Goal: Information Seeking & Learning: Learn about a topic

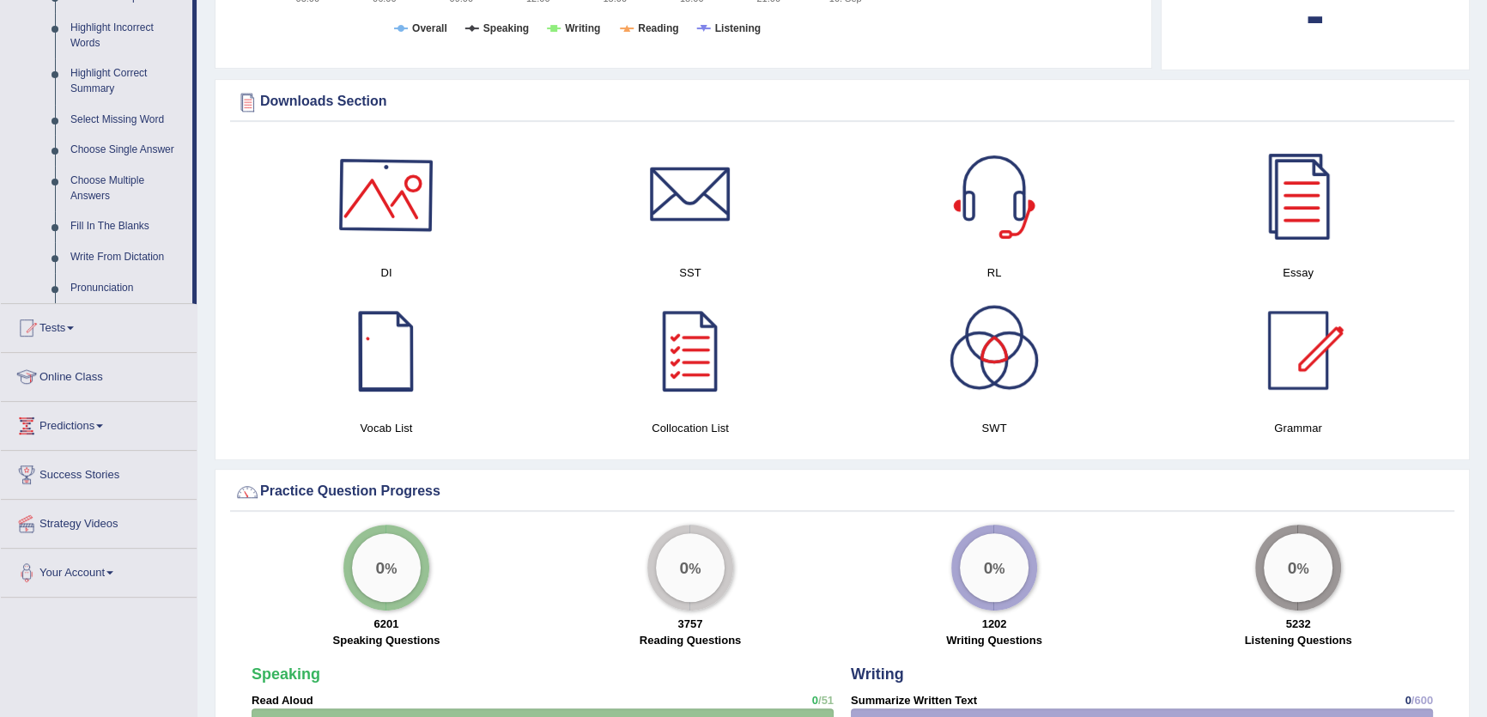
scroll to position [546, 0]
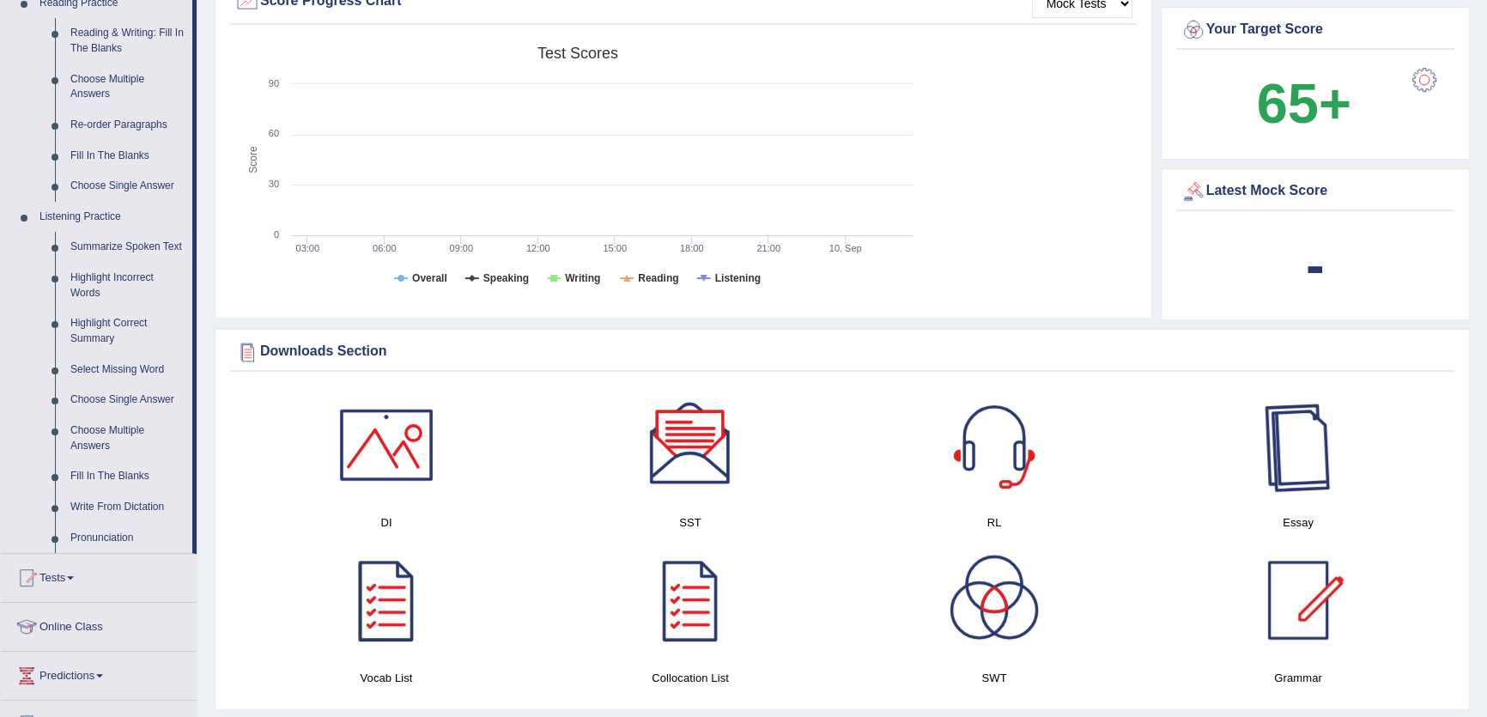
click at [1341, 456] on div at bounding box center [1298, 445] width 120 height 120
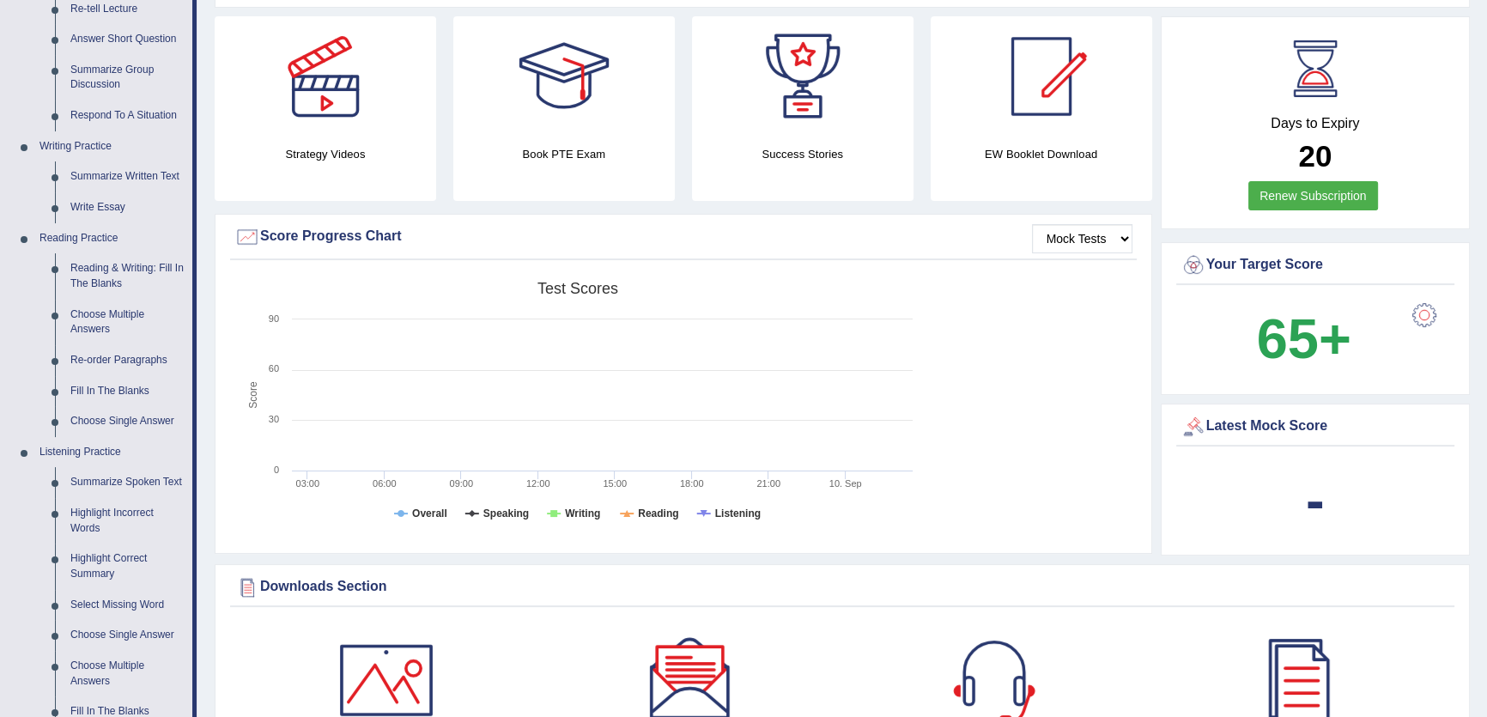
scroll to position [155, 0]
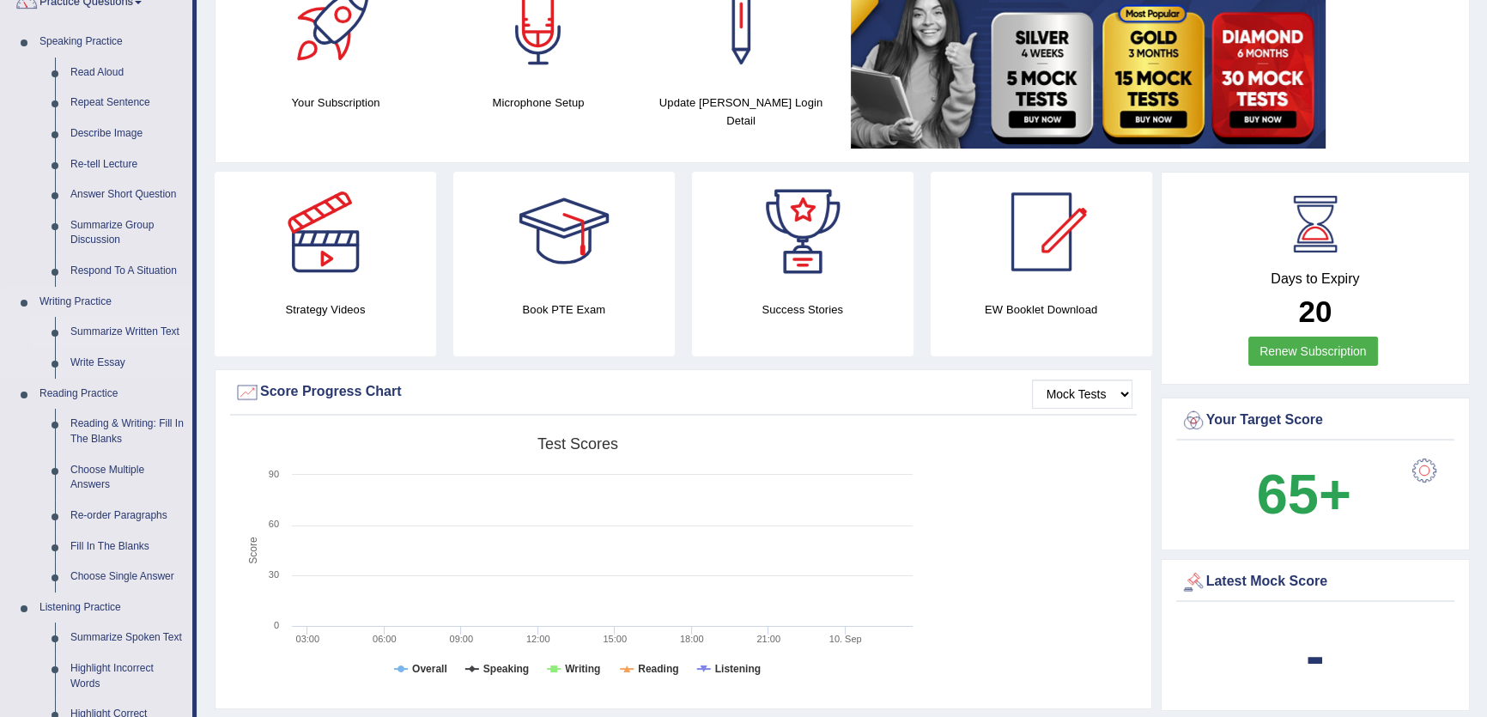
click at [141, 326] on link "Summarize Written Text" at bounding box center [128, 332] width 130 height 31
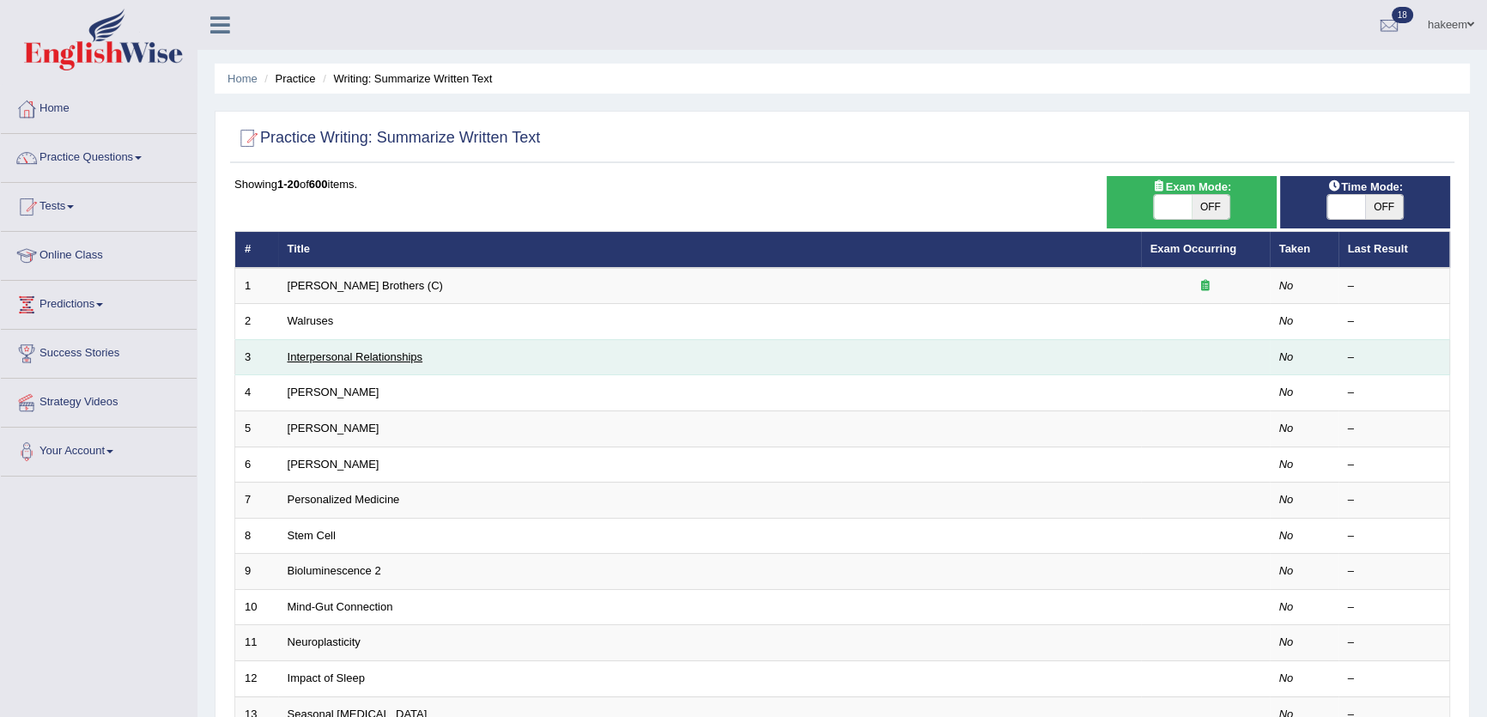
click at [365, 350] on link "Interpersonal Relationships" at bounding box center [356, 356] width 136 height 13
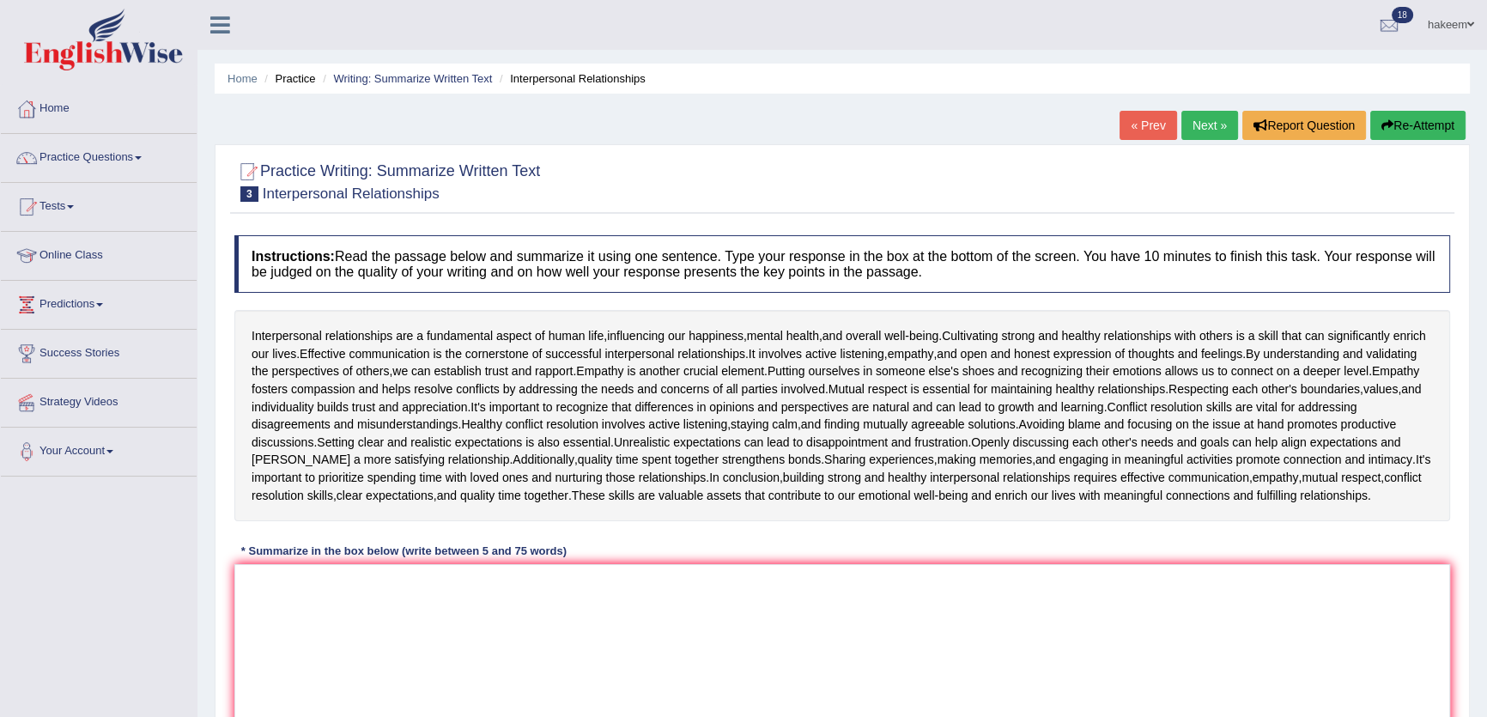
click at [1206, 127] on link "Next »" at bounding box center [1209, 125] width 57 height 29
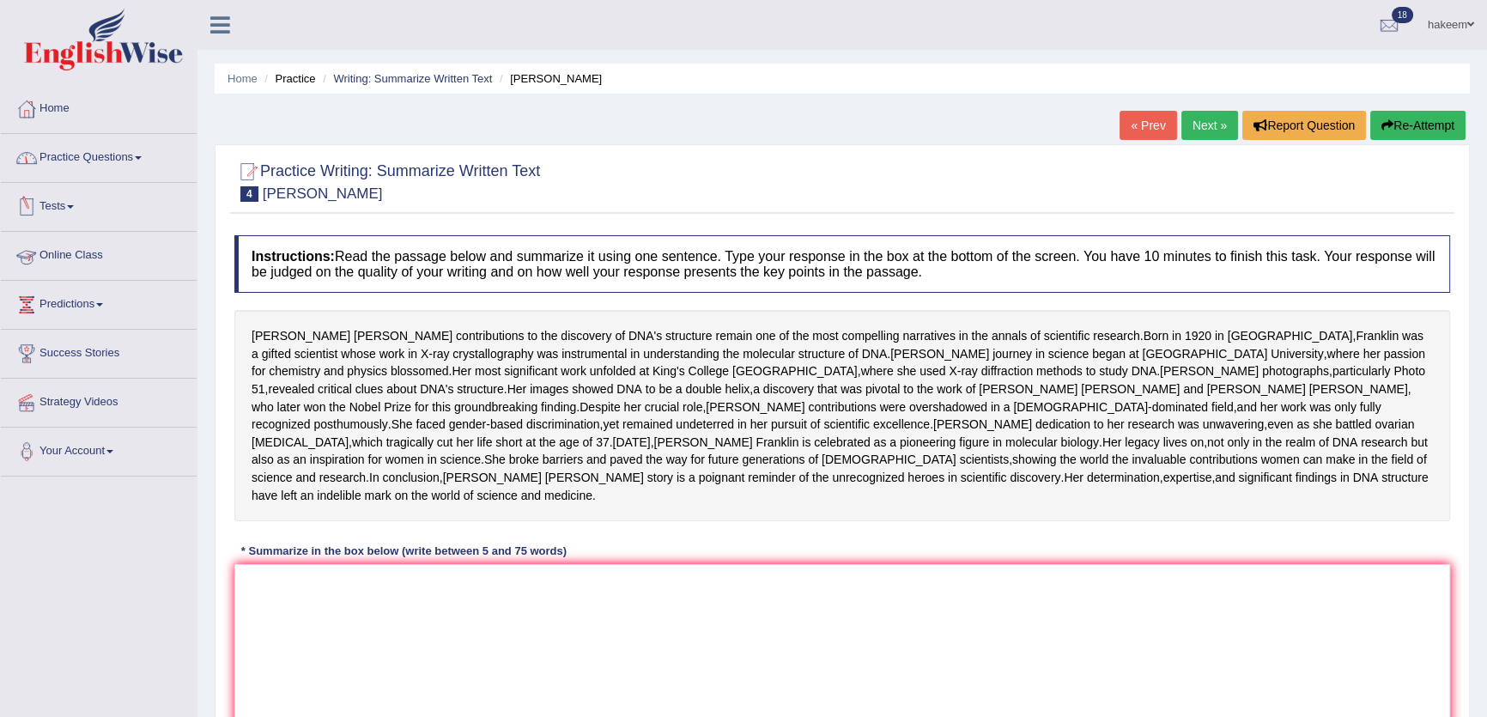
click at [122, 150] on link "Practice Questions" at bounding box center [99, 155] width 196 height 43
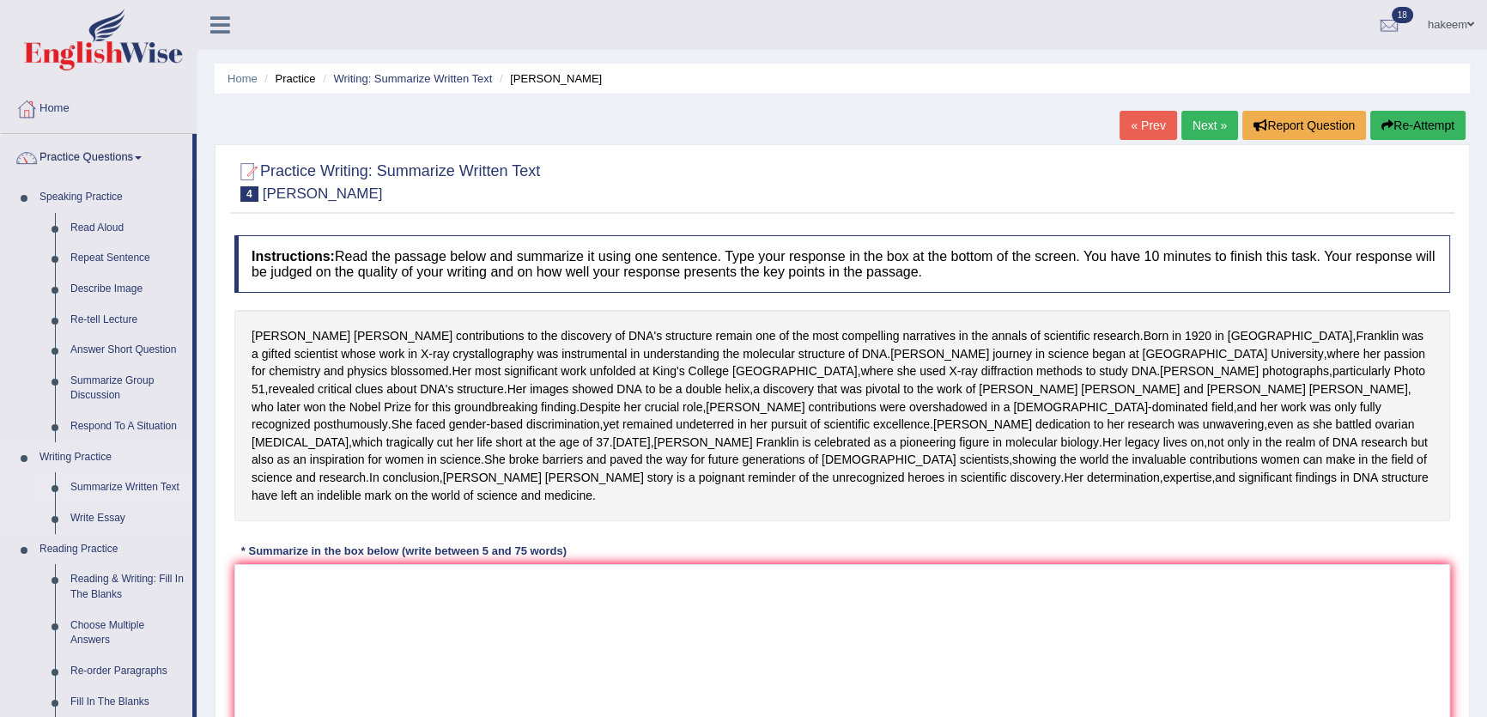
click at [92, 489] on link "Summarize Written Text" at bounding box center [128, 487] width 130 height 31
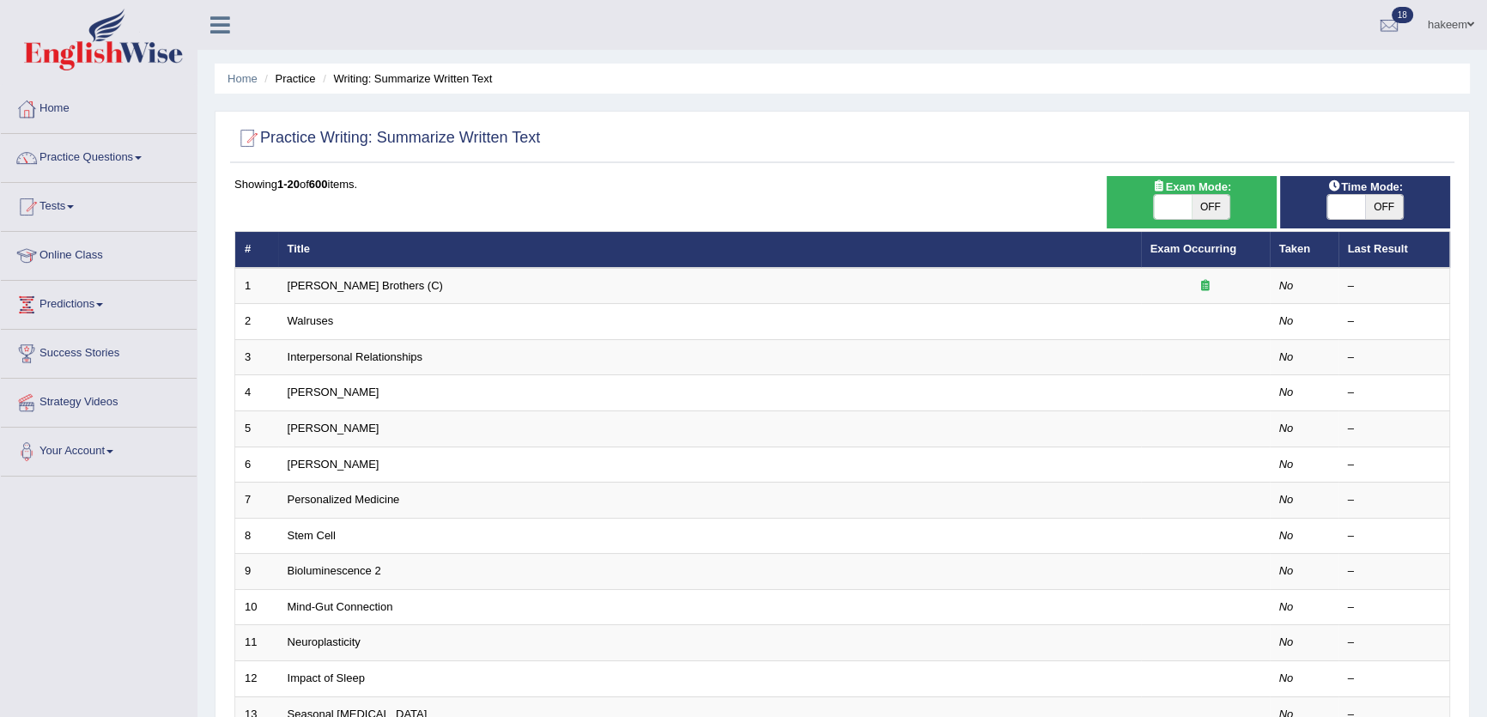
drag, startPoint x: 1393, startPoint y: 209, endPoint x: 1371, endPoint y: 213, distance: 21.9
click at [1392, 209] on span "OFF" at bounding box center [1384, 207] width 38 height 24
checkbox input "true"
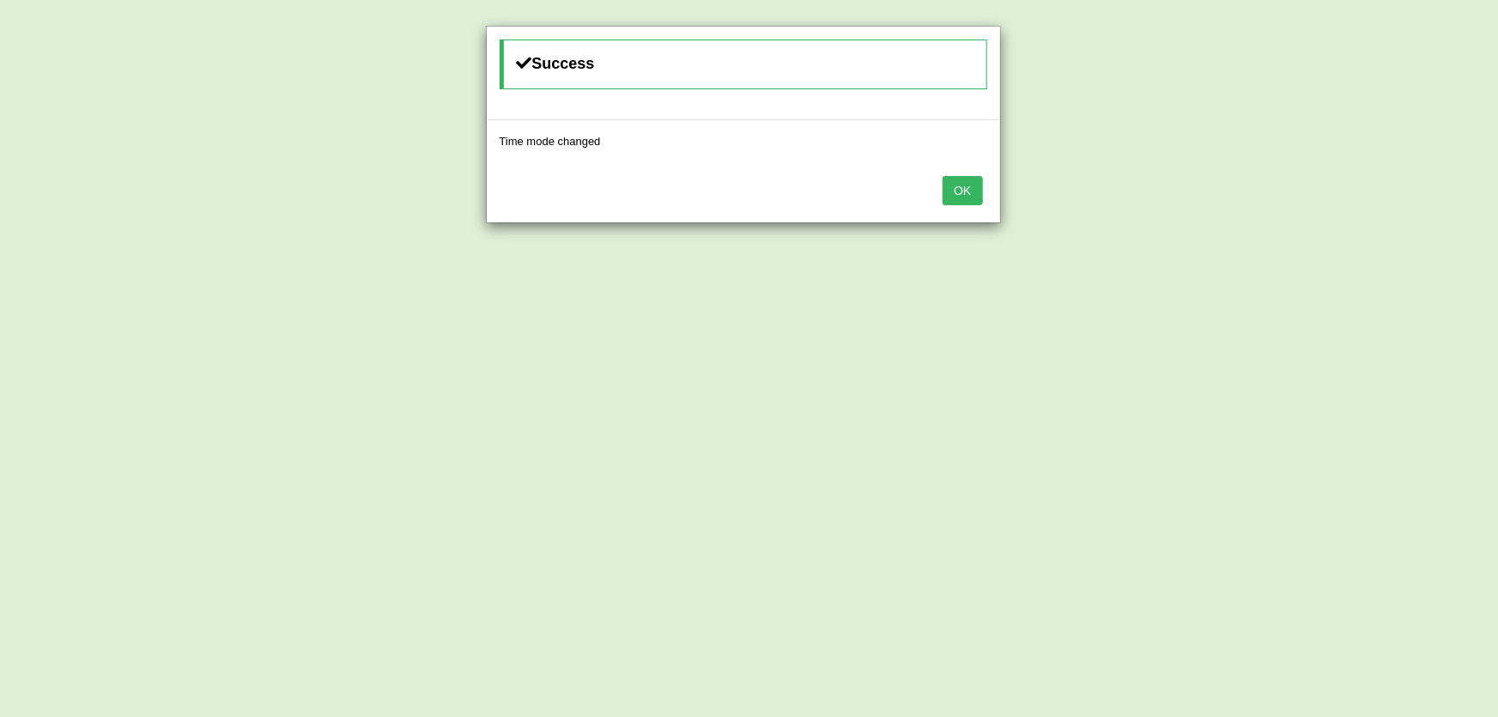
click at [952, 184] on button "OK" at bounding box center [962, 190] width 39 height 29
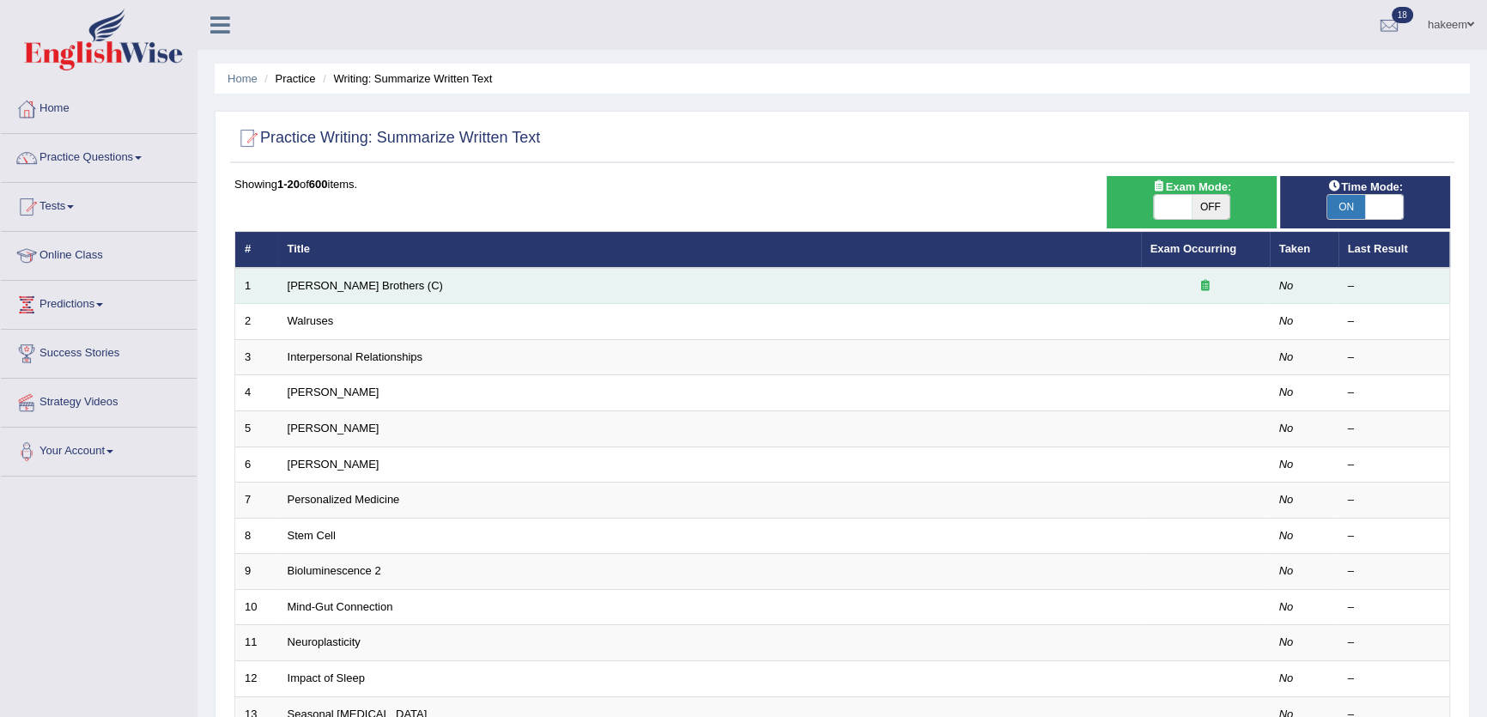
click at [328, 272] on td "[PERSON_NAME] Brothers (C)" at bounding box center [709, 286] width 863 height 36
click at [331, 277] on td "[PERSON_NAME] Brothers (C)" at bounding box center [709, 286] width 863 height 36
click at [340, 283] on link "[PERSON_NAME] Brothers (C)" at bounding box center [365, 285] width 155 height 13
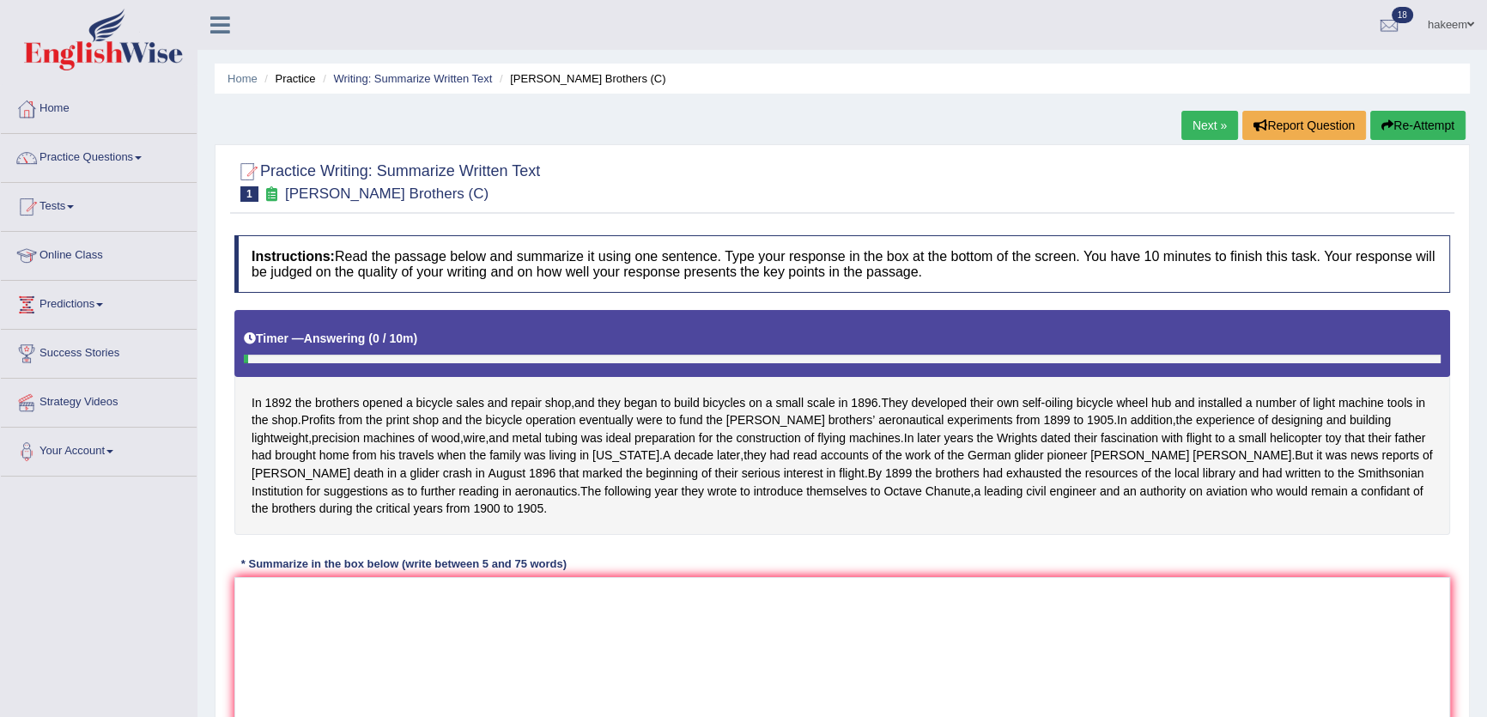
click at [1201, 127] on link "Next »" at bounding box center [1209, 125] width 57 height 29
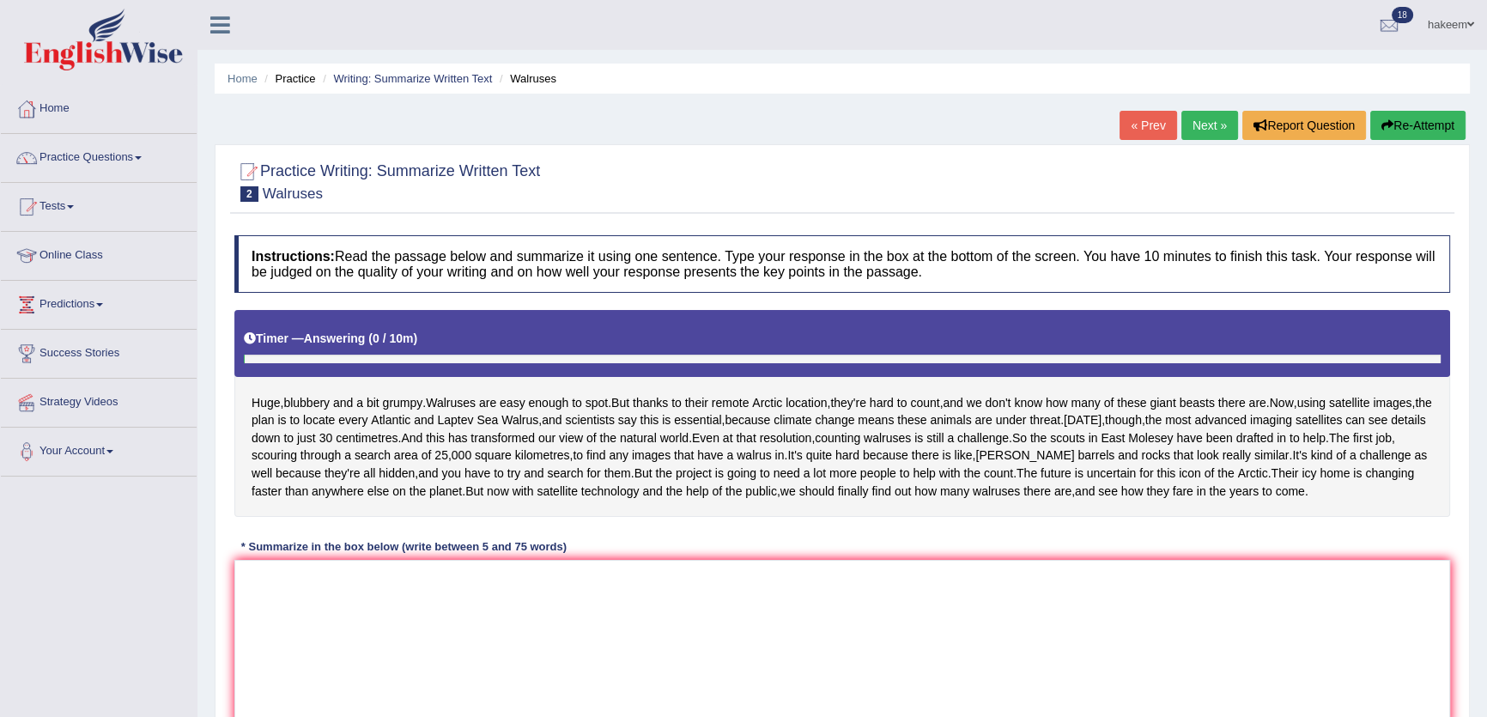
click at [1201, 127] on link "Next »" at bounding box center [1209, 125] width 57 height 29
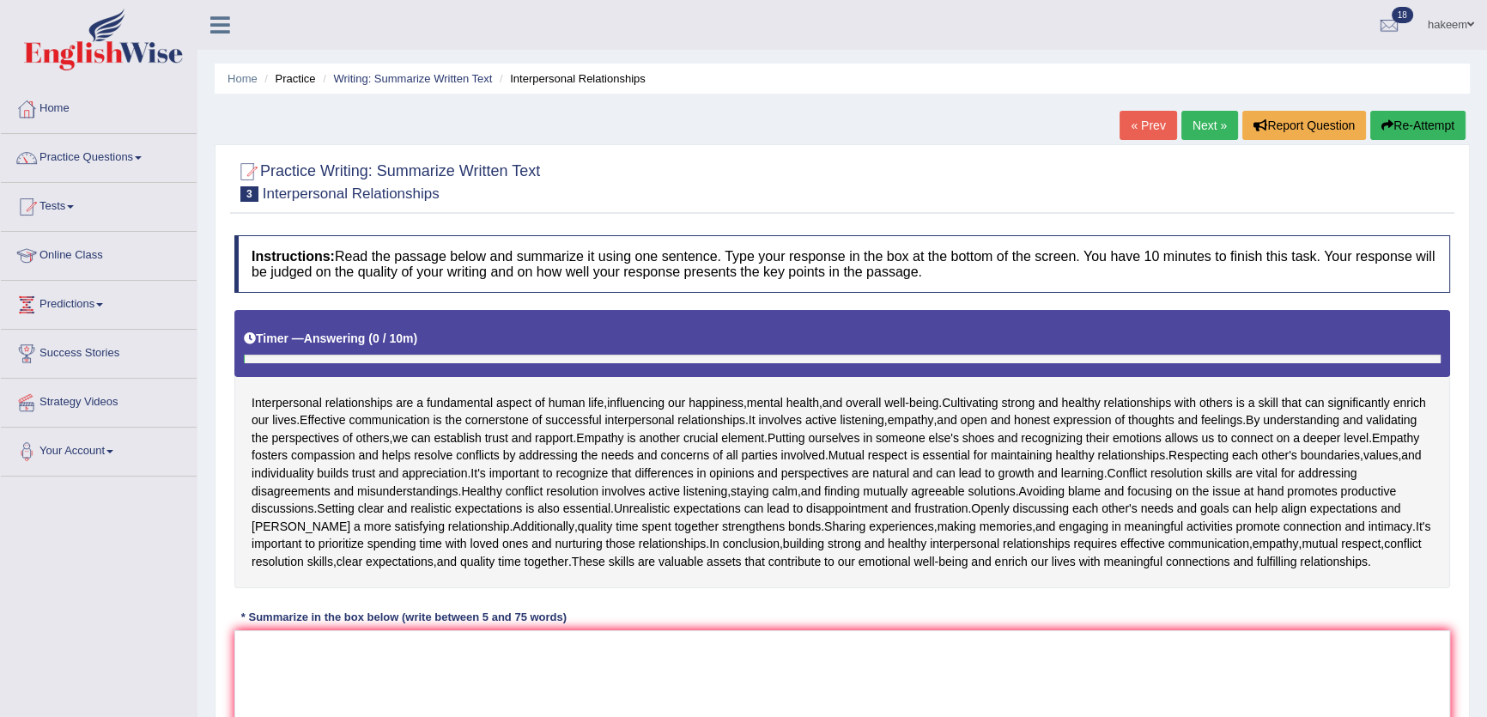
click at [1201, 127] on link "Next »" at bounding box center [1209, 125] width 57 height 29
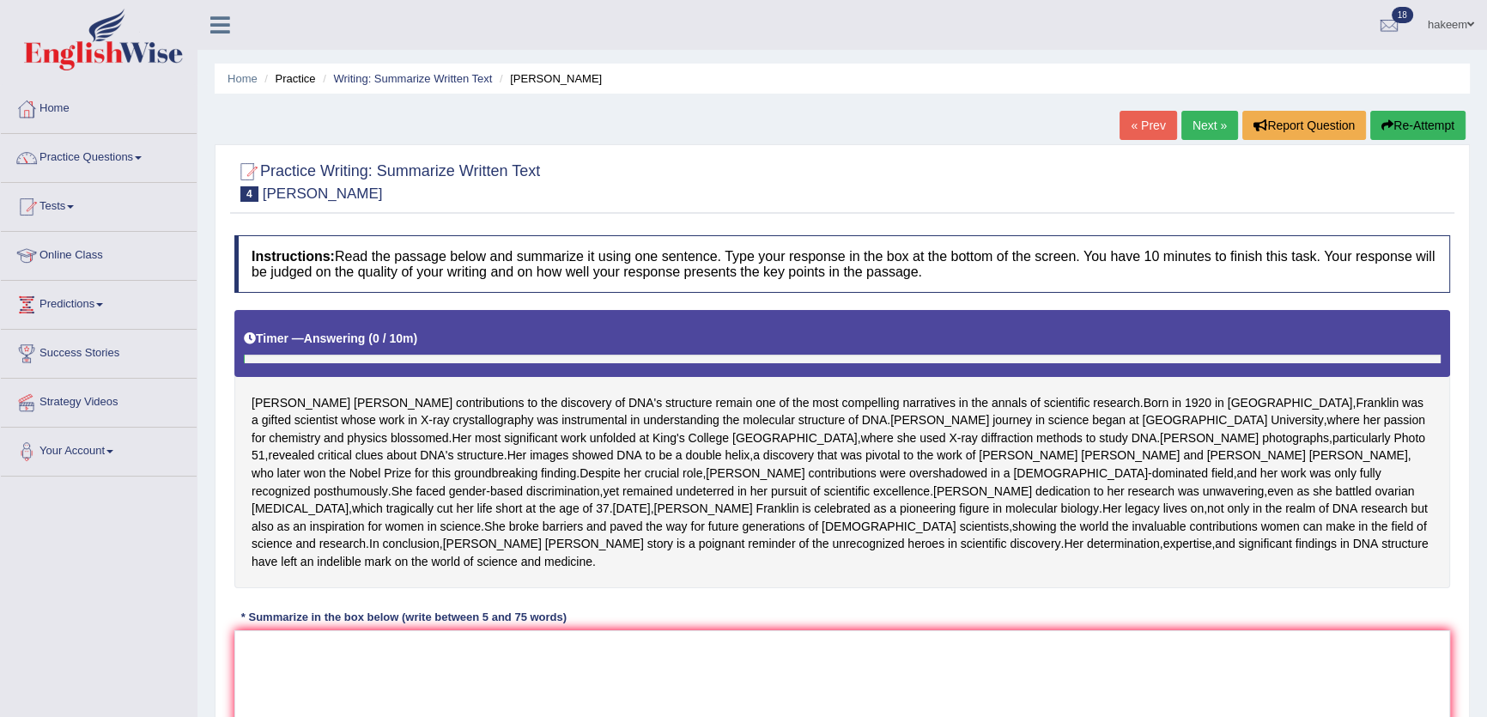
click at [1201, 127] on link "Next »" at bounding box center [1209, 125] width 57 height 29
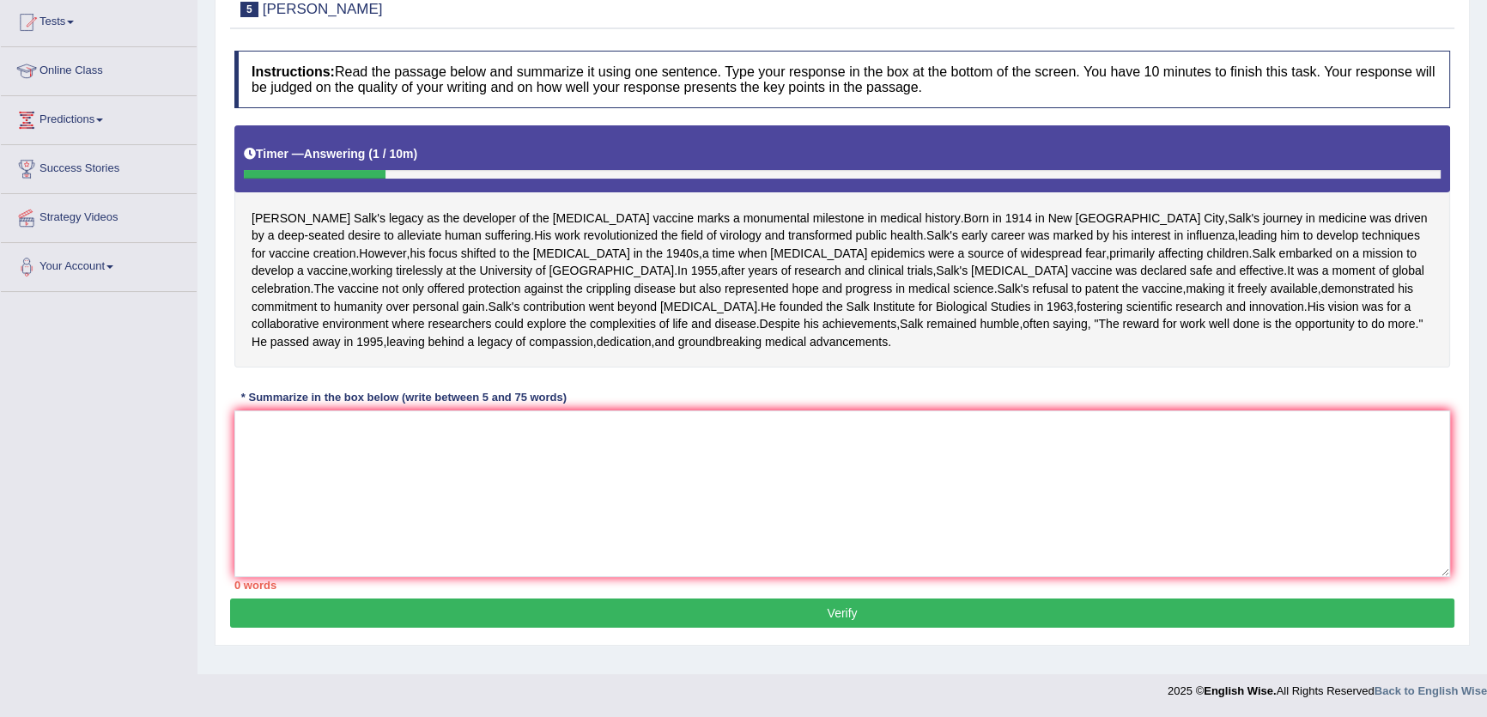
scroll to position [40, 0]
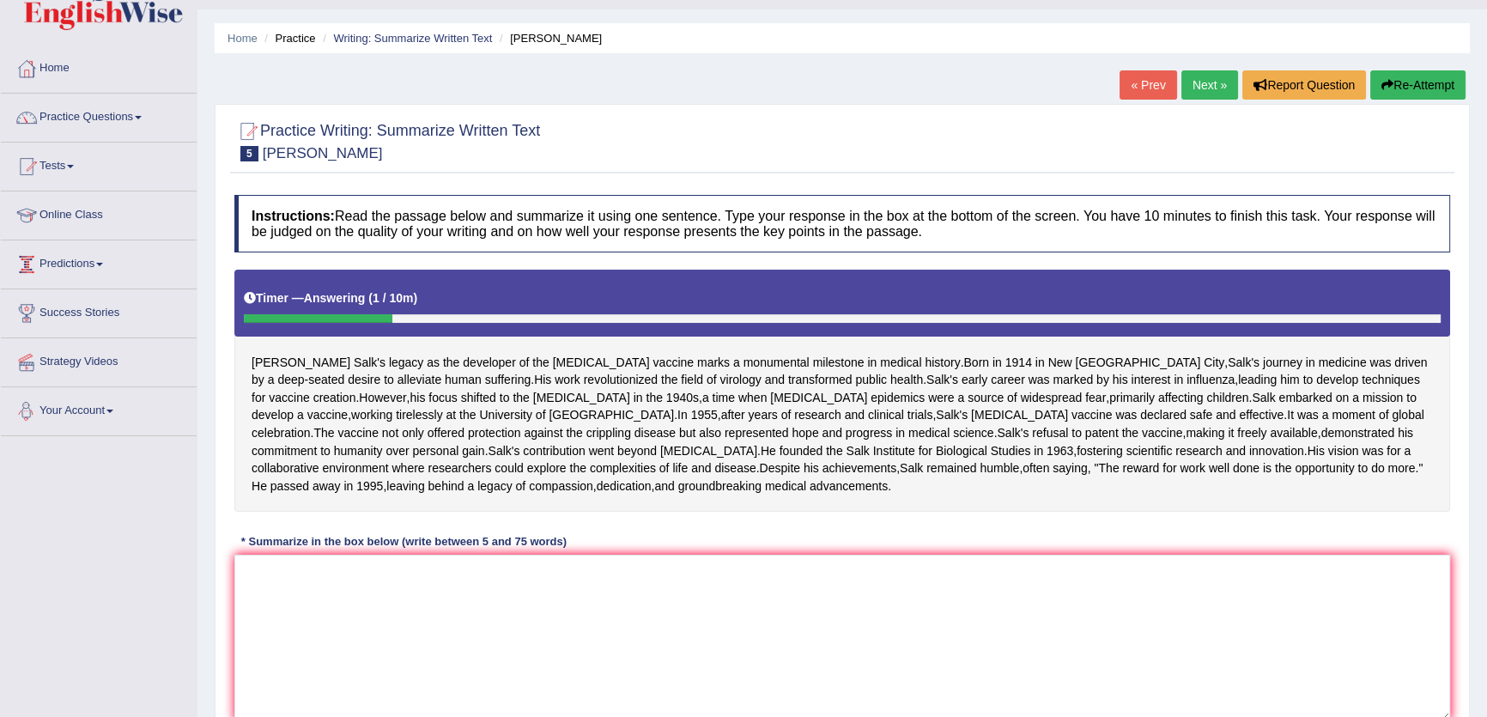
click at [1202, 84] on link "Next »" at bounding box center [1209, 84] width 57 height 29
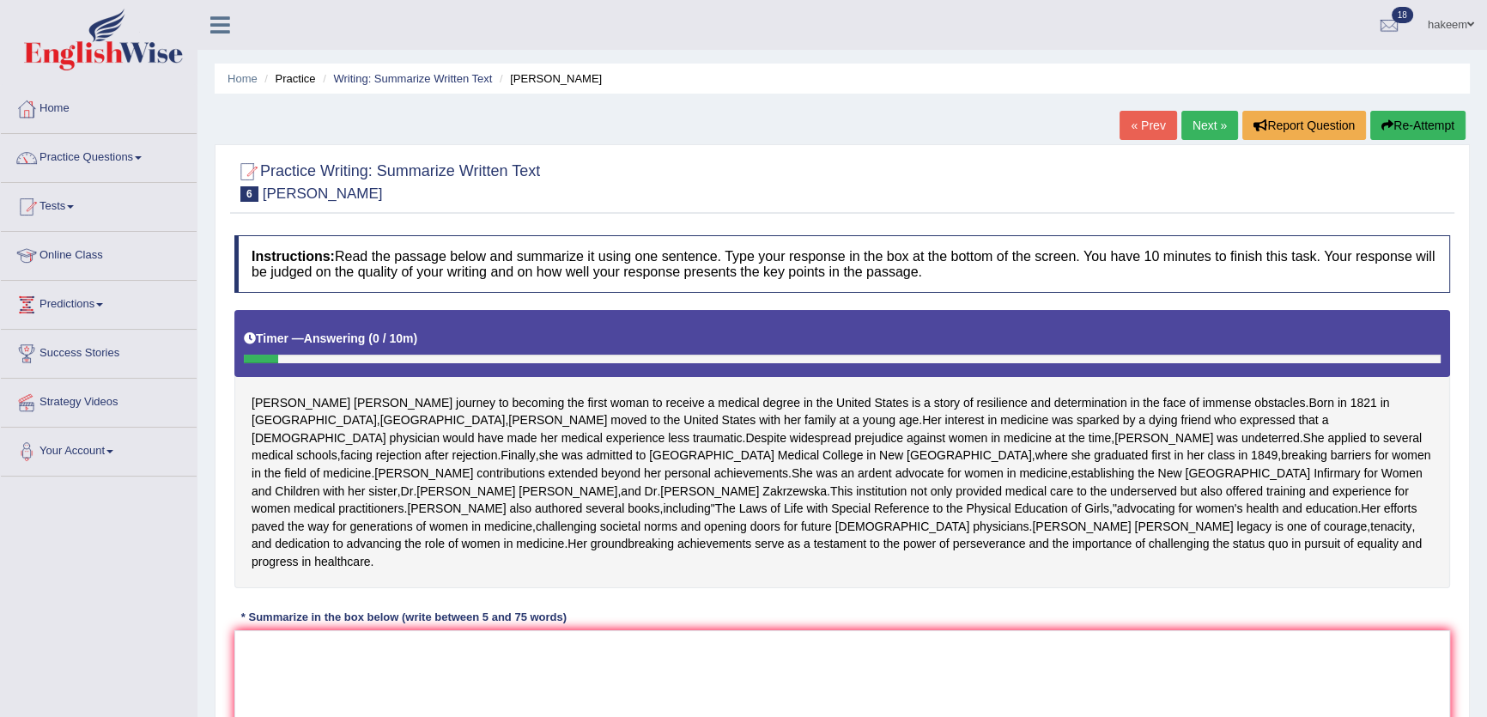
scroll to position [275, 0]
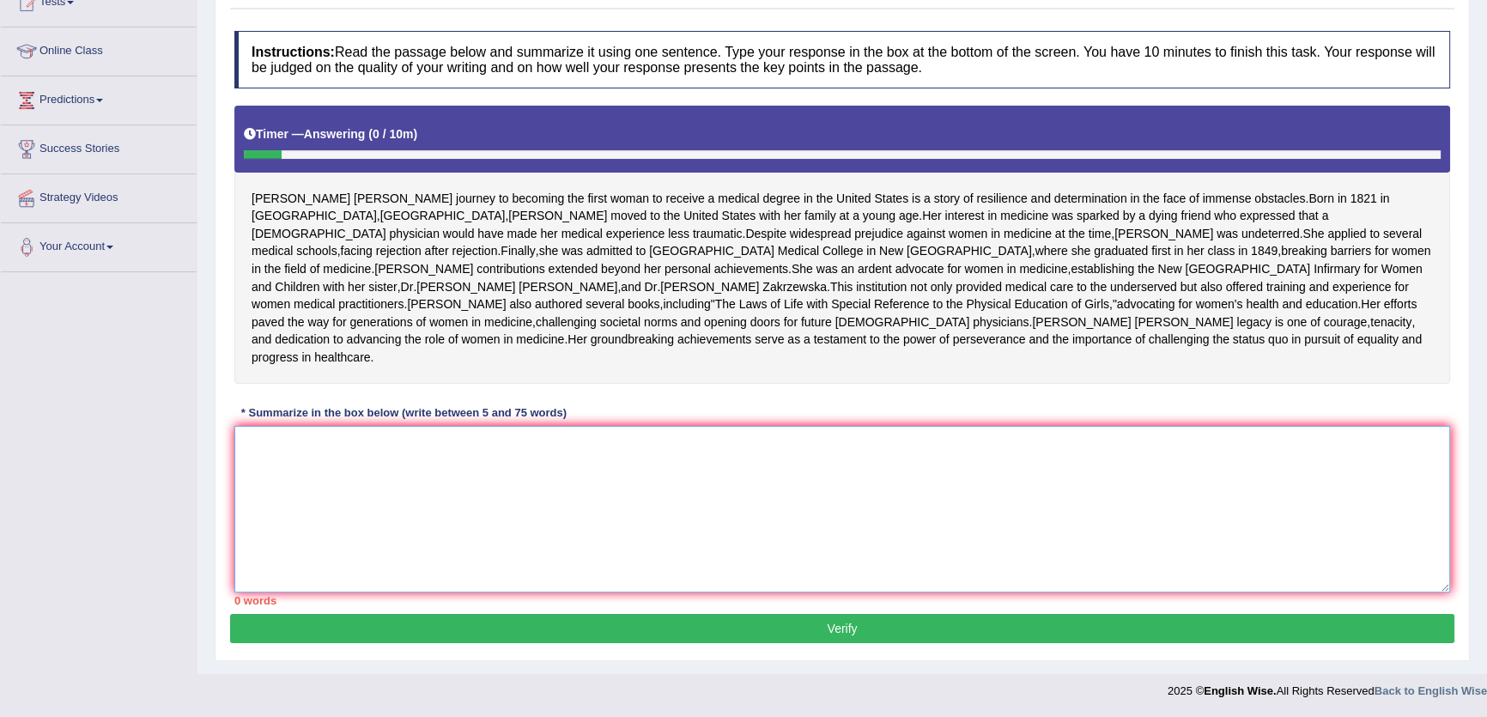
click at [476, 485] on textarea at bounding box center [842, 509] width 1216 height 167
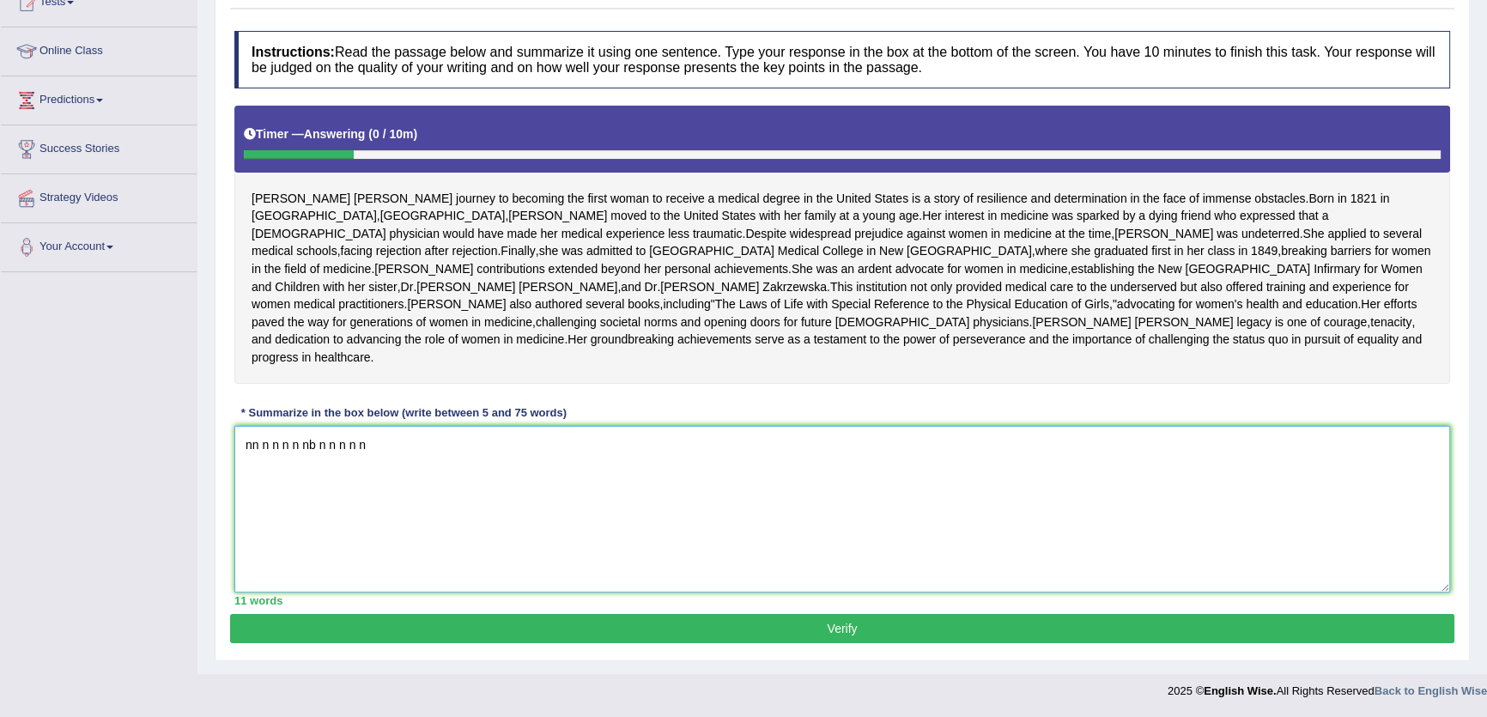
scroll to position [0, 0]
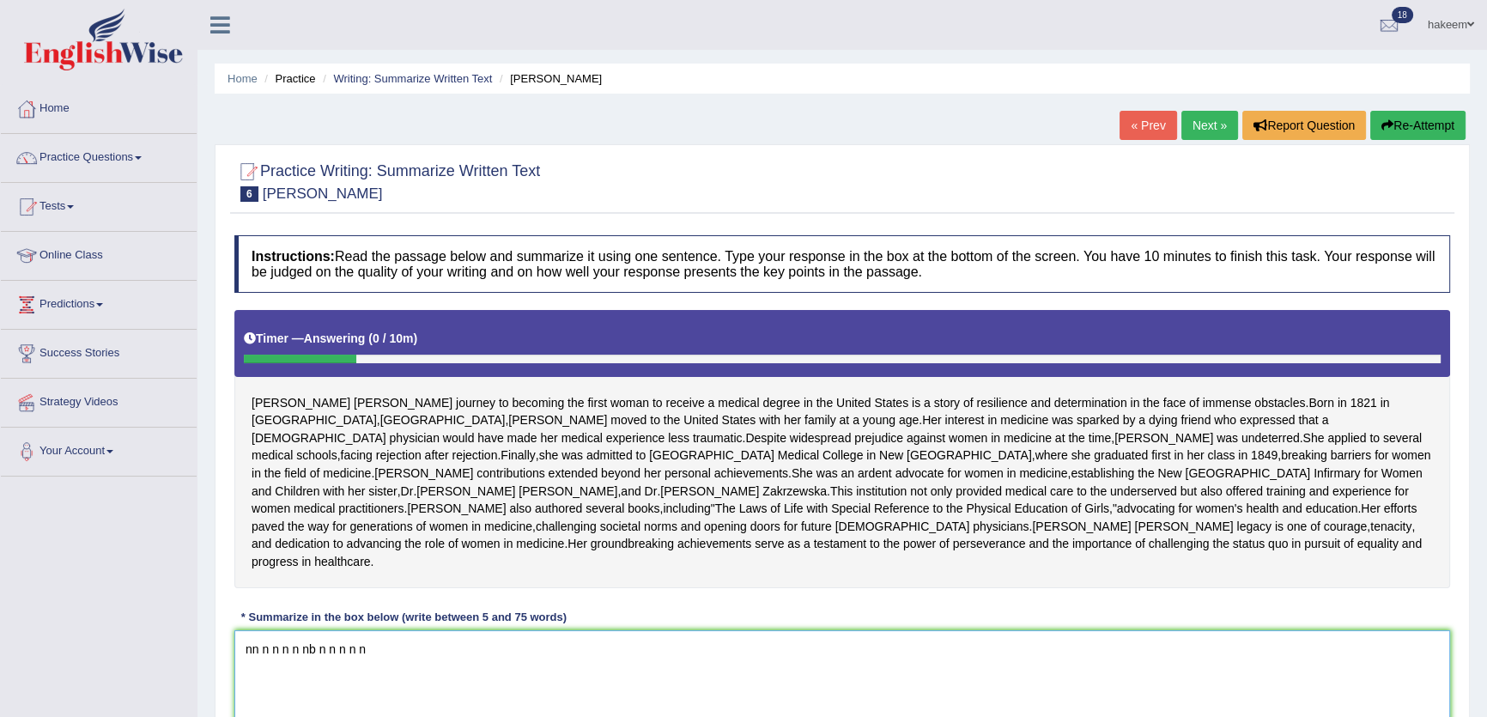
type textarea "nn n n n n nb n n n n n"
click at [1210, 122] on link "Next »" at bounding box center [1209, 125] width 57 height 29
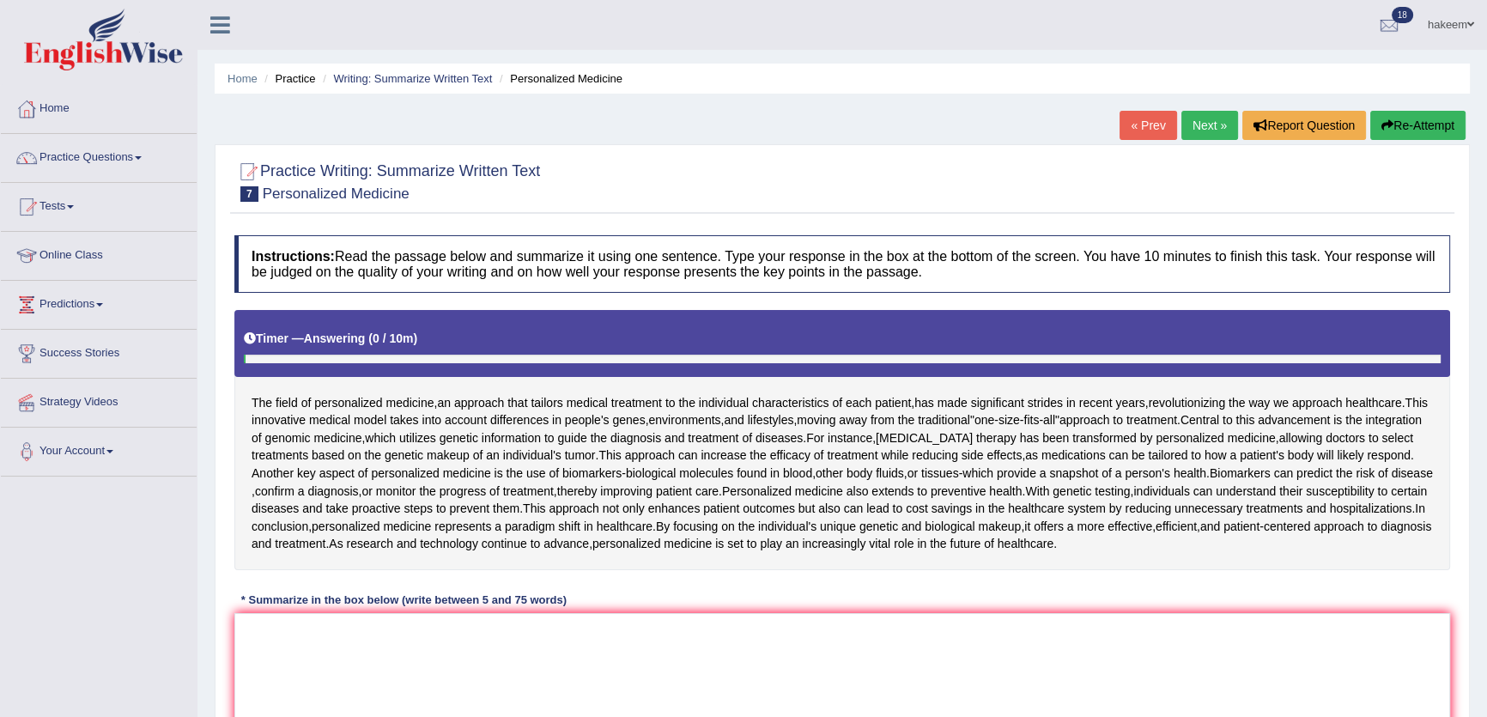
click at [1210, 122] on link "Next »" at bounding box center [1209, 125] width 57 height 29
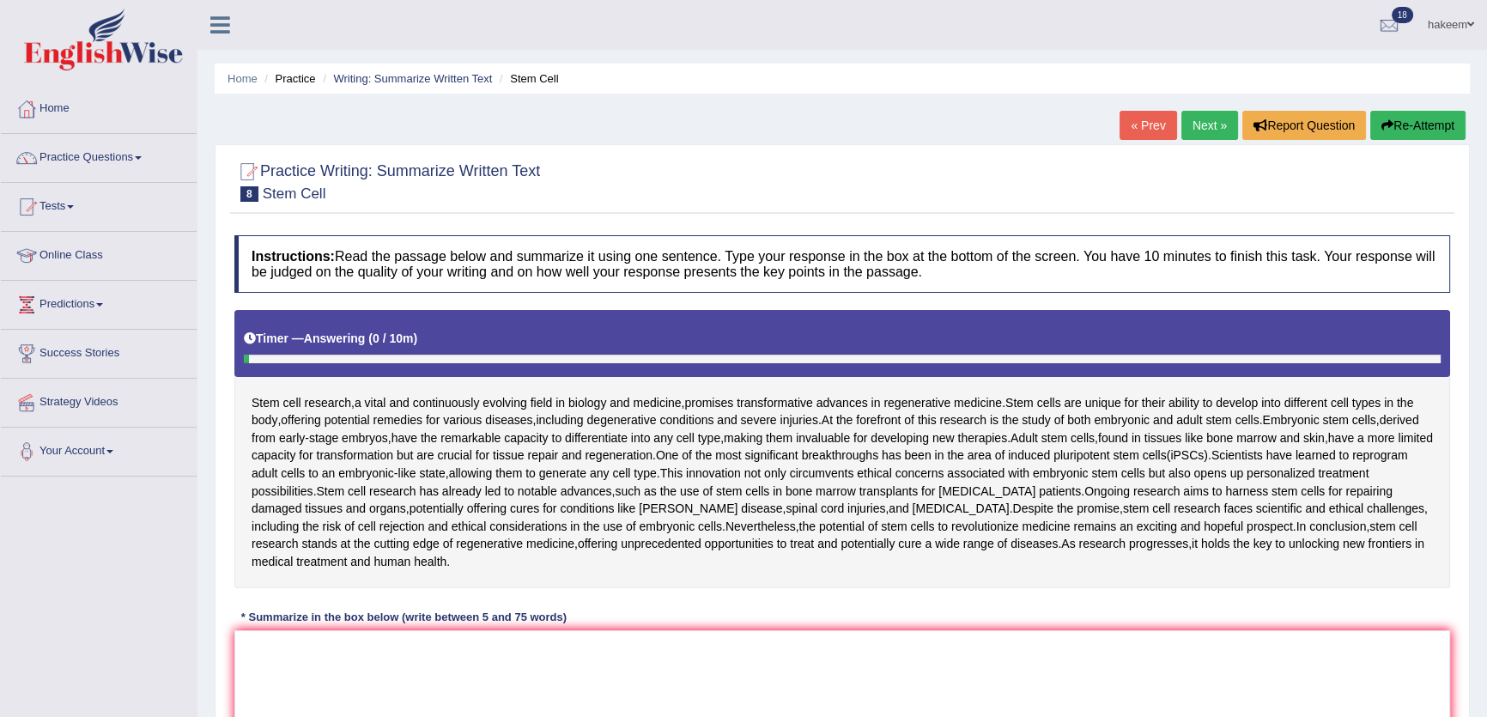
click at [1210, 122] on link "Next »" at bounding box center [1209, 125] width 57 height 29
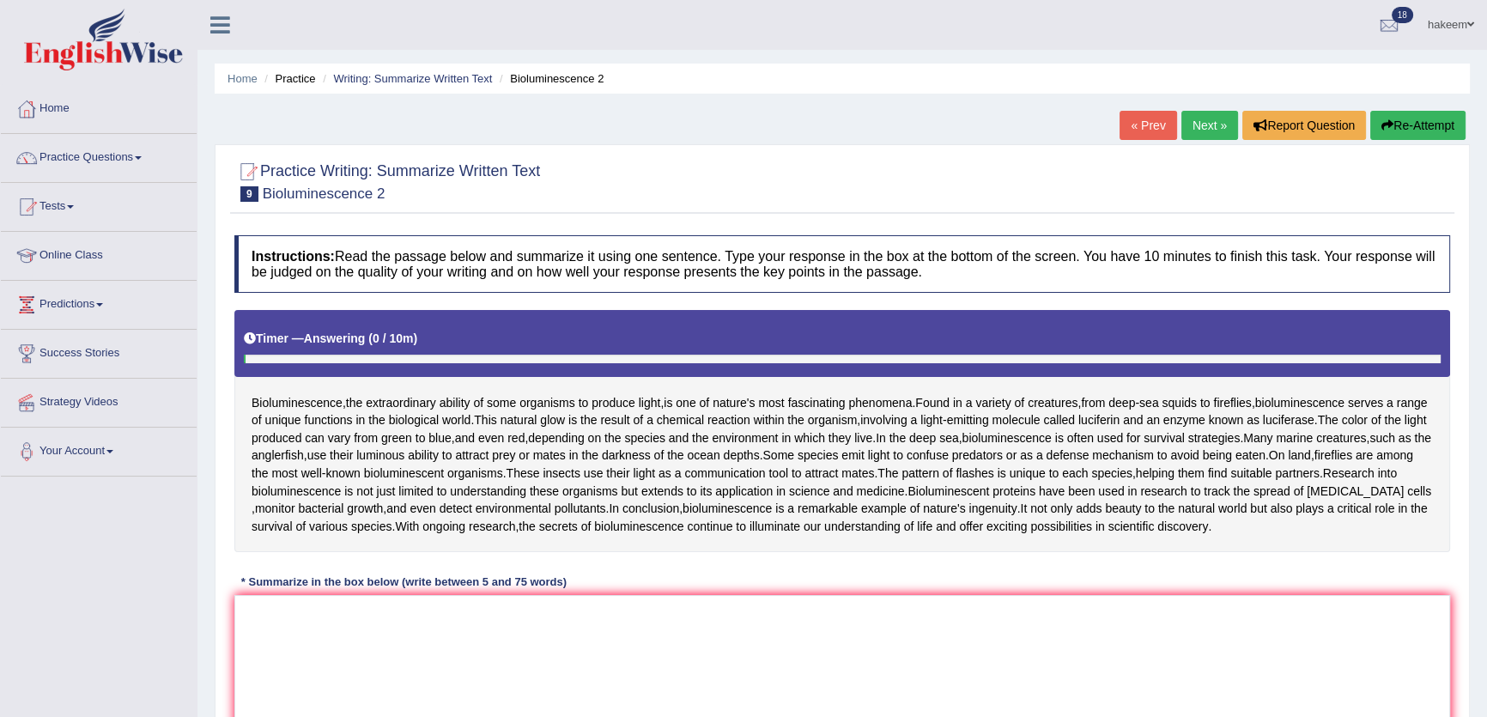
click at [1185, 129] on link "Next »" at bounding box center [1209, 125] width 57 height 29
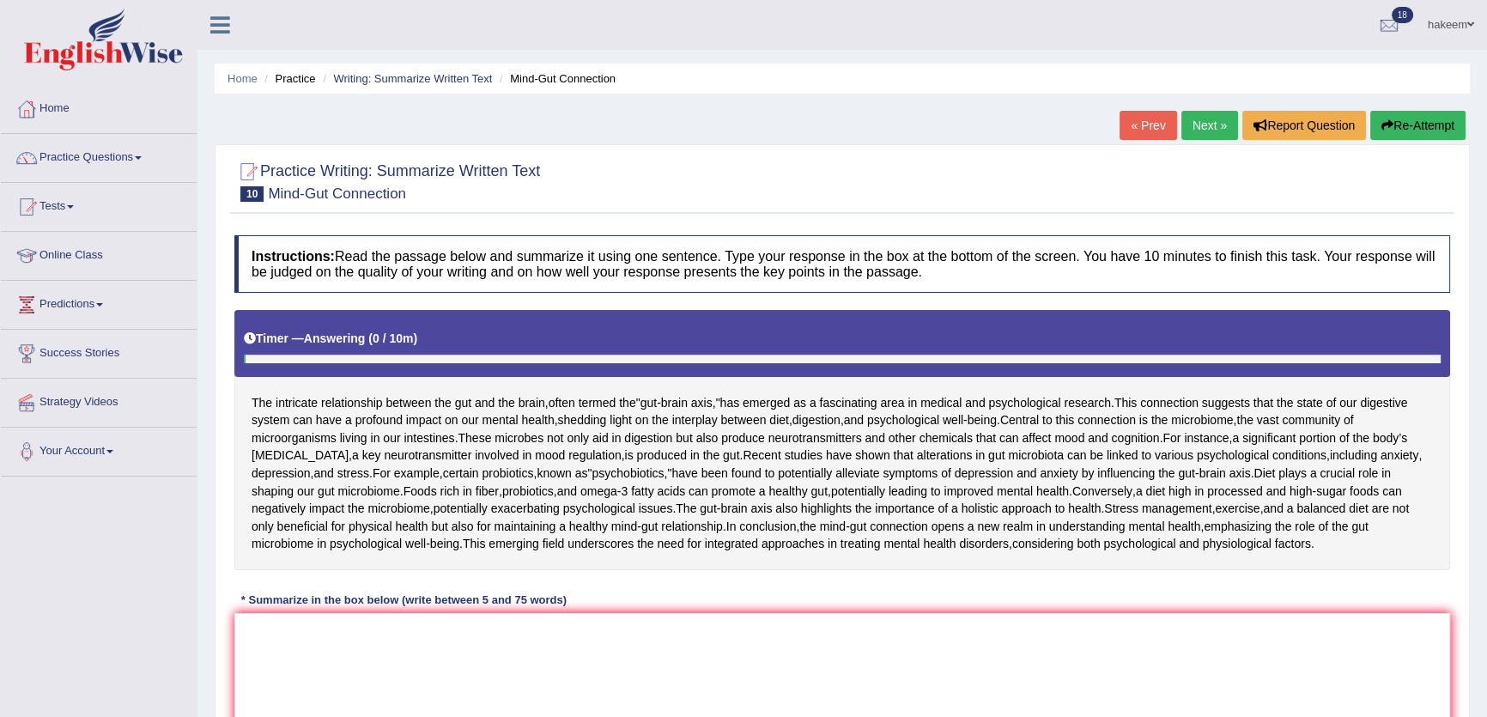
click at [1185, 129] on link "Next »" at bounding box center [1209, 125] width 57 height 29
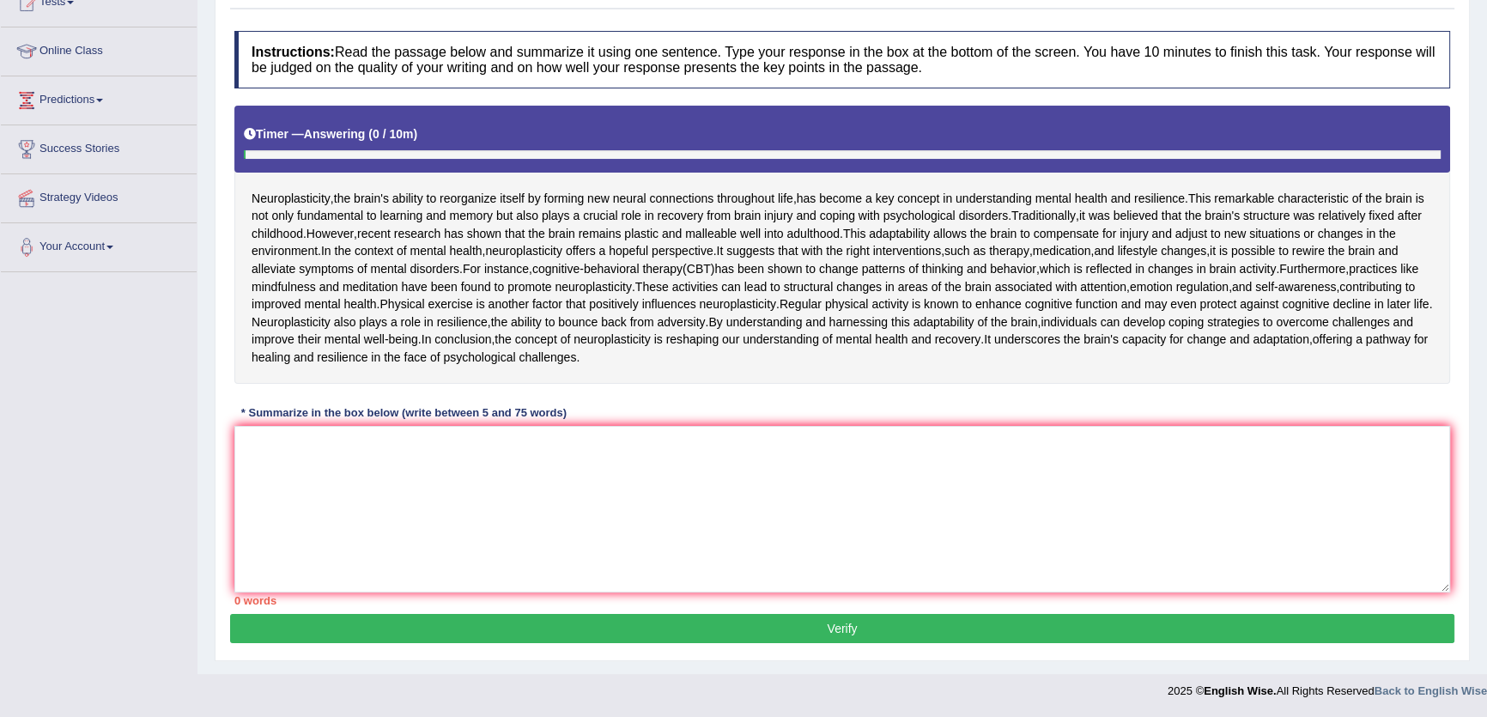
scroll to position [362, 0]
click at [676, 511] on textarea at bounding box center [842, 509] width 1216 height 167
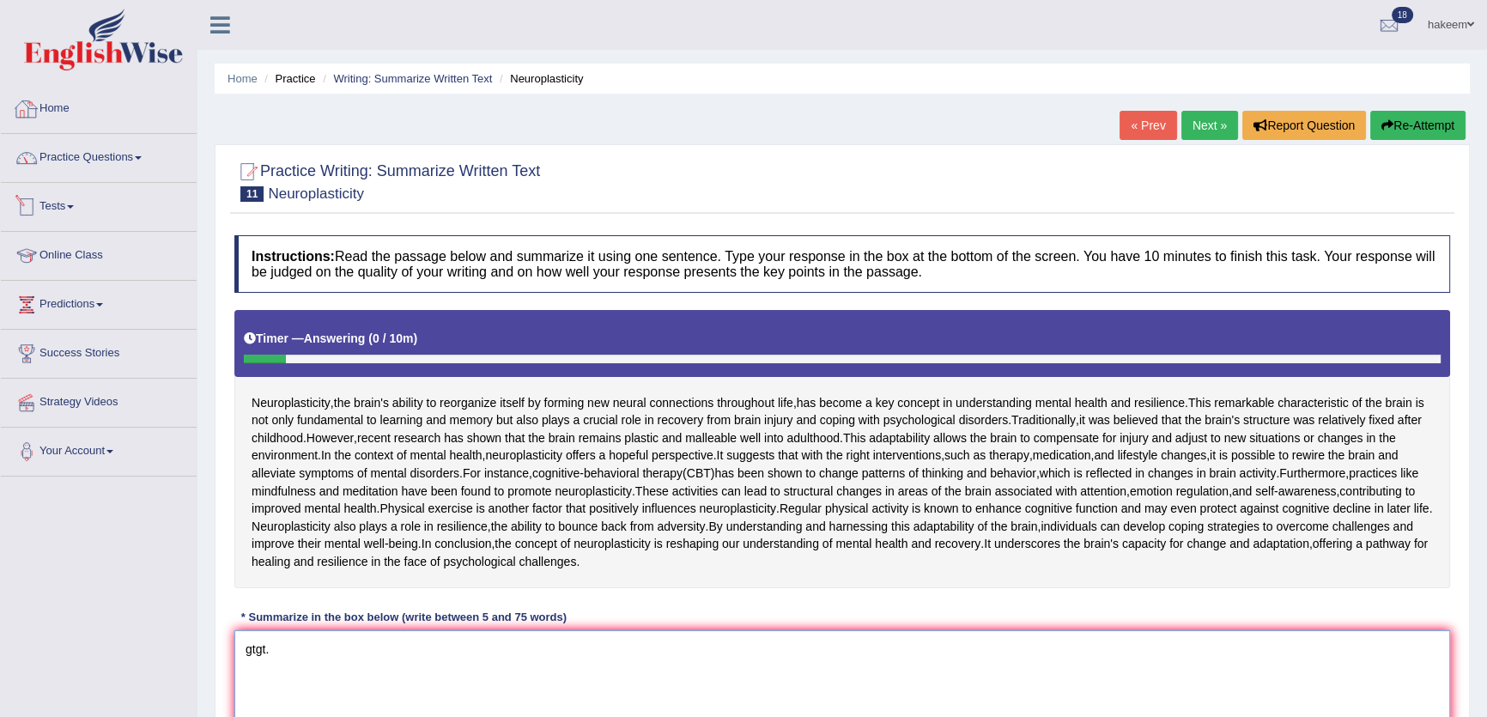
type textarea "gtgt."
click at [94, 156] on link "Practice Questions" at bounding box center [99, 155] width 196 height 43
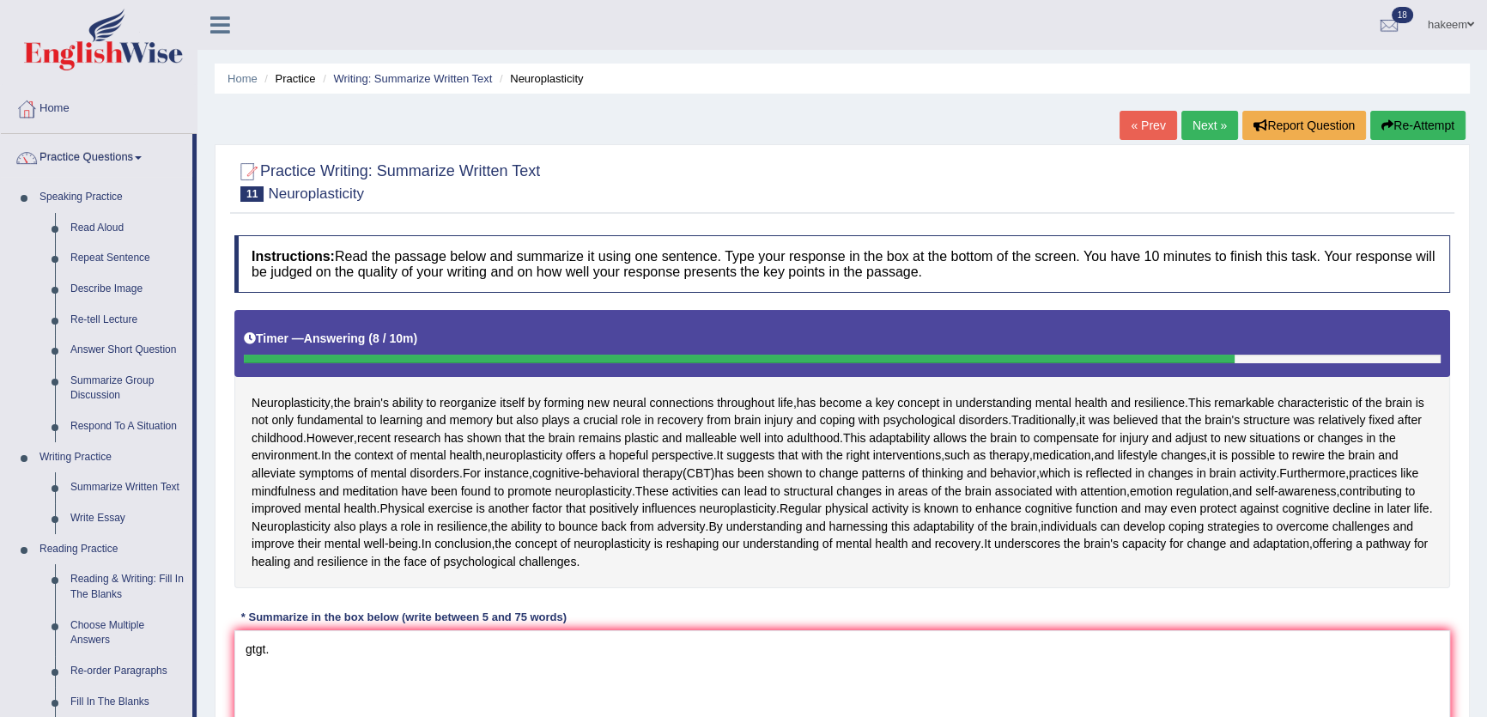
click at [1420, 128] on button "Re-Attempt" at bounding box center [1417, 125] width 95 height 29
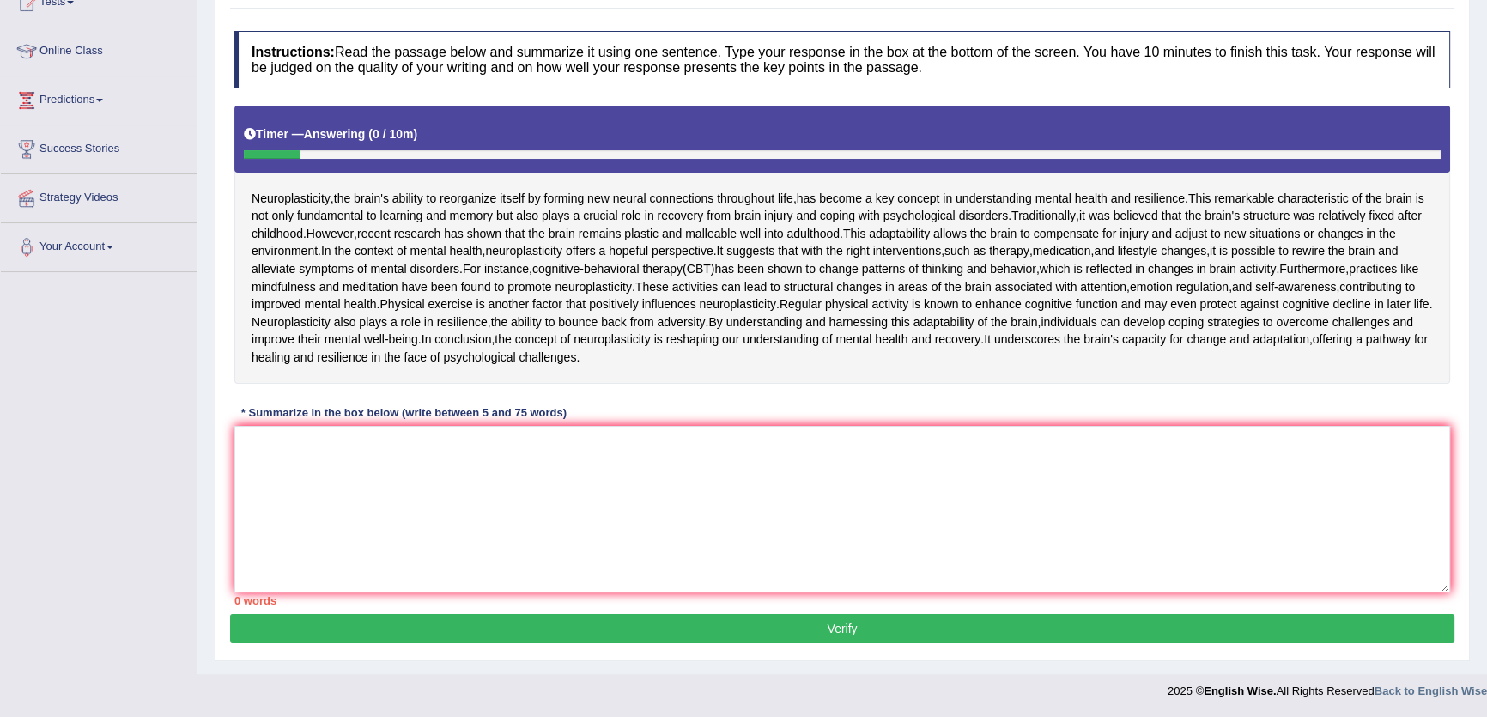
scroll to position [362, 0]
click at [525, 495] on textarea at bounding box center [842, 509] width 1216 height 167
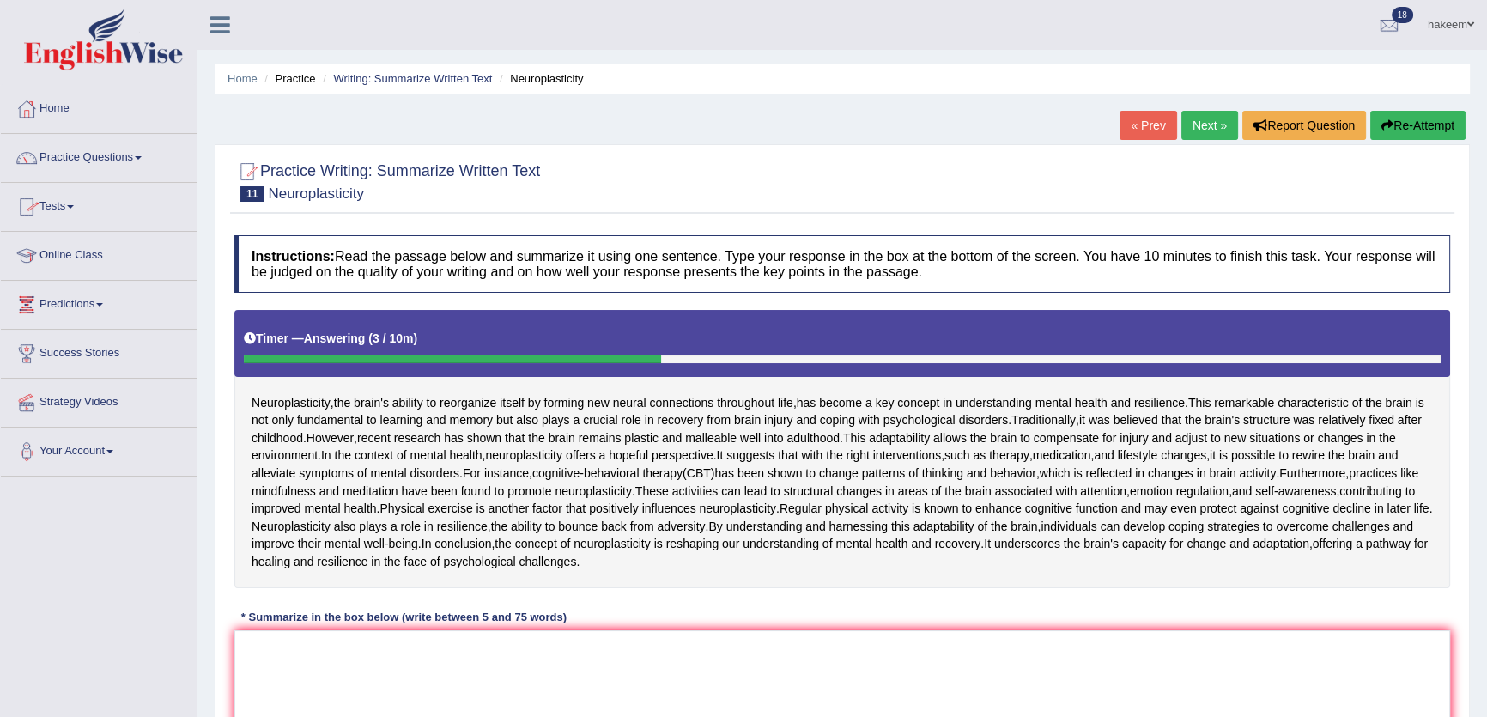
click at [1393, 128] on button "Re-Attempt" at bounding box center [1417, 125] width 95 height 29
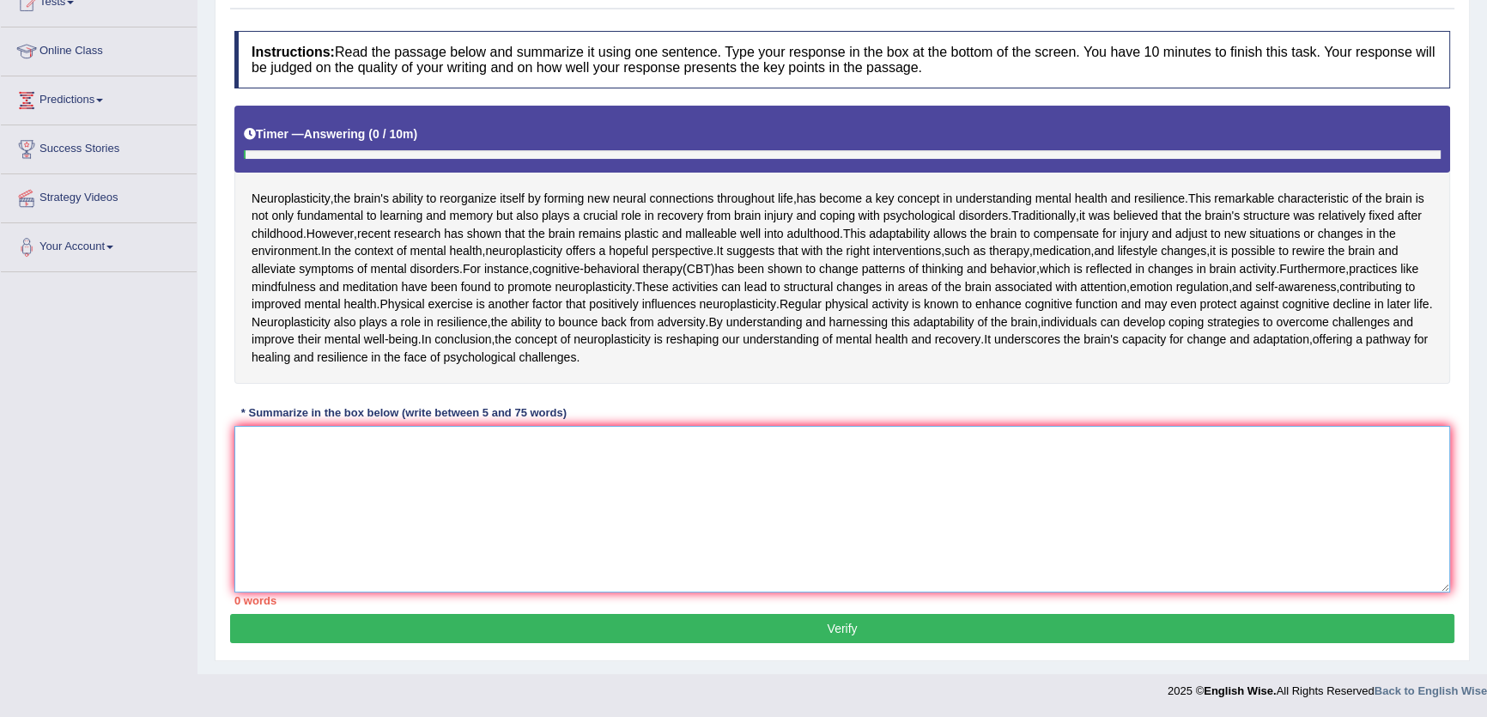
click at [486, 486] on textarea at bounding box center [842, 509] width 1216 height 167
click at [469, 452] on textarea "The passage outlines neuroplasticity" at bounding box center [842, 509] width 1216 height 167
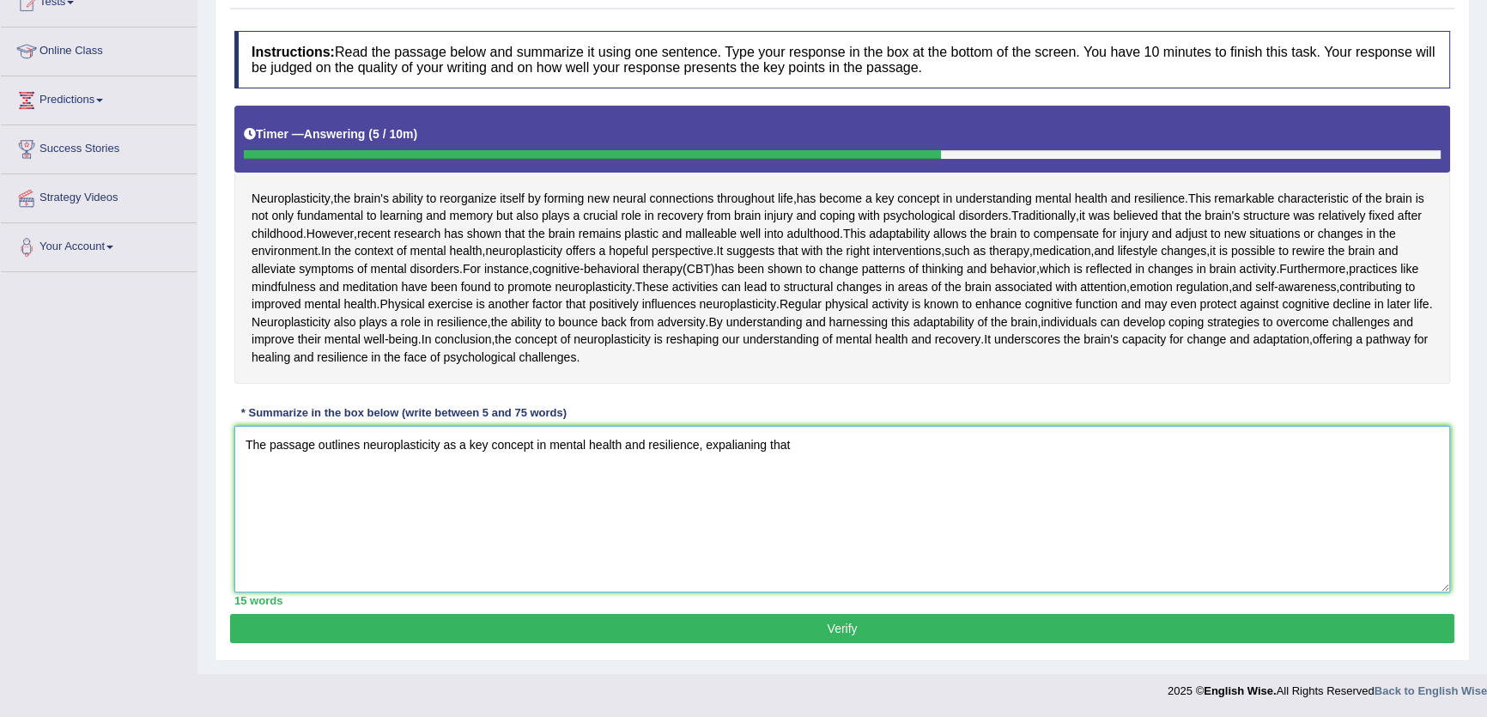
click at [737, 448] on textarea "The passage outlines neuroplasticity as a key concept in mental health and resi…" at bounding box center [842, 509] width 1216 height 167
click at [854, 469] on textarea "The passage outlines neuroplasticity as a key concept in mental health and resi…" at bounding box center [842, 509] width 1216 height 167
click at [731, 447] on textarea "The passage outlines neuroplasticity as a key concept in mental health and resi…" at bounding box center [842, 509] width 1216 height 167
click at [732, 445] on textarea "The passage outlines neuroplasticity as a key concept in mental health and resi…" at bounding box center [842, 509] width 1216 height 167
click at [873, 461] on textarea "The passage outlines neuroplasticity as a key concept in mental health and resi…" at bounding box center [842, 509] width 1216 height 167
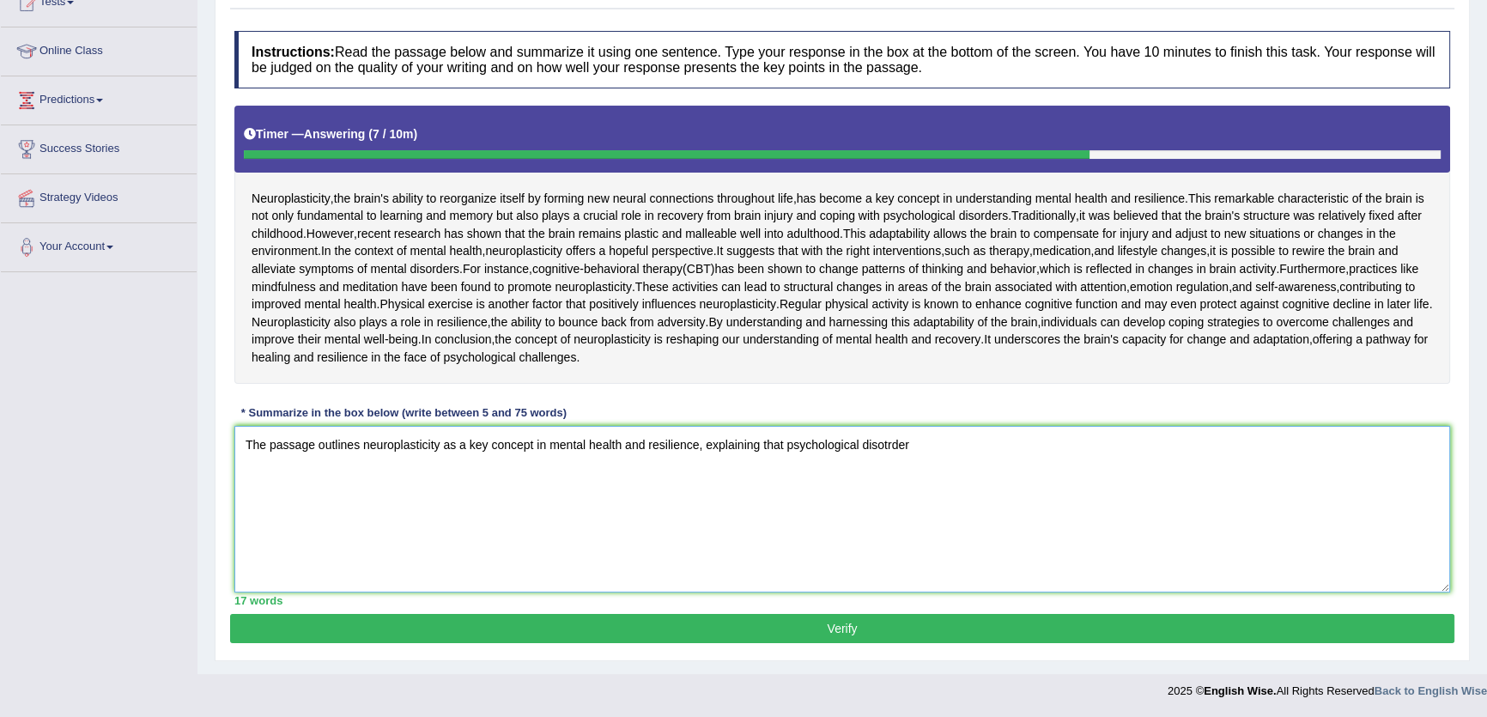
drag, startPoint x: 945, startPoint y: 460, endPoint x: 930, endPoint y: 452, distance: 17.7
click at [930, 452] on textarea "The passage outlines neuroplasticity as a key concept in mental health and resi…" at bounding box center [842, 509] width 1216 height 167
drag, startPoint x: 932, startPoint y: 446, endPoint x: 785, endPoint y: 470, distance: 148.6
click at [785, 470] on textarea "The passage outlines neuroplasticity as a key concept in mental health and resi…" at bounding box center [842, 509] width 1216 height 167
click at [912, 452] on textarea "The passage outlines neuroplasticity as a key concept in mental health and resi…" at bounding box center [842, 509] width 1216 height 167
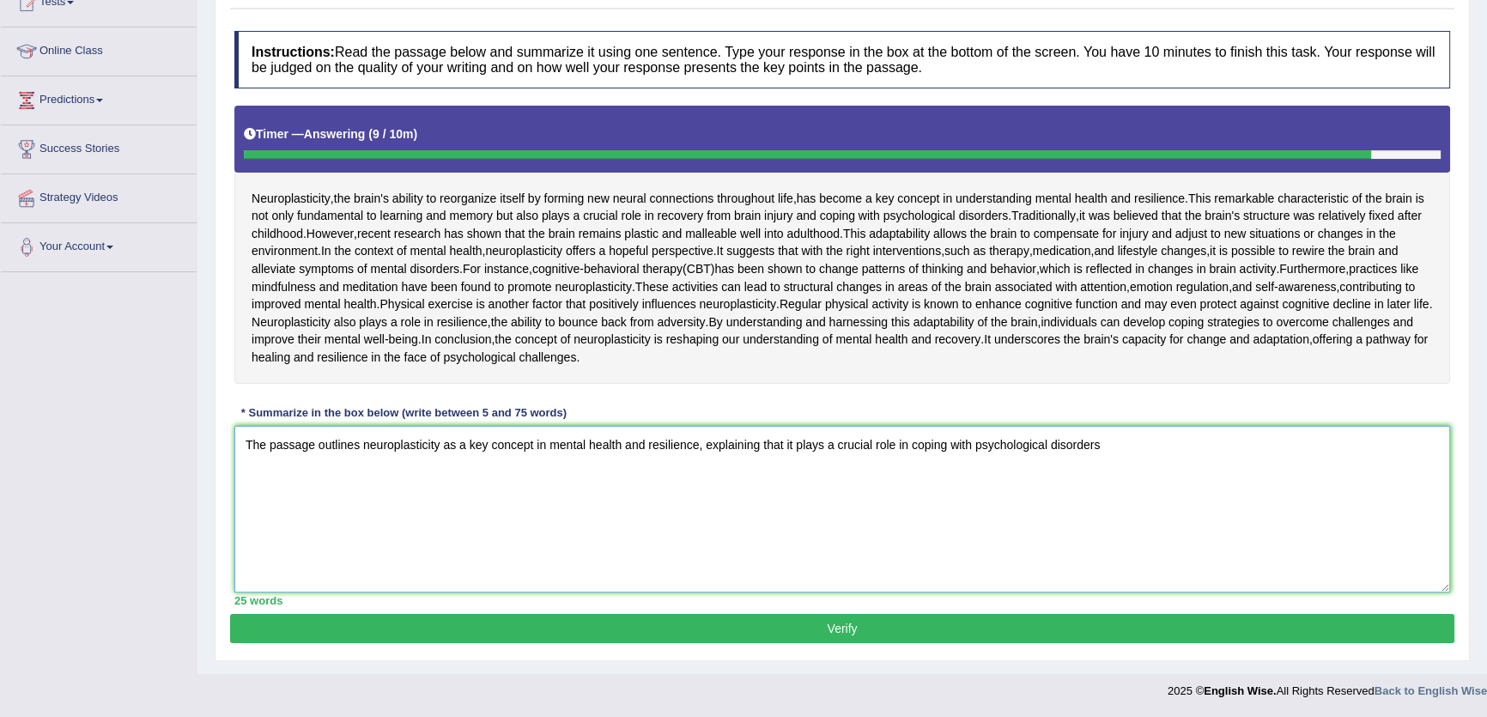
click at [1114, 446] on textarea "The passage outlines neuroplasticity as a key concept in mental health and resi…" at bounding box center [842, 509] width 1216 height 167
type textarea "The passage outlines neuroplasticity as a key concept in mental health and resi…"
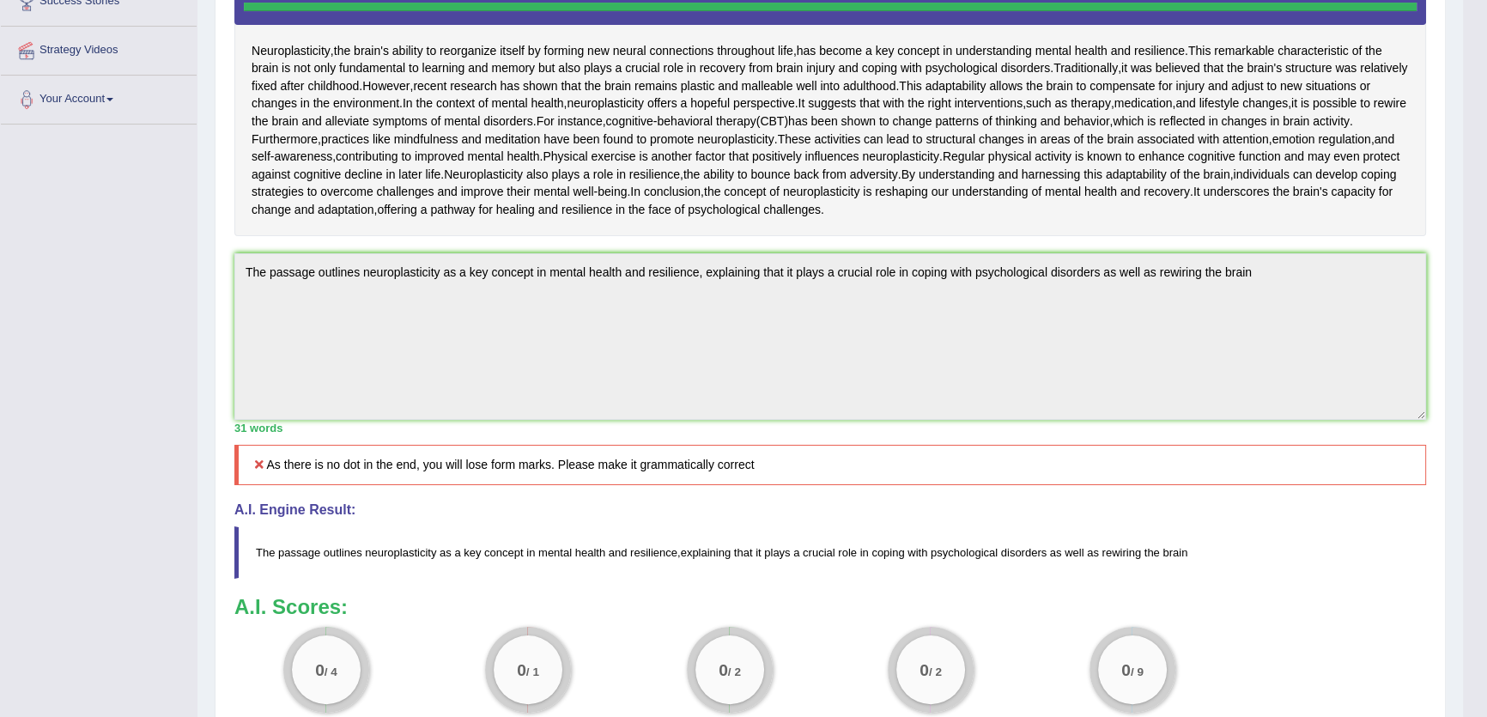
click at [64, 541] on div "Toggle navigation Home Practice Questions Speaking Practice Read Aloud Repeat S…" at bounding box center [731, 271] width 1463 height 1247
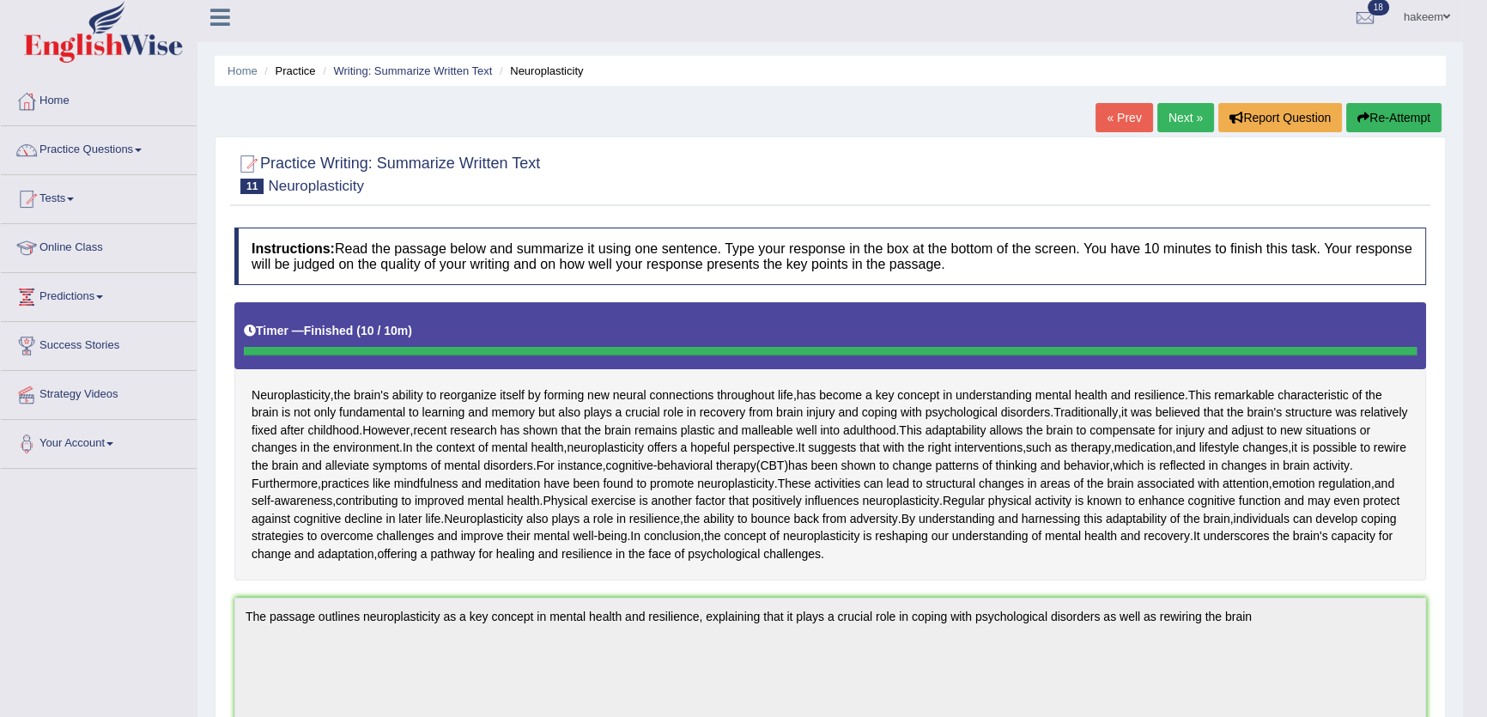
scroll to position [0, 0]
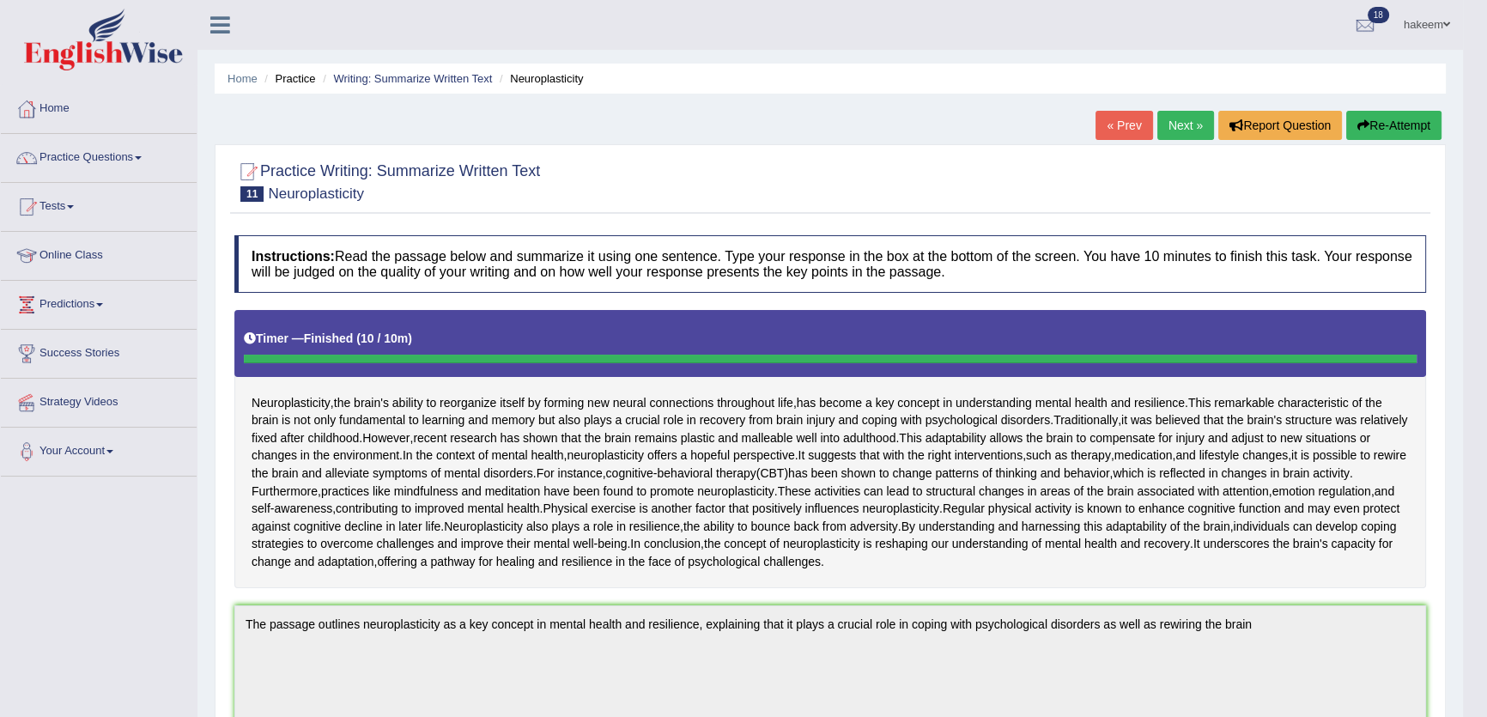
click at [1405, 114] on button "Re-Attempt" at bounding box center [1393, 125] width 95 height 29
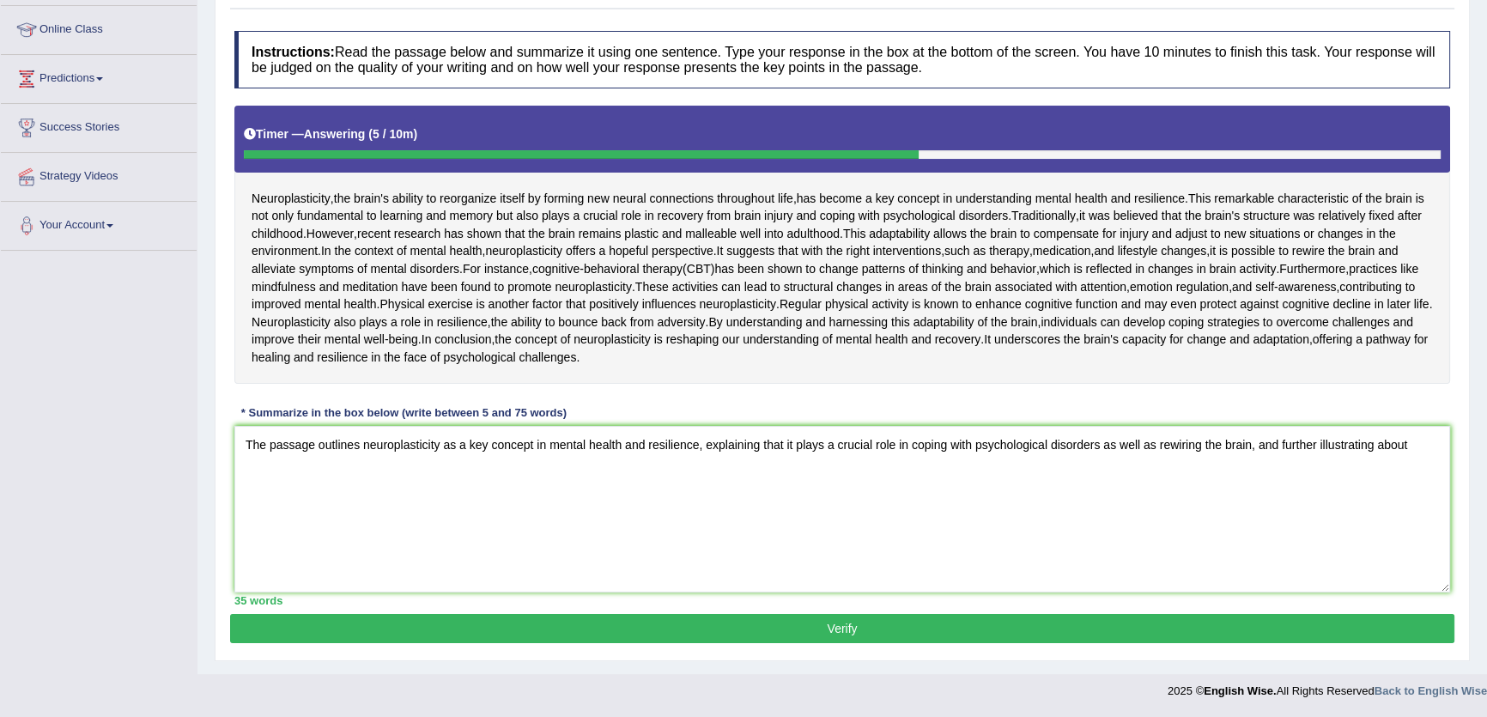
scroll to position [384, 0]
drag, startPoint x: 1437, startPoint y: 431, endPoint x: 192, endPoint y: 438, distance: 1244.9
click at [20, 467] on div "Toggle navigation Home Practice Questions Speaking Practice Read Aloud Repeat S…" at bounding box center [743, 241] width 1487 height 934
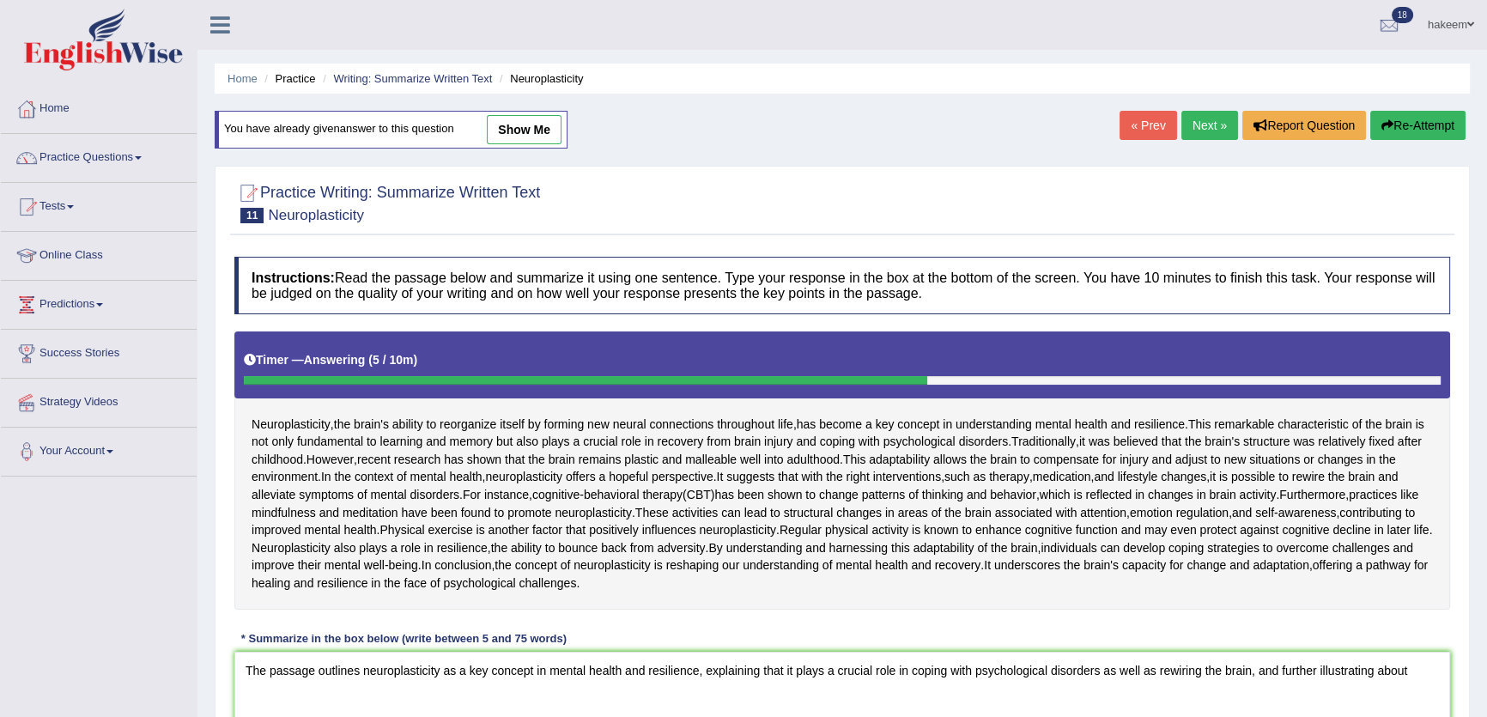
type textarea "The passage outlines neuroplasticity as a key concept in mental health and resi…"
click at [1425, 124] on button "Re-Attempt" at bounding box center [1417, 125] width 95 height 29
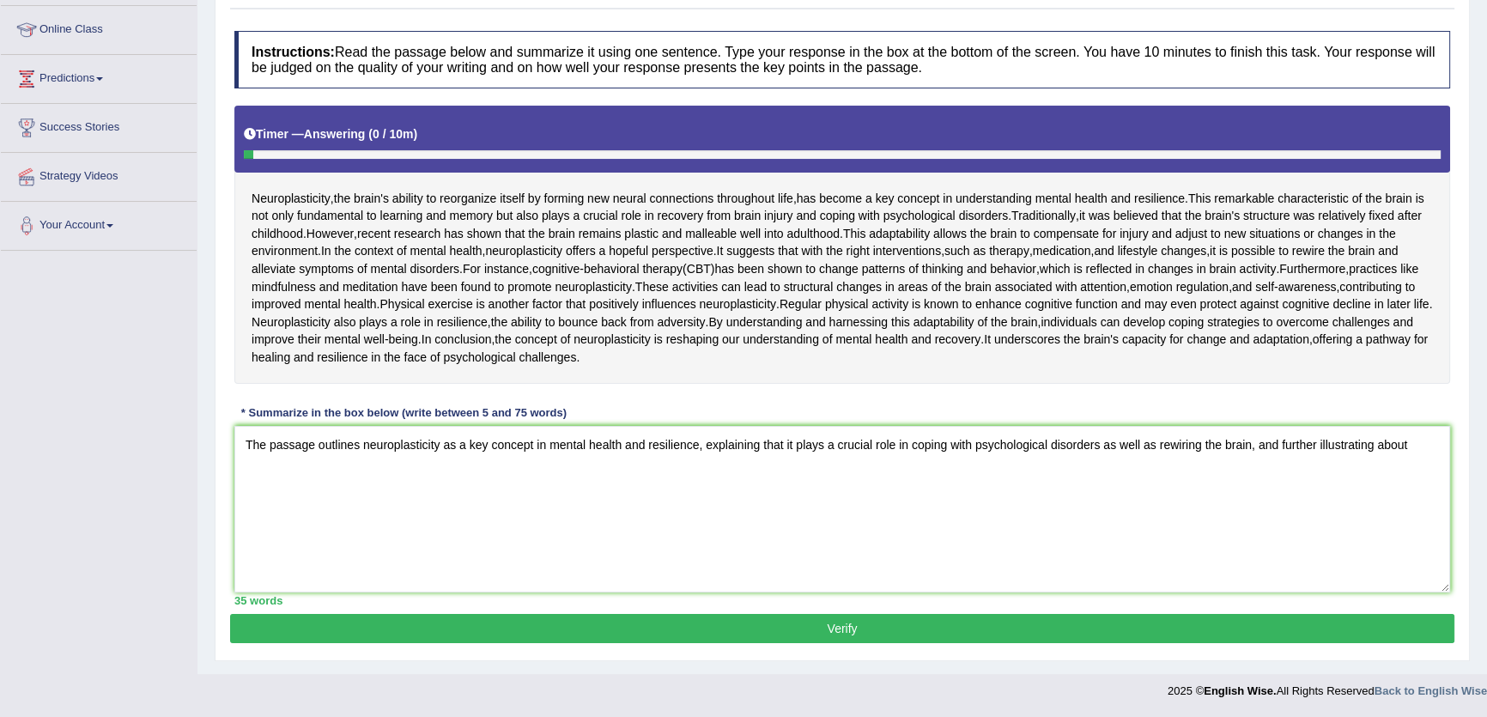
click at [1418, 451] on textarea "The passage outlines neuroplasticity as a key concept in mental health and resi…" at bounding box center [842, 509] width 1216 height 167
click at [318, 464] on textarea "The passage outlines neuroplasticity as a key concept in mental health and resi…" at bounding box center [842, 509] width 1216 height 167
click at [447, 481] on textarea "The passage outlines neuroplasticity as a key concept in mental health and resi…" at bounding box center [842, 509] width 1216 height 167
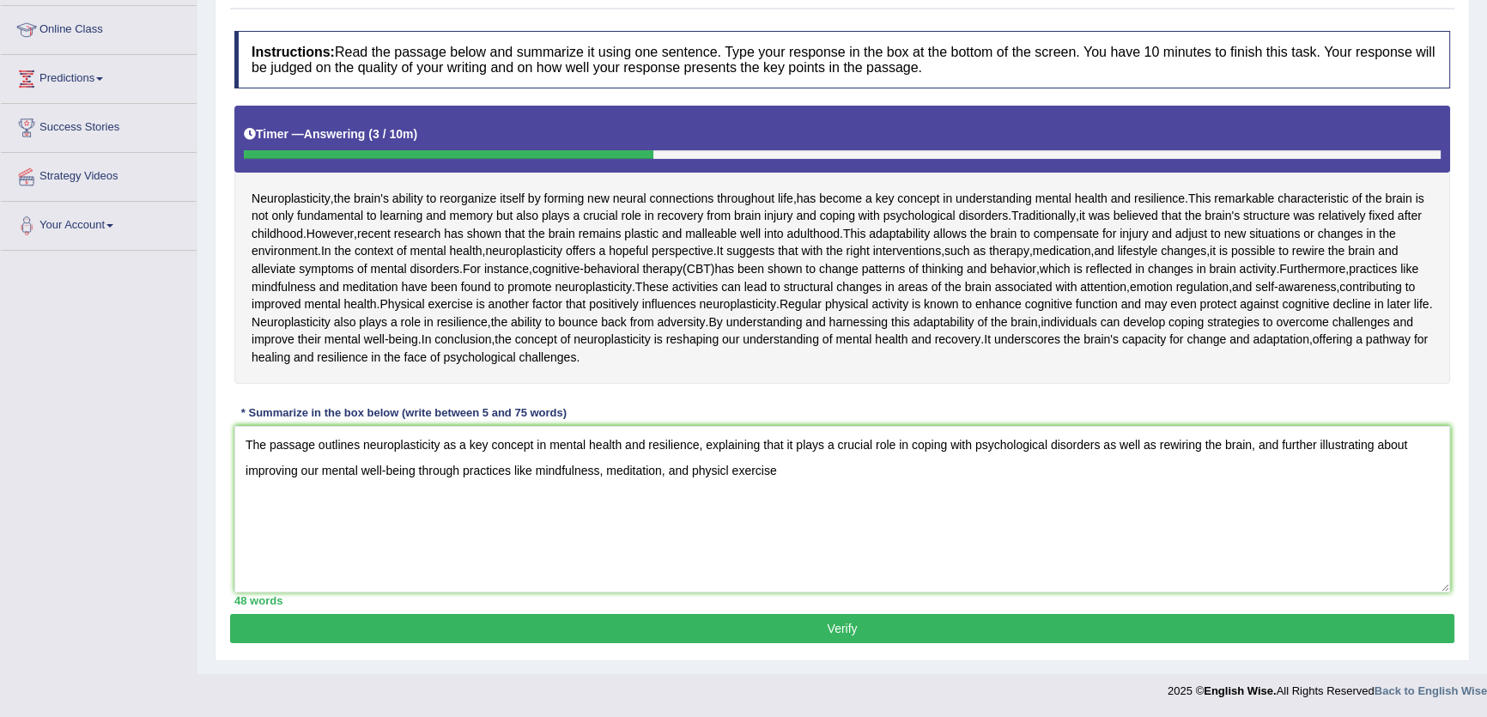
drag, startPoint x: 505, startPoint y: 472, endPoint x: 264, endPoint y: 479, distance: 241.3
click at [264, 479] on textarea "The passage outlines neuroplasticity as a key concept in mental health and resi…" at bounding box center [842, 509] width 1216 height 167
click at [398, 512] on textarea "The passage outlines neuroplasticity as a key concept in mental health and resi…" at bounding box center [842, 509] width 1216 height 167
drag, startPoint x: 458, startPoint y: 471, endPoint x: 242, endPoint y: 470, distance: 216.4
click at [242, 470] on textarea "The passage outlines neuroplasticity as a key concept in mental health and resi…" at bounding box center [842, 509] width 1216 height 167
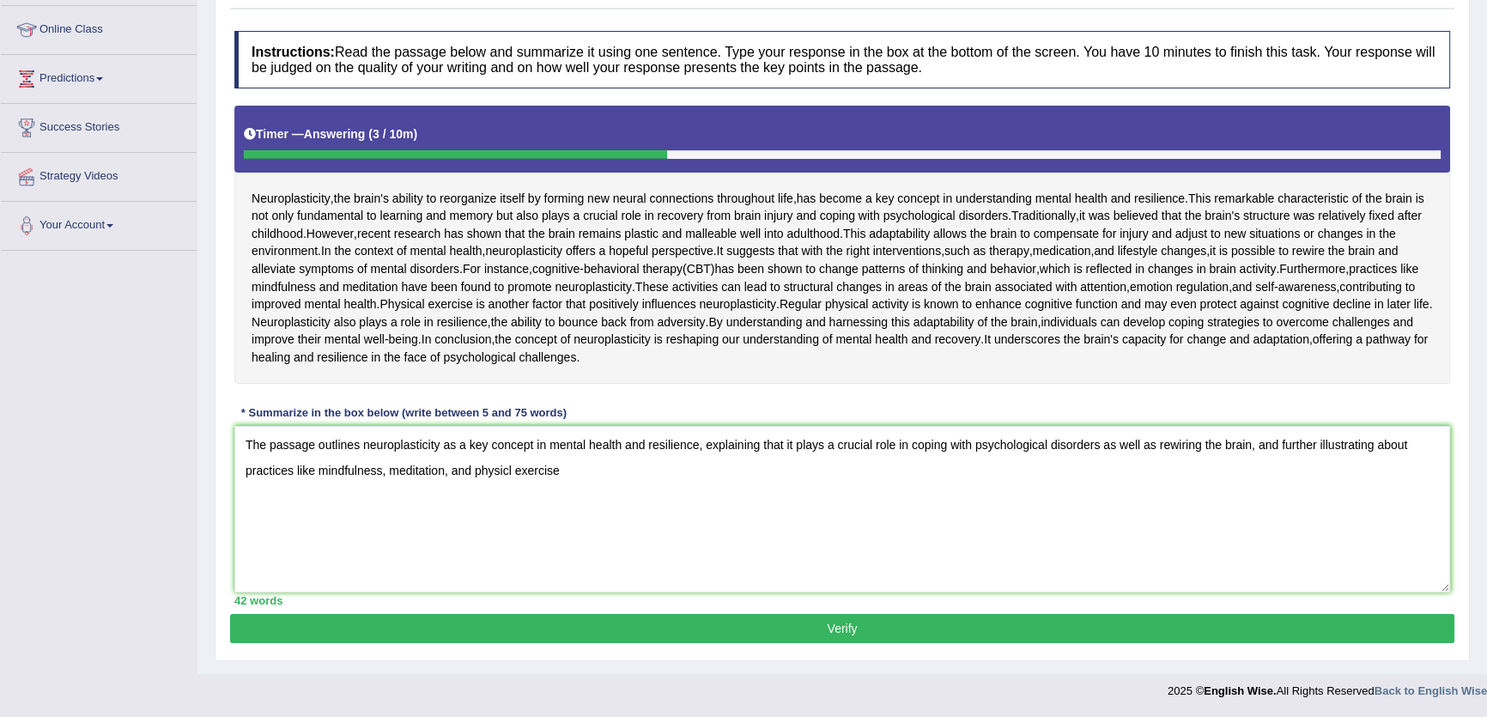
click at [652, 498] on textarea "The passage outlines neuroplasticity as a key concept in mental health and resi…" at bounding box center [842, 509] width 1216 height 167
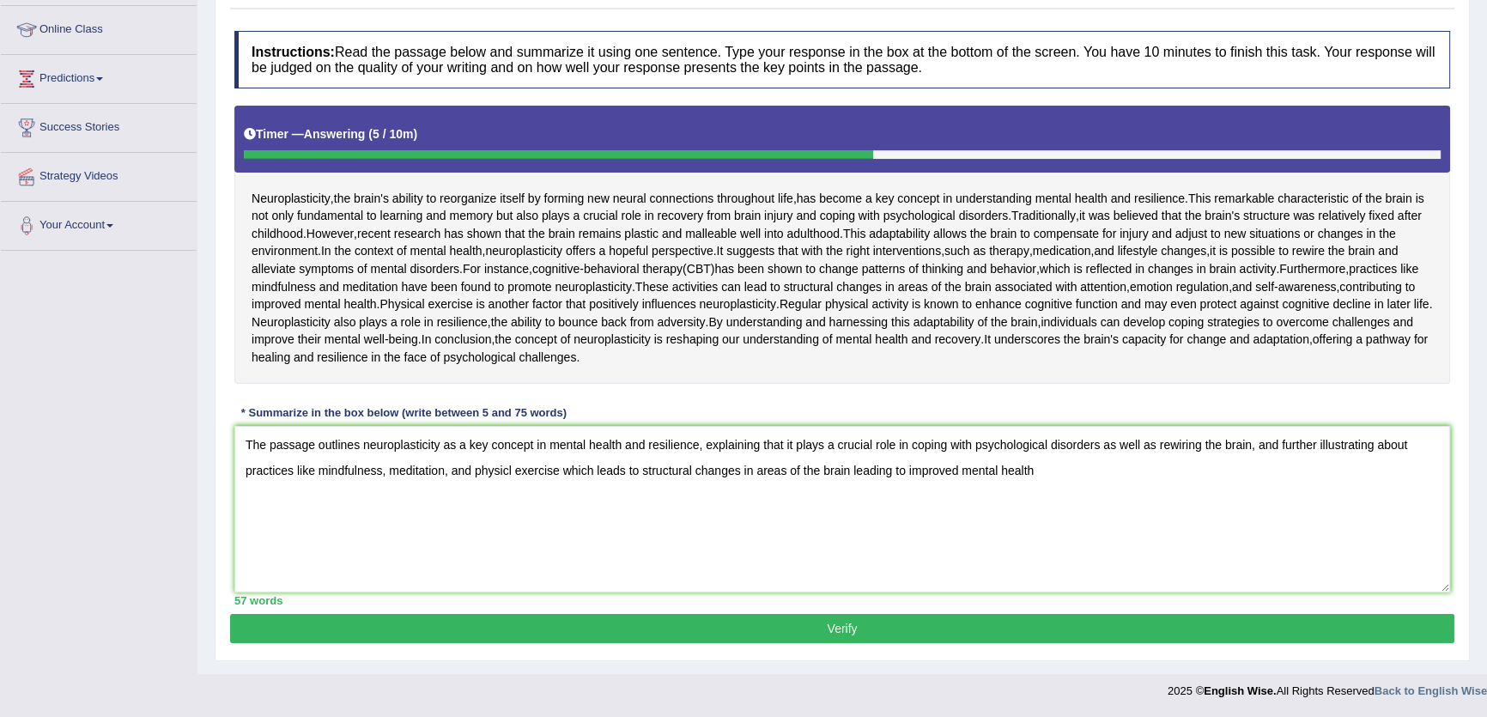
click at [505, 472] on textarea "The passage outlines neuroplasticity as a key concept in mental health and resi…" at bounding box center [842, 509] width 1216 height 167
click at [507, 475] on textarea "The passage outlines neuroplasticity as a key concept in mental health and resi…" at bounding box center [842, 509] width 1216 height 167
click at [627, 513] on textarea "The passage outlines neuroplasticity as a key concept in mental health and resi…" at bounding box center [842, 509] width 1216 height 167
click at [1132, 477] on textarea "The passage outlines neuroplasticity as a key concept in mental health and resi…" at bounding box center [842, 509] width 1216 height 167
click at [452, 473] on textarea "The passage outlines neuroplasticity as a key concept in mental health and resi…" at bounding box center [842, 509] width 1216 height 167
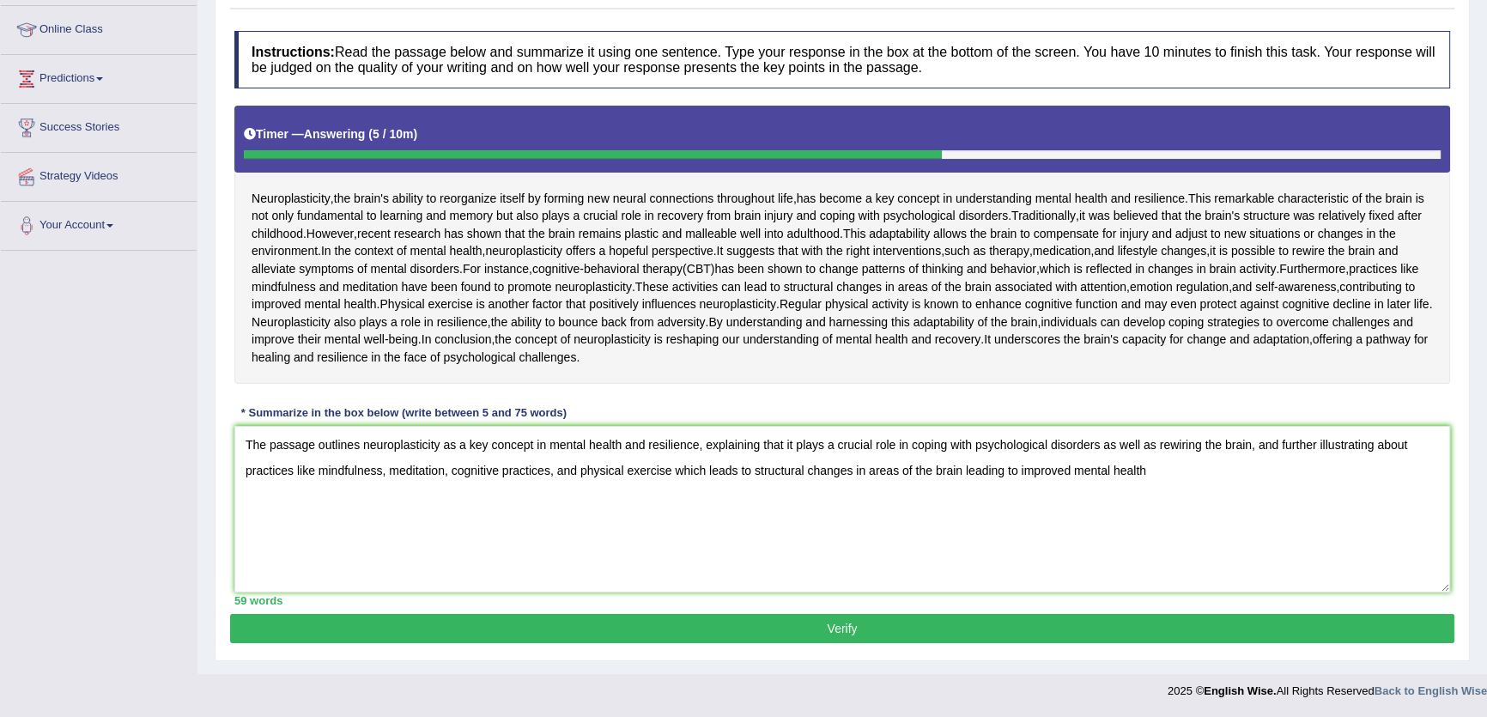
click at [1146, 456] on textarea "The passage outlines neuroplasticity as a key concept in mental health and resi…" at bounding box center [842, 509] width 1216 height 167
click at [1145, 518] on textarea "The passage outlines neuroplasticity as a key concept in mental health and resi…" at bounding box center [842, 509] width 1216 height 167
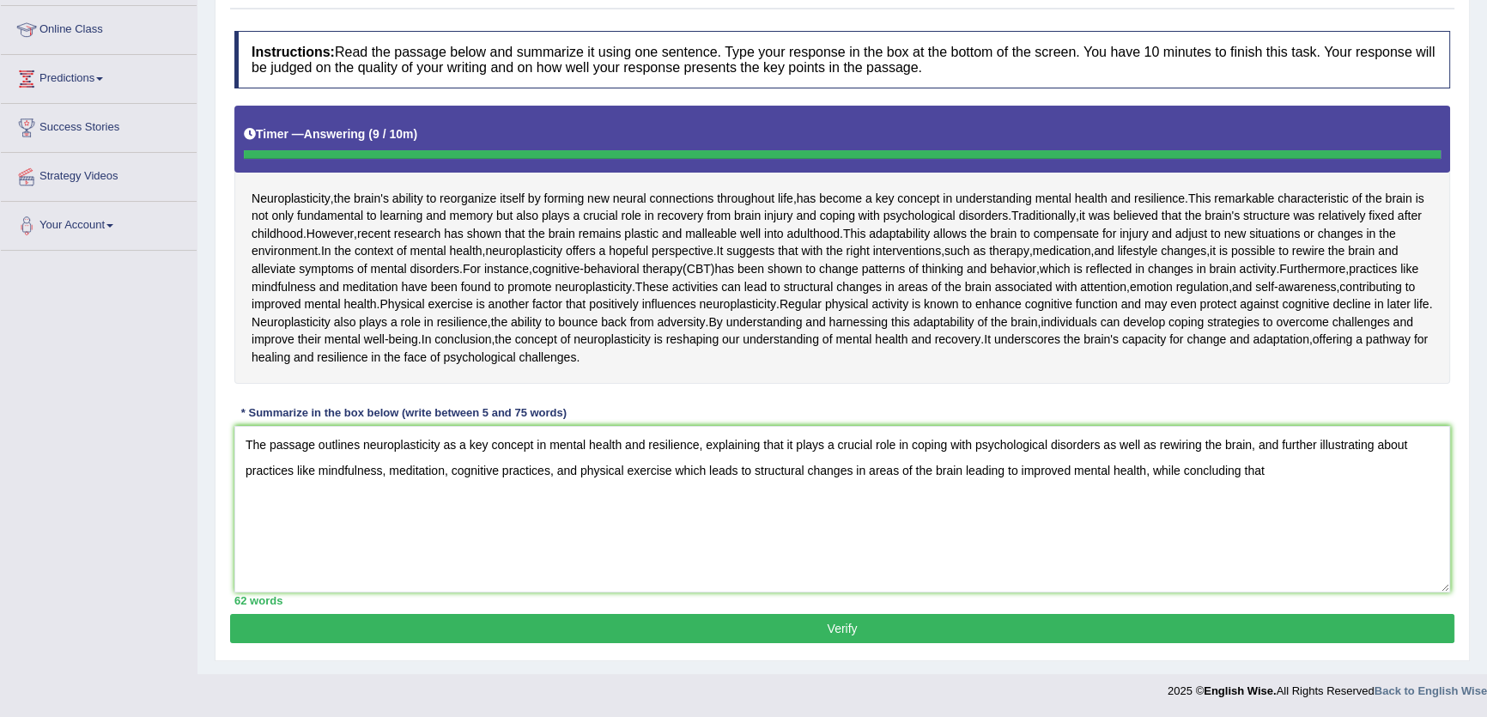
type textarea "The passage outlines neuroplasticity as a key concept in mental health and resi…"
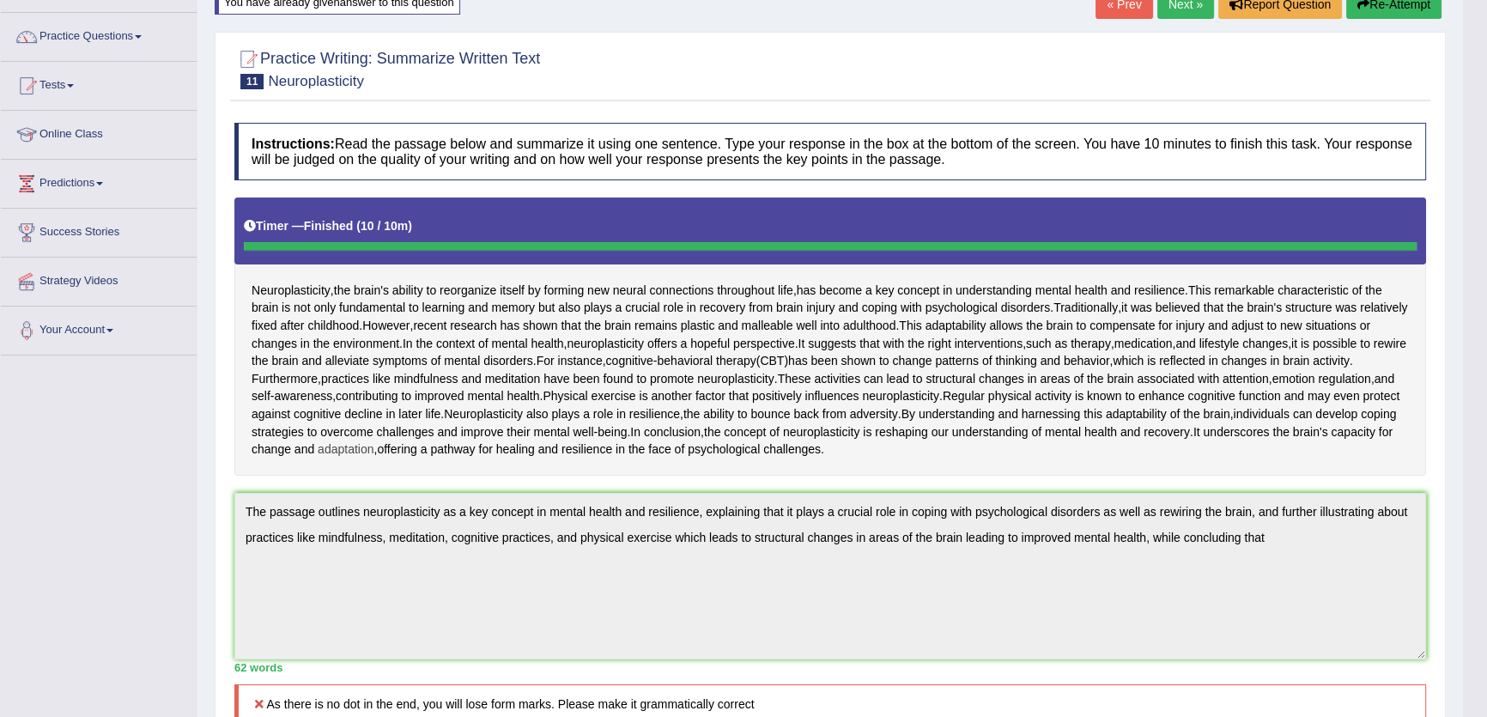
scroll to position [234, 0]
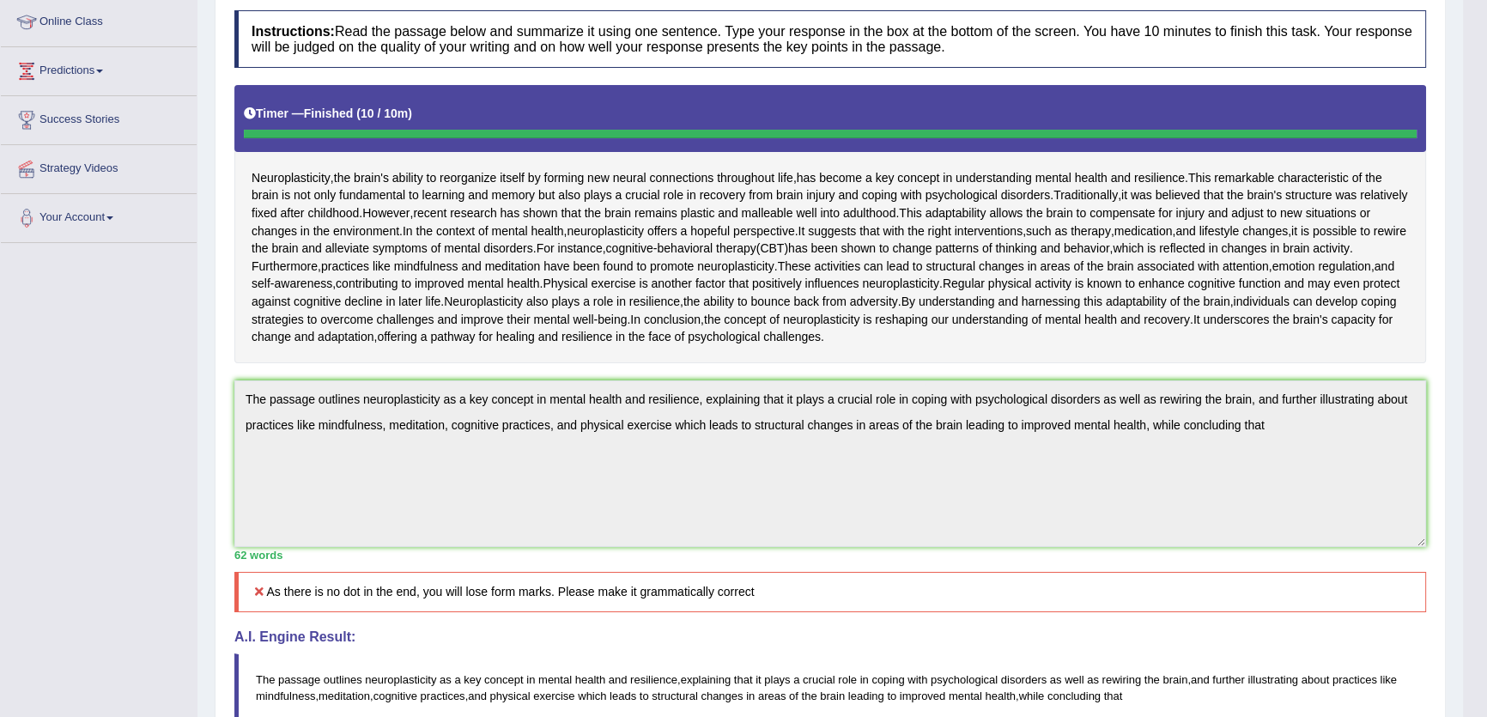
click at [184, 514] on div "Toggle navigation Home Practice Questions Speaking Practice Read Aloud Repeat S…" at bounding box center [731, 402] width 1463 height 1272
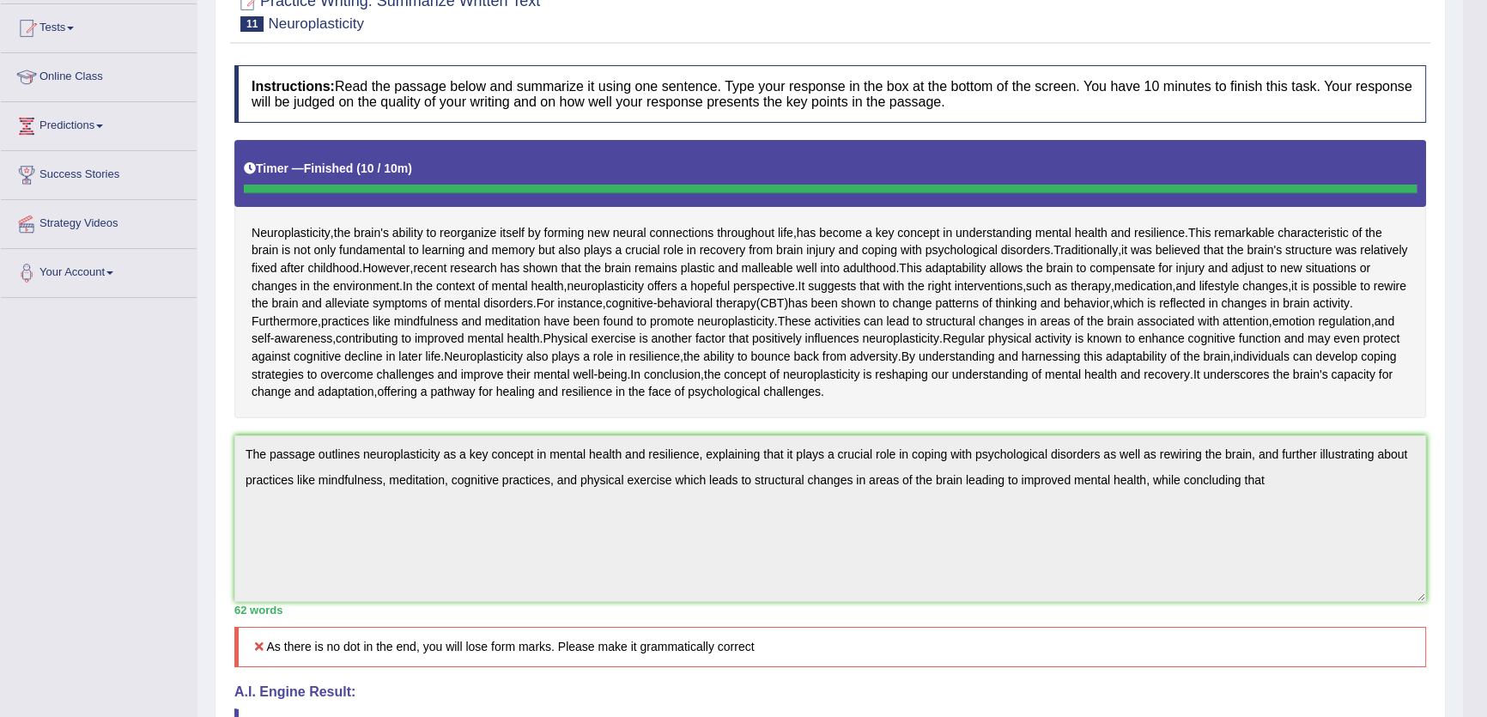
scroll to position [77, 0]
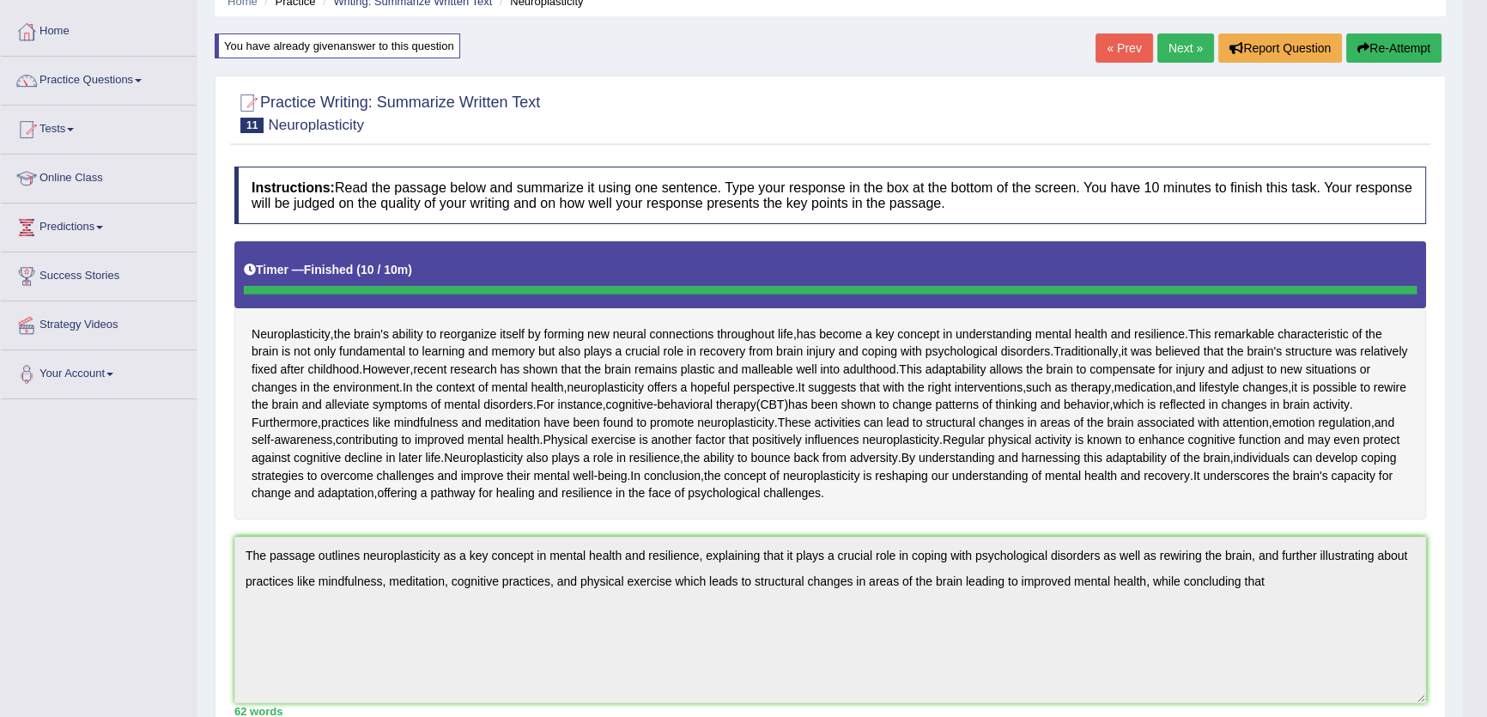
click at [1414, 40] on button "Re-Attempt" at bounding box center [1393, 47] width 95 height 29
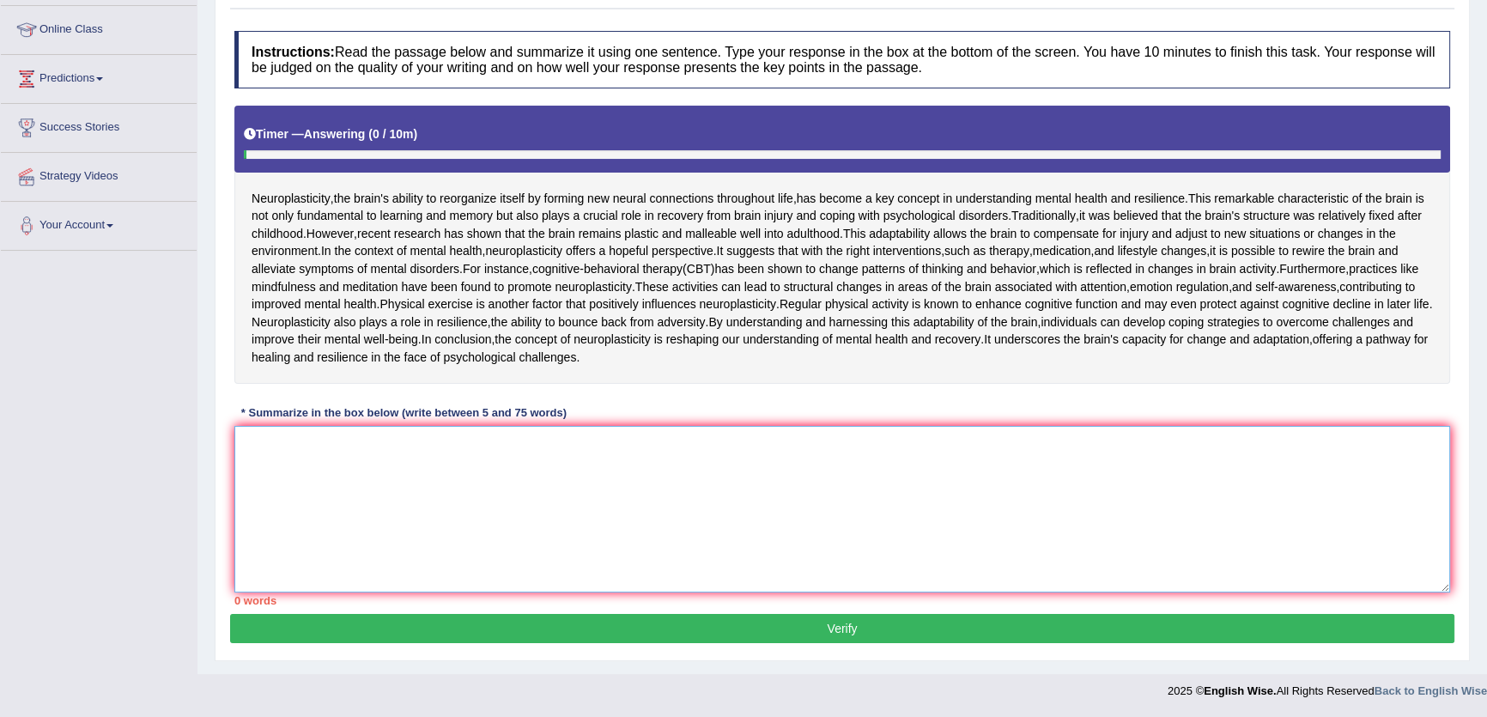
paste textarea "The passage outlines neuroplasticity as a key concept in mental health and resi…"
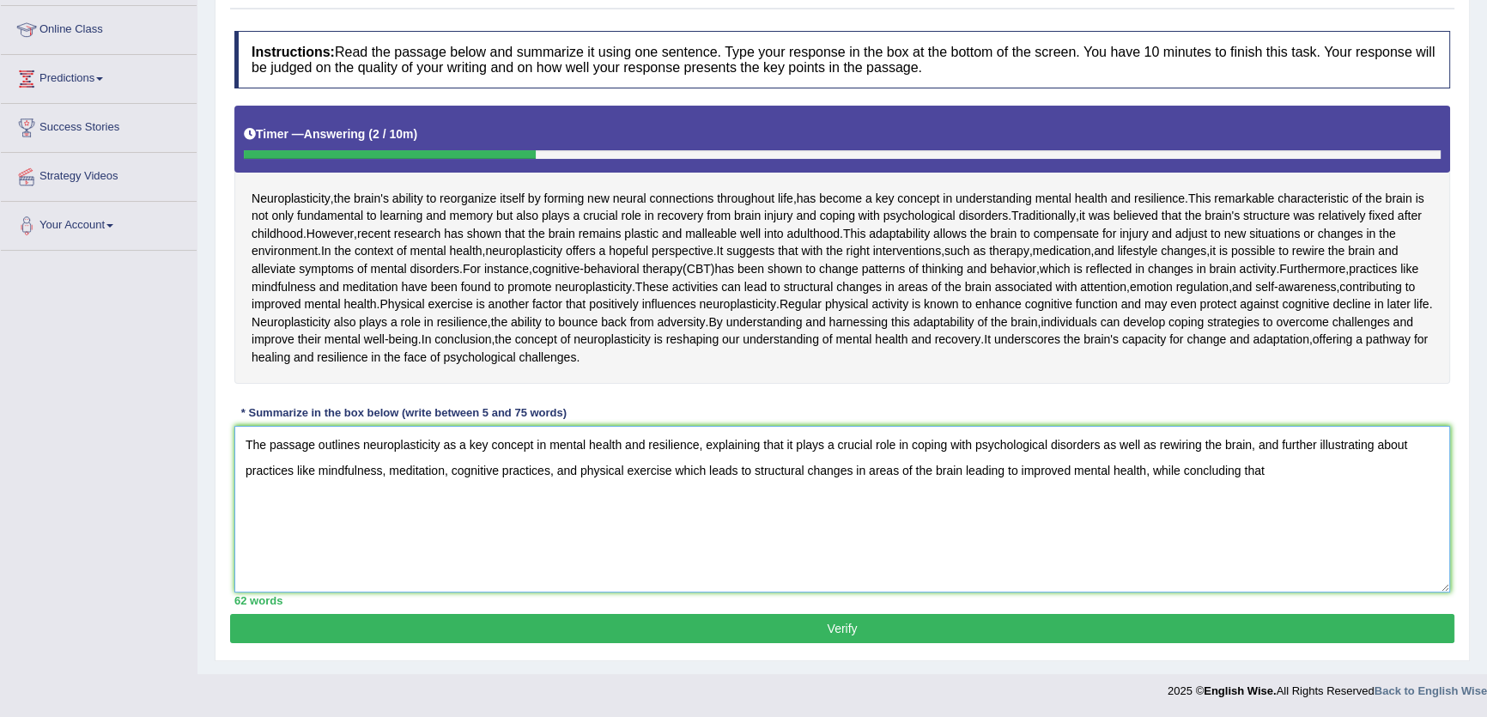
click at [549, 449] on textarea "The passage outlines neuroplasticity as a key concept in mental health and resi…" at bounding box center [842, 509] width 1216 height 167
click at [1419, 446] on textarea "The passage outlines neuroplasticity as a key concept in reshaping our understa…" at bounding box center [842, 509] width 1216 height 167
click at [288, 474] on textarea "The passage outlines neuroplasticity as a key concept in reshaping our understa…" at bounding box center [842, 509] width 1216 height 167
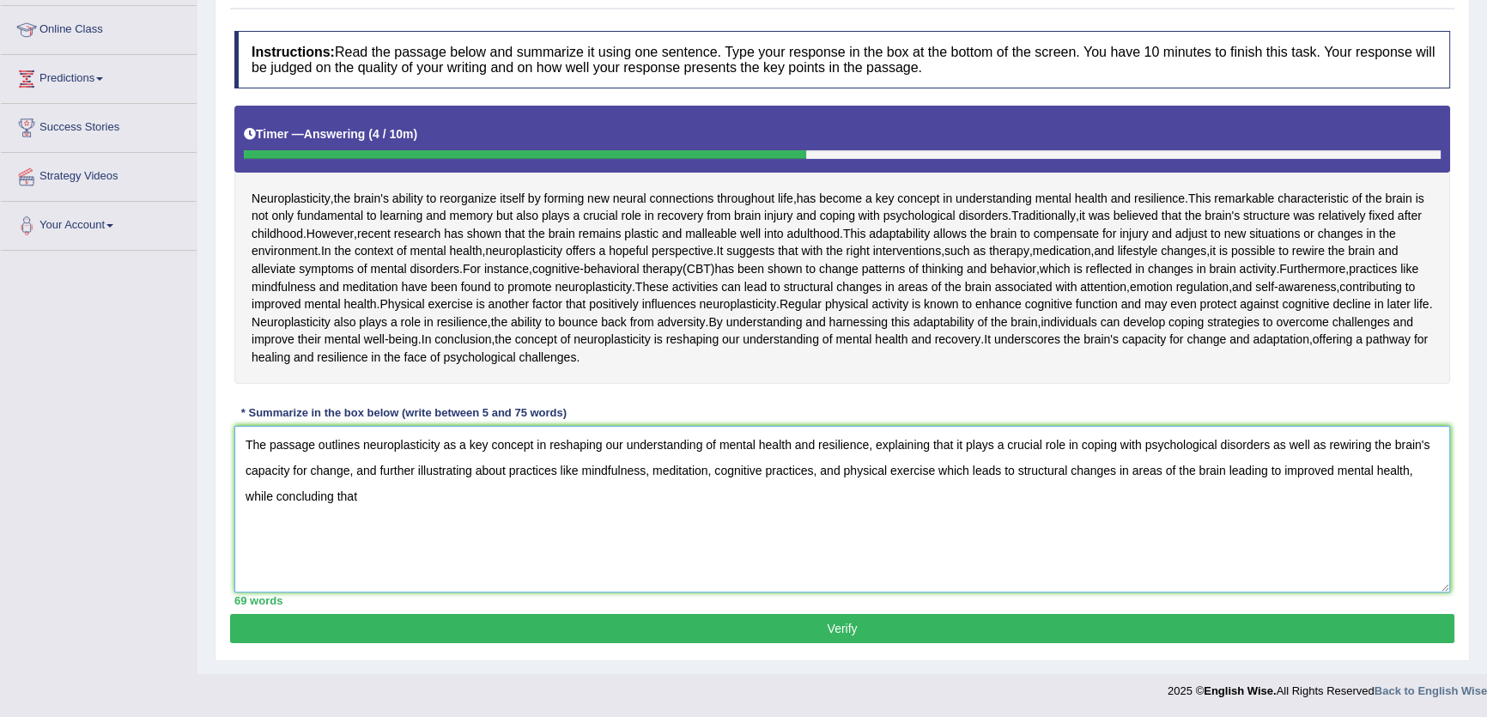
click at [379, 501] on textarea "The passage outlines neuroplasticity as a key concept in reshaping our understa…" at bounding box center [842, 509] width 1216 height 167
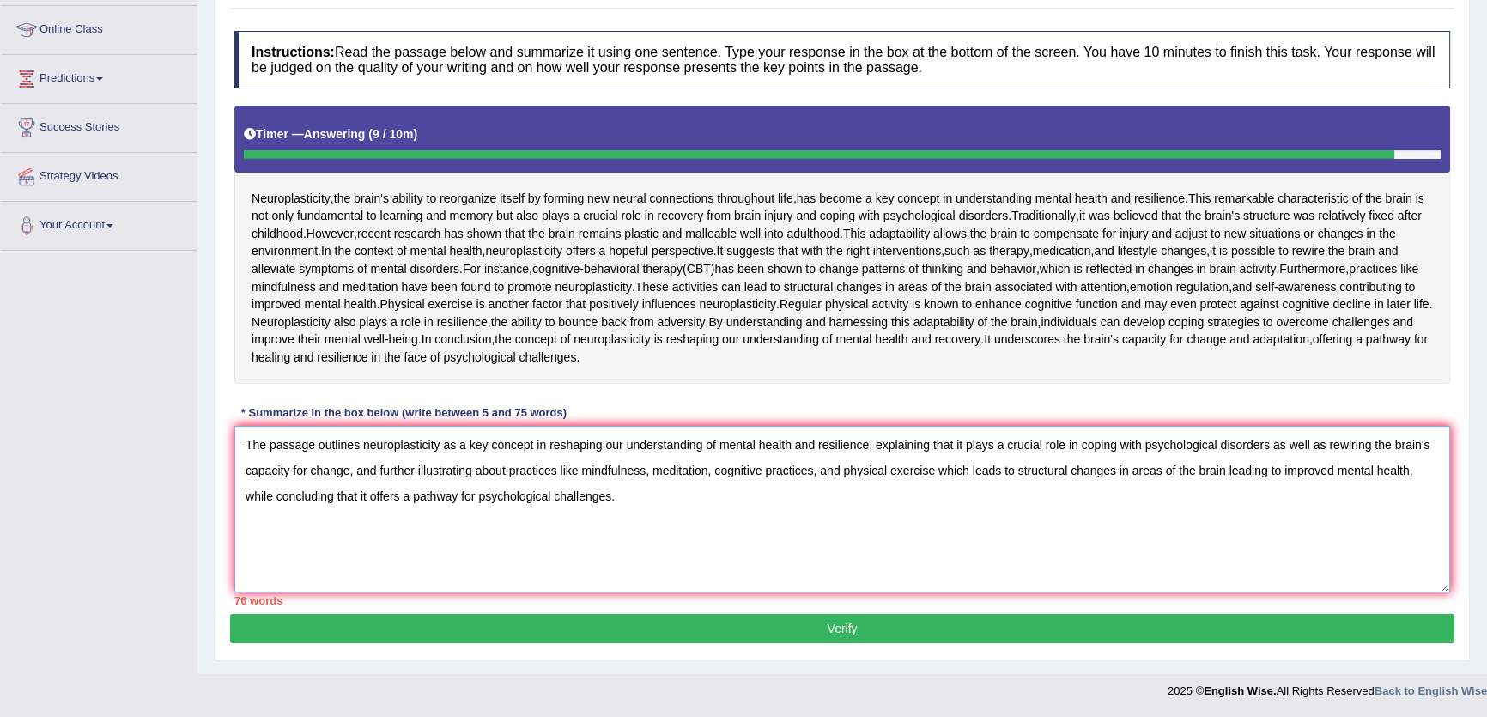
drag, startPoint x: 1219, startPoint y: 448, endPoint x: 1144, endPoint y: 454, distance: 75.8
click at [1144, 454] on textarea "The passage outlines neuroplasticity as a key concept in reshaping our understa…" at bounding box center [842, 509] width 1216 height 167
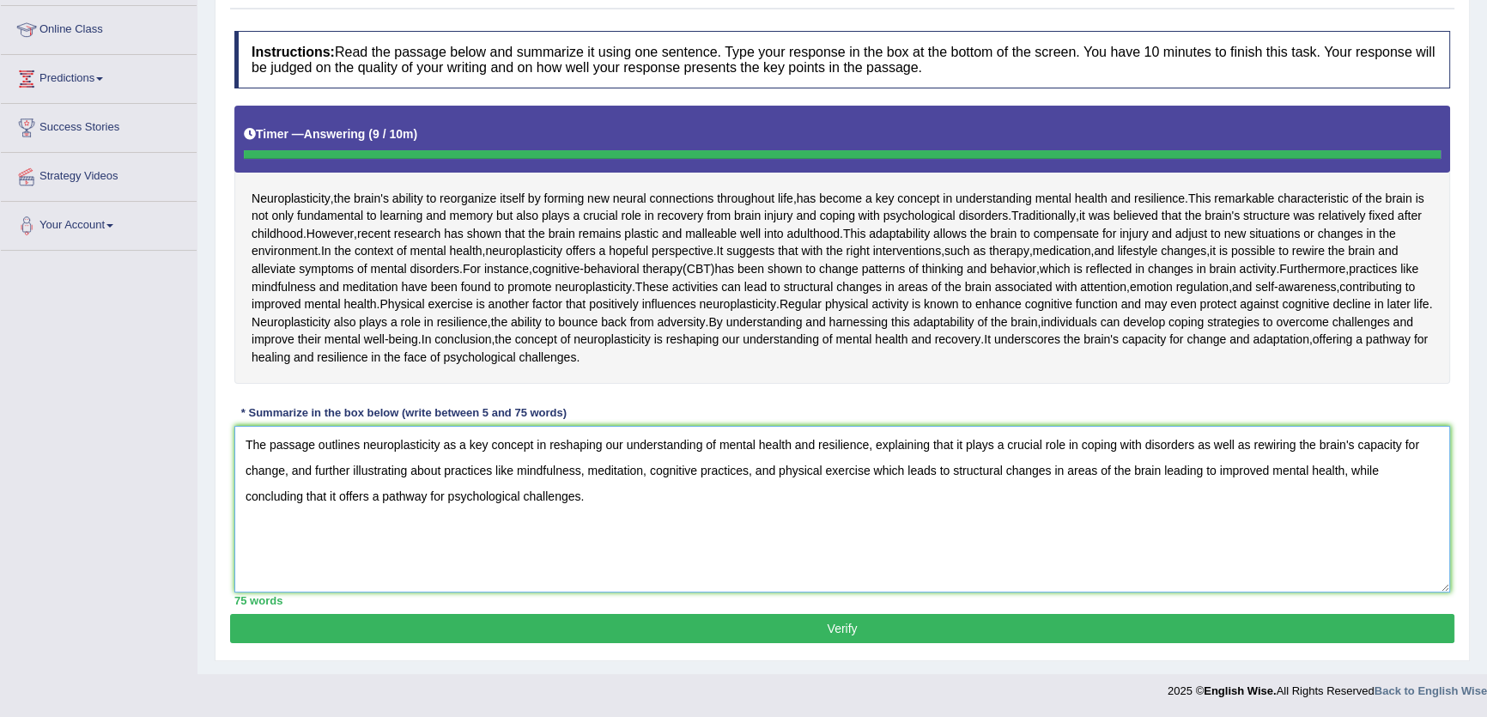
type textarea "The passage outlines neuroplasticity as a key concept in reshaping our understa…"
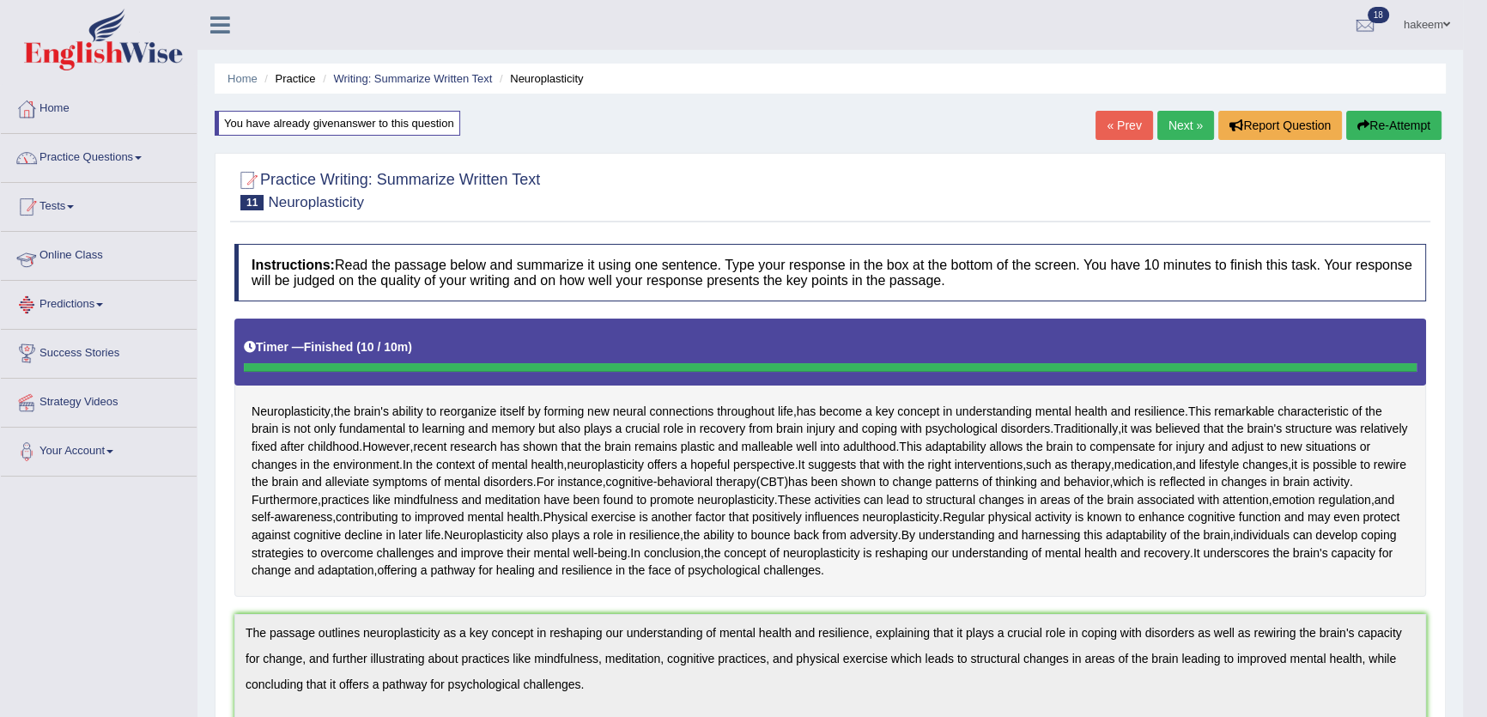
click at [125, 167] on link "Practice Questions" at bounding box center [99, 155] width 196 height 43
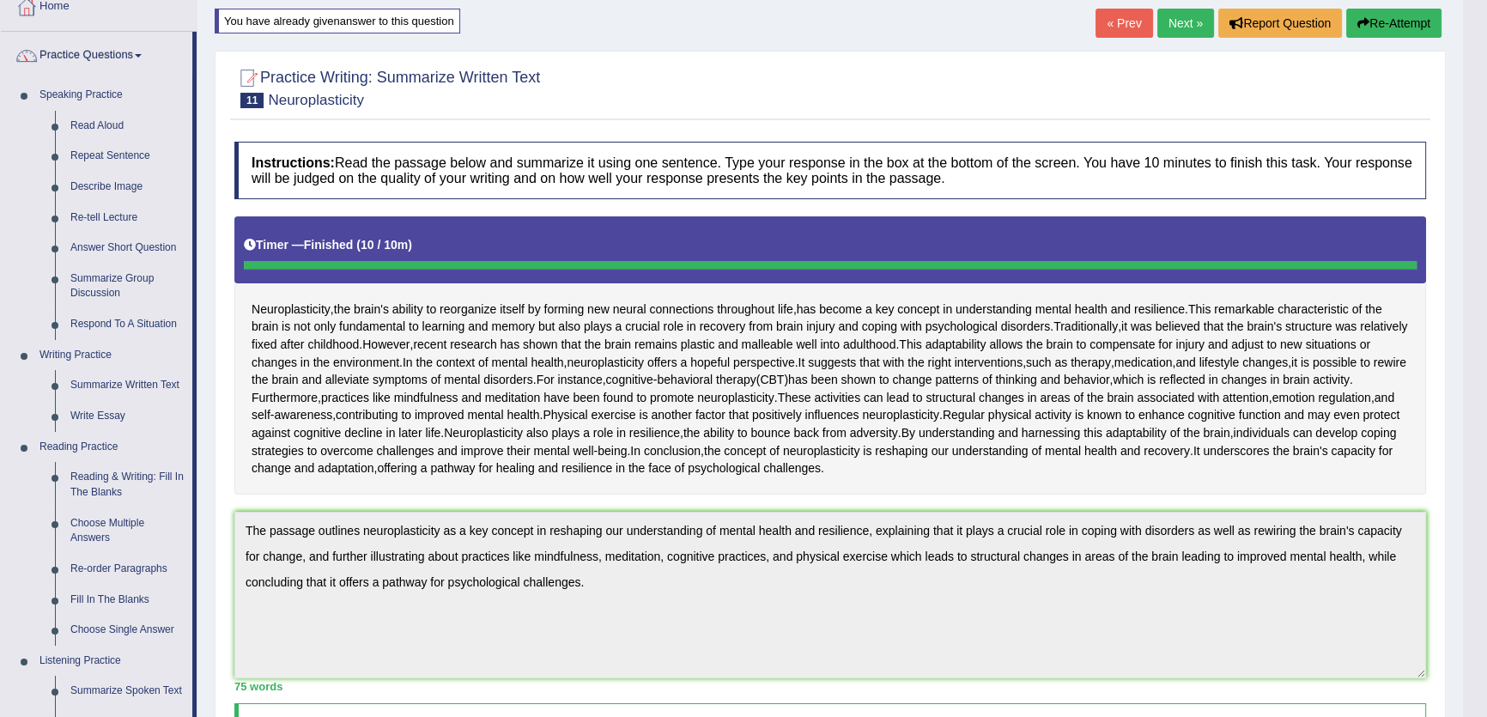
scroll to position [312, 0]
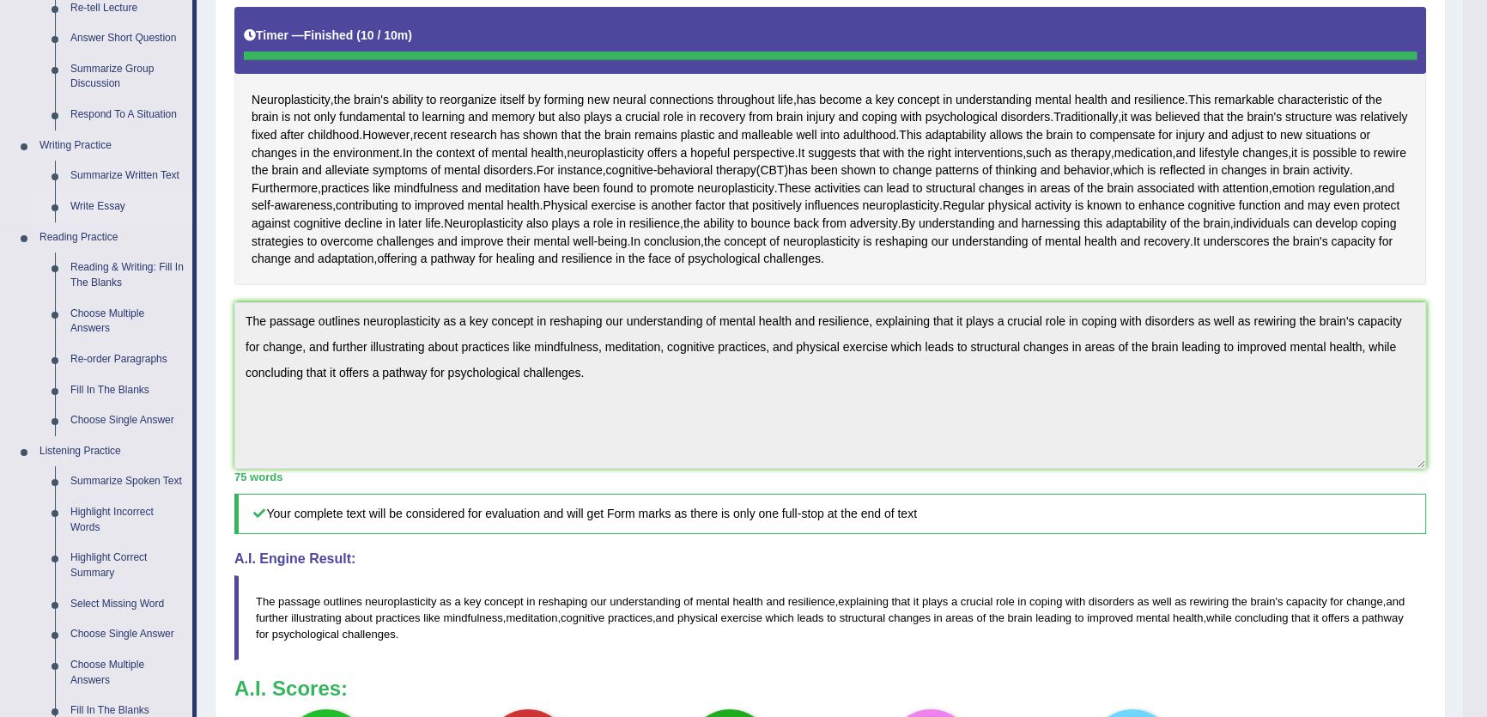
click at [105, 203] on link "Write Essay" at bounding box center [128, 206] width 130 height 31
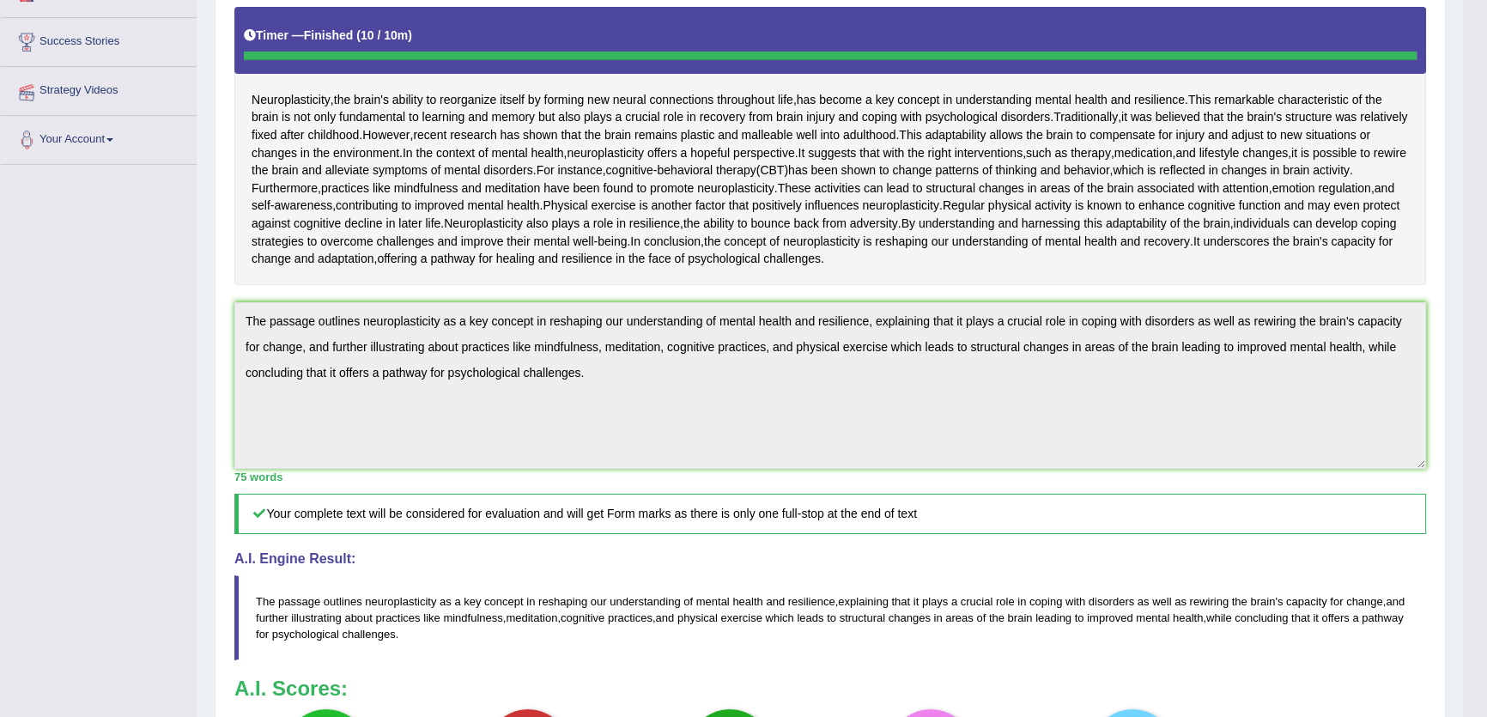
scroll to position [317, 0]
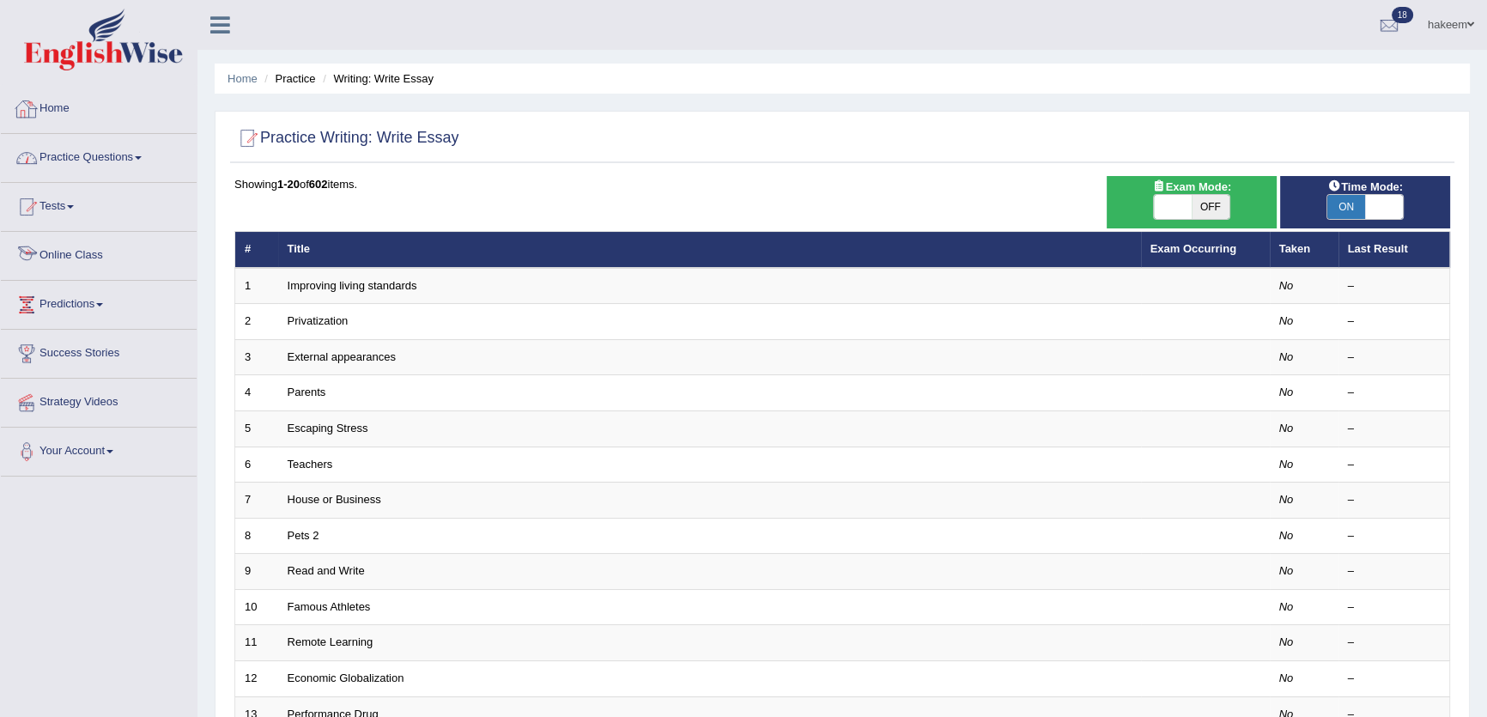
click at [31, 124] on link "Home" at bounding box center [99, 106] width 196 height 43
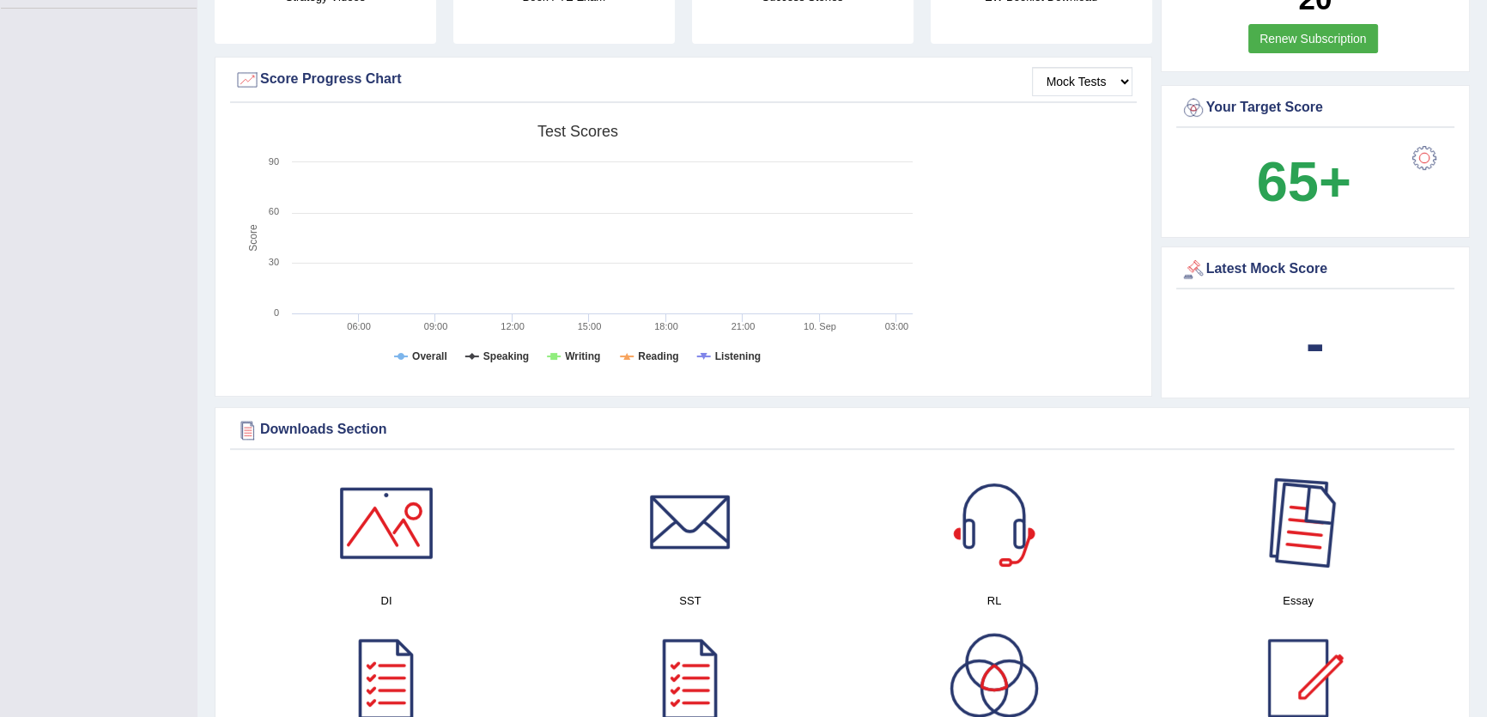
click at [1300, 536] on div at bounding box center [1298, 523] width 120 height 120
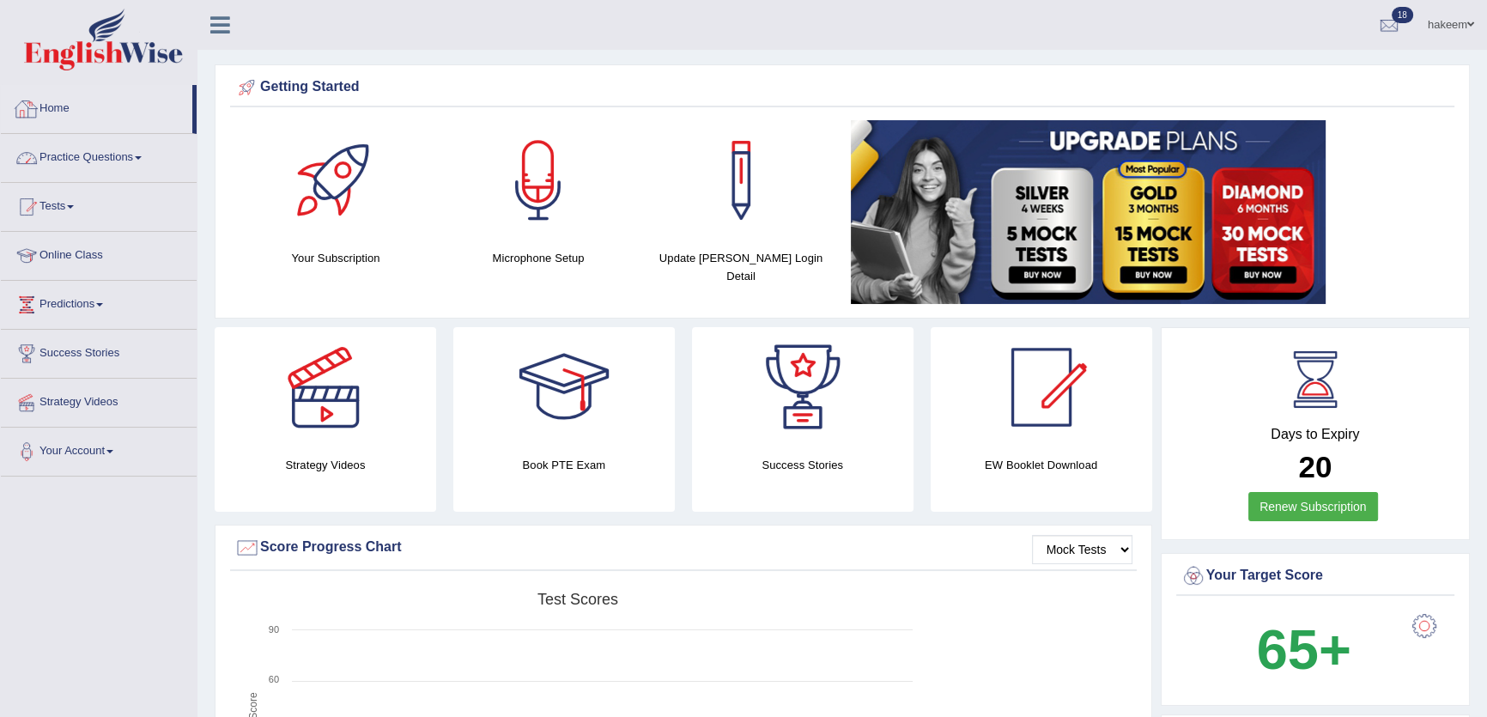
click at [116, 166] on link "Practice Questions" at bounding box center [99, 155] width 196 height 43
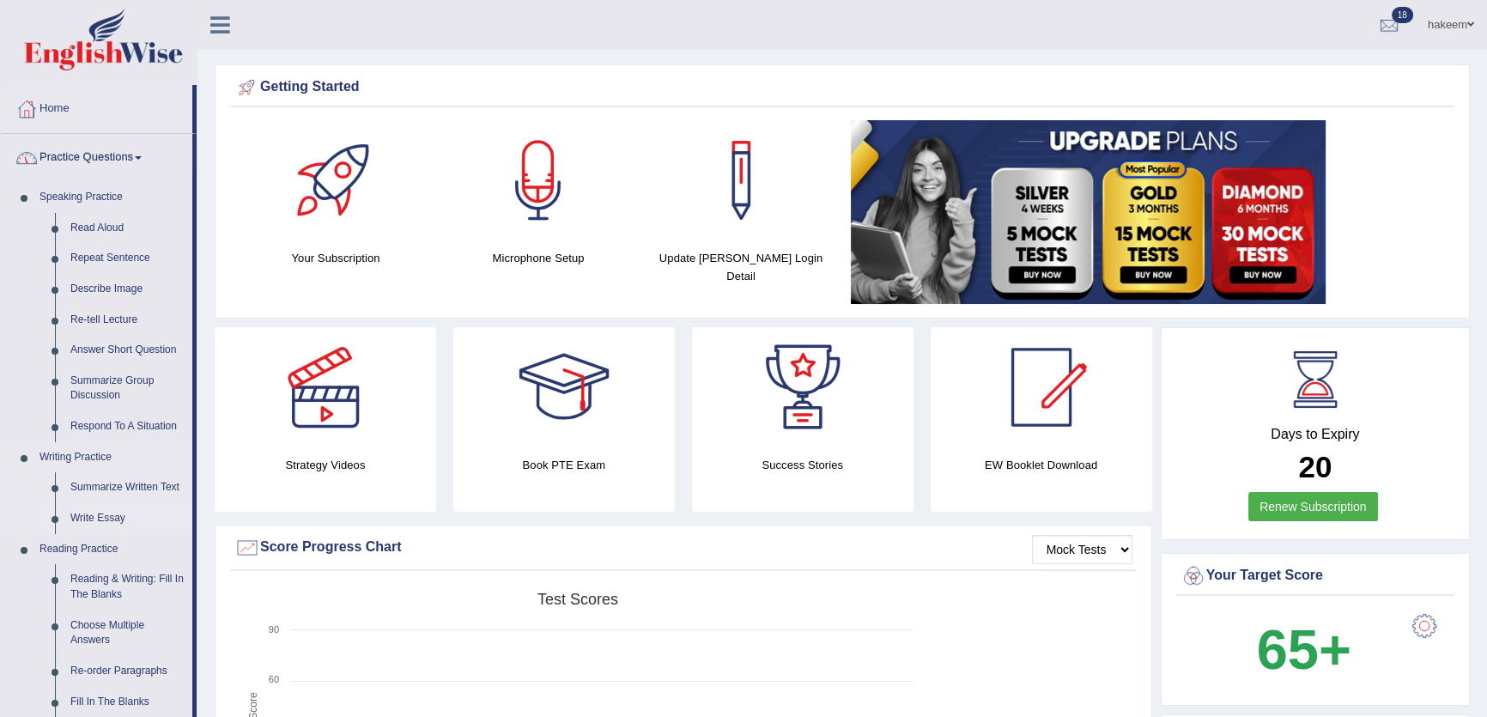
click at [96, 524] on link "Write Essay" at bounding box center [128, 518] width 130 height 31
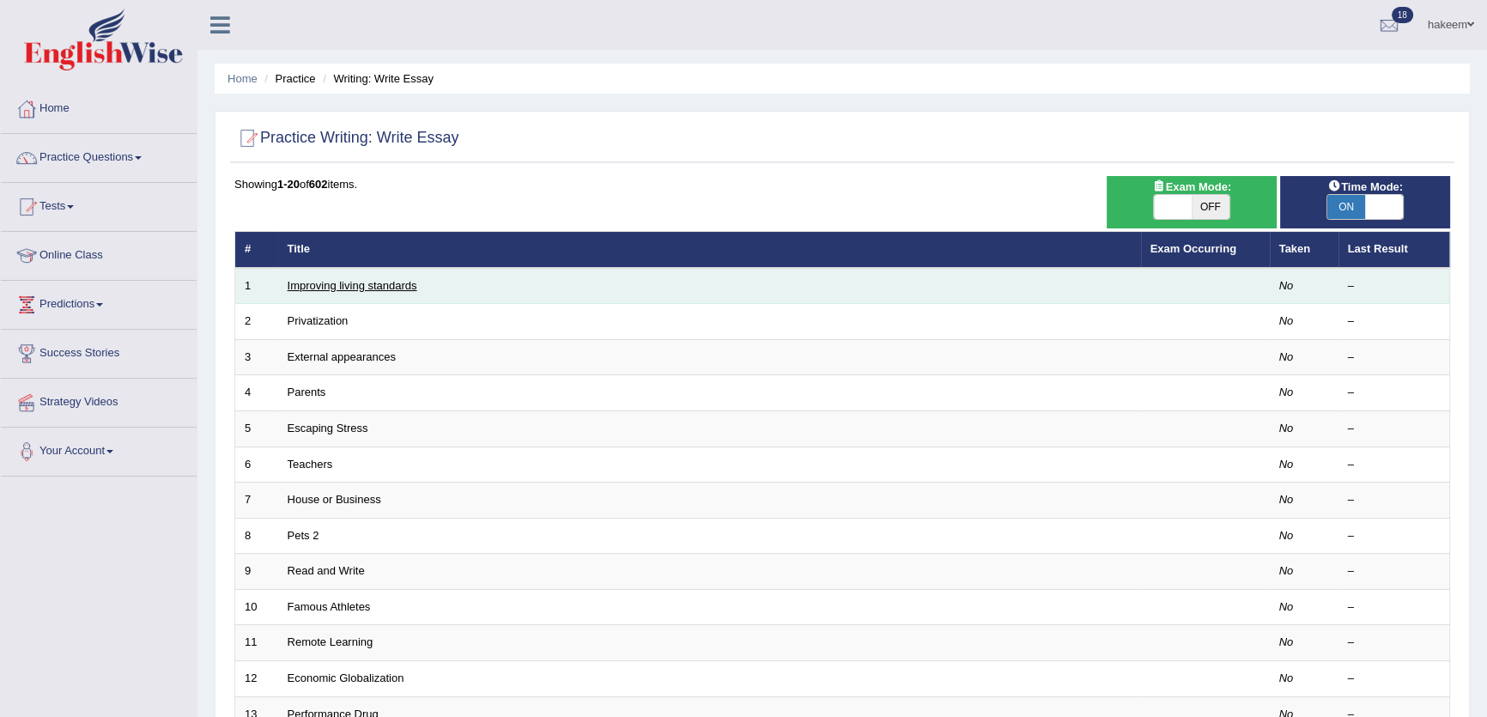
click at [361, 282] on link "Improving living standards" at bounding box center [353, 285] width 130 height 13
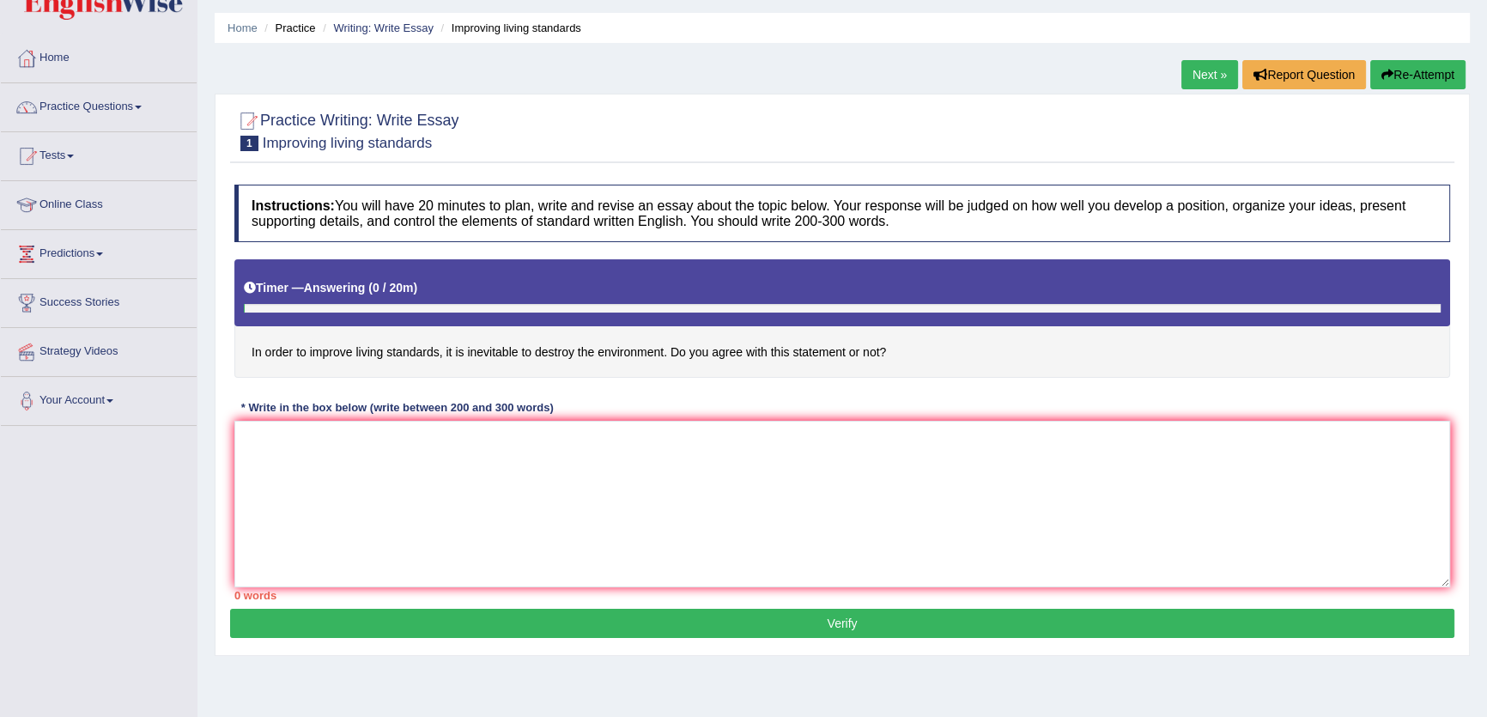
scroll to position [77, 0]
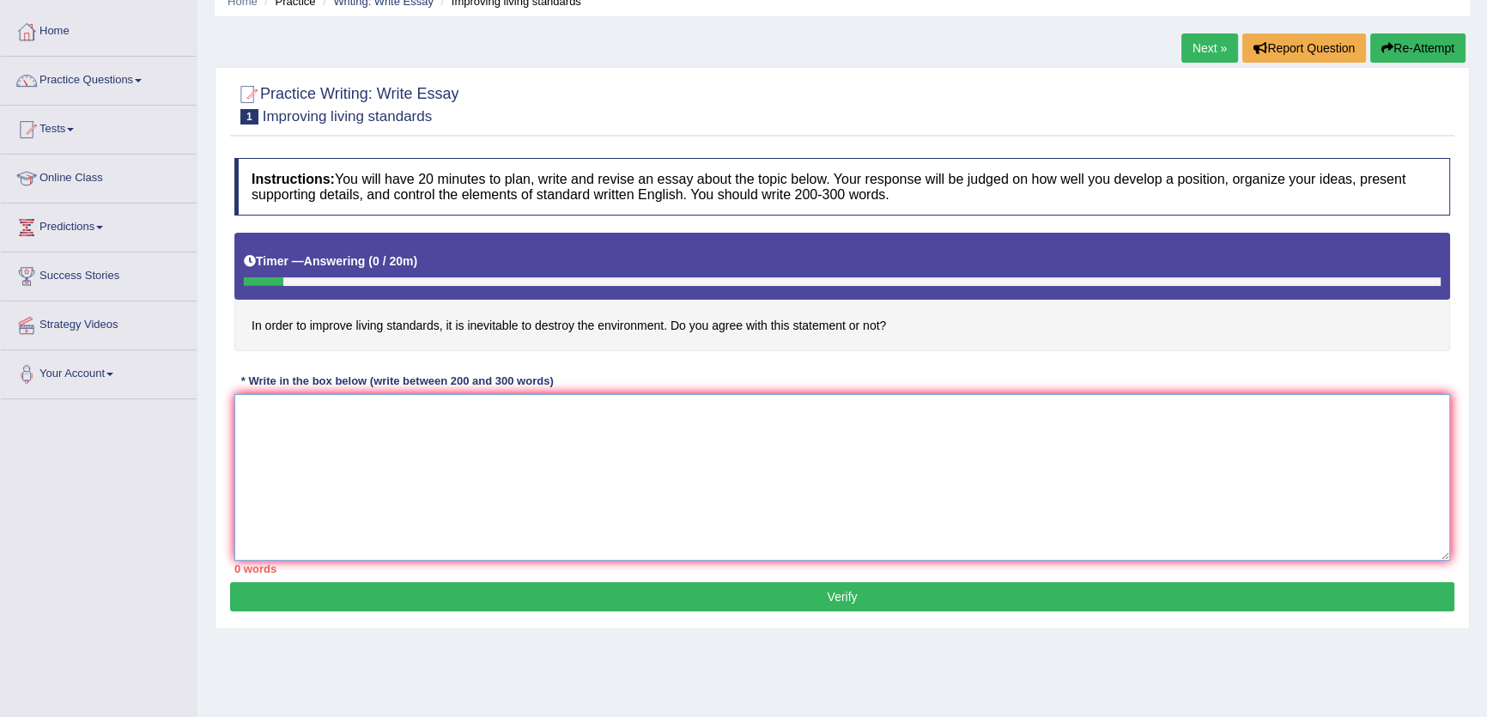
click at [454, 465] on textarea at bounding box center [842, 477] width 1216 height 167
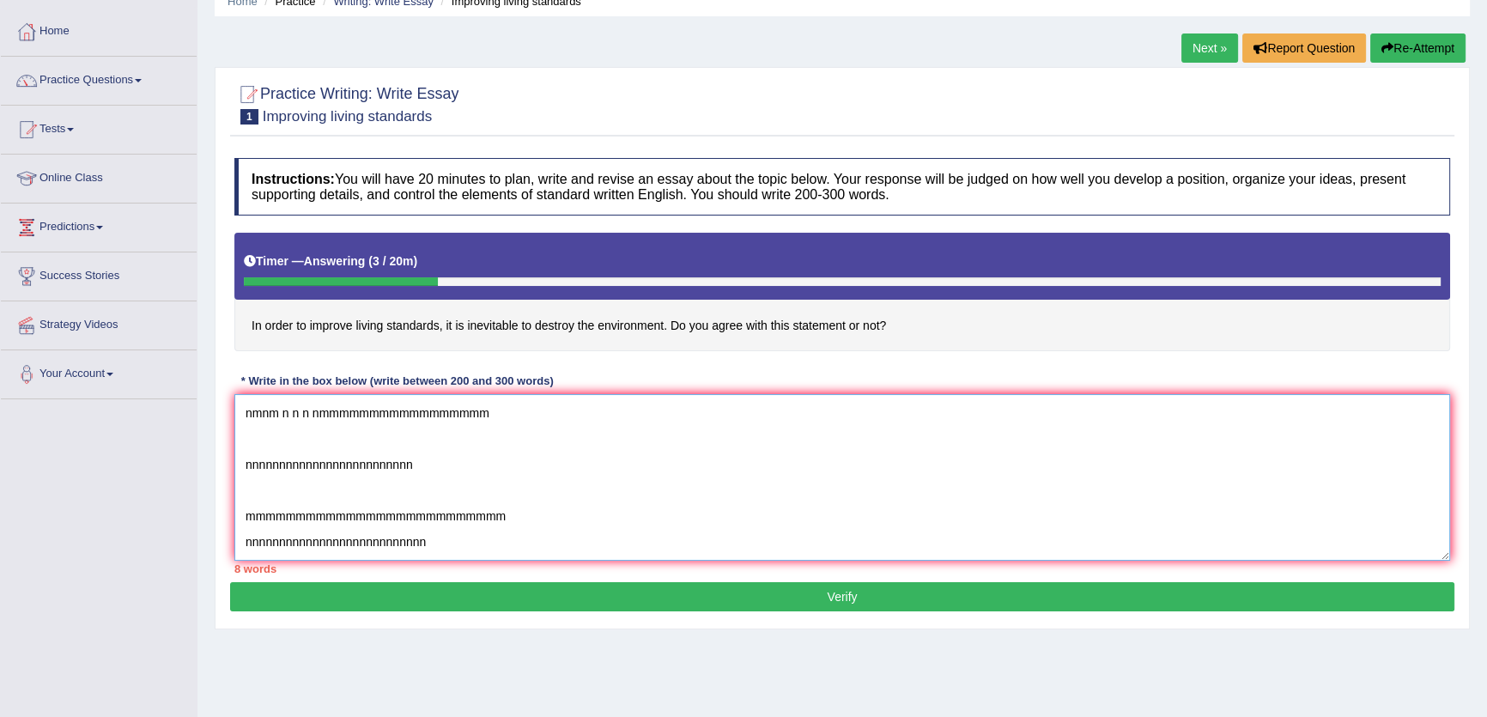
type textarea "nmnm n n n nmmmmmmmmmmmmmmmmm nnnnnnnnnnnnnnnnnnnnnnnnn mmmmmmmmmmmmmmmmmmmmmmm…"
click at [1440, 57] on button "Re-Attempt" at bounding box center [1417, 47] width 95 height 29
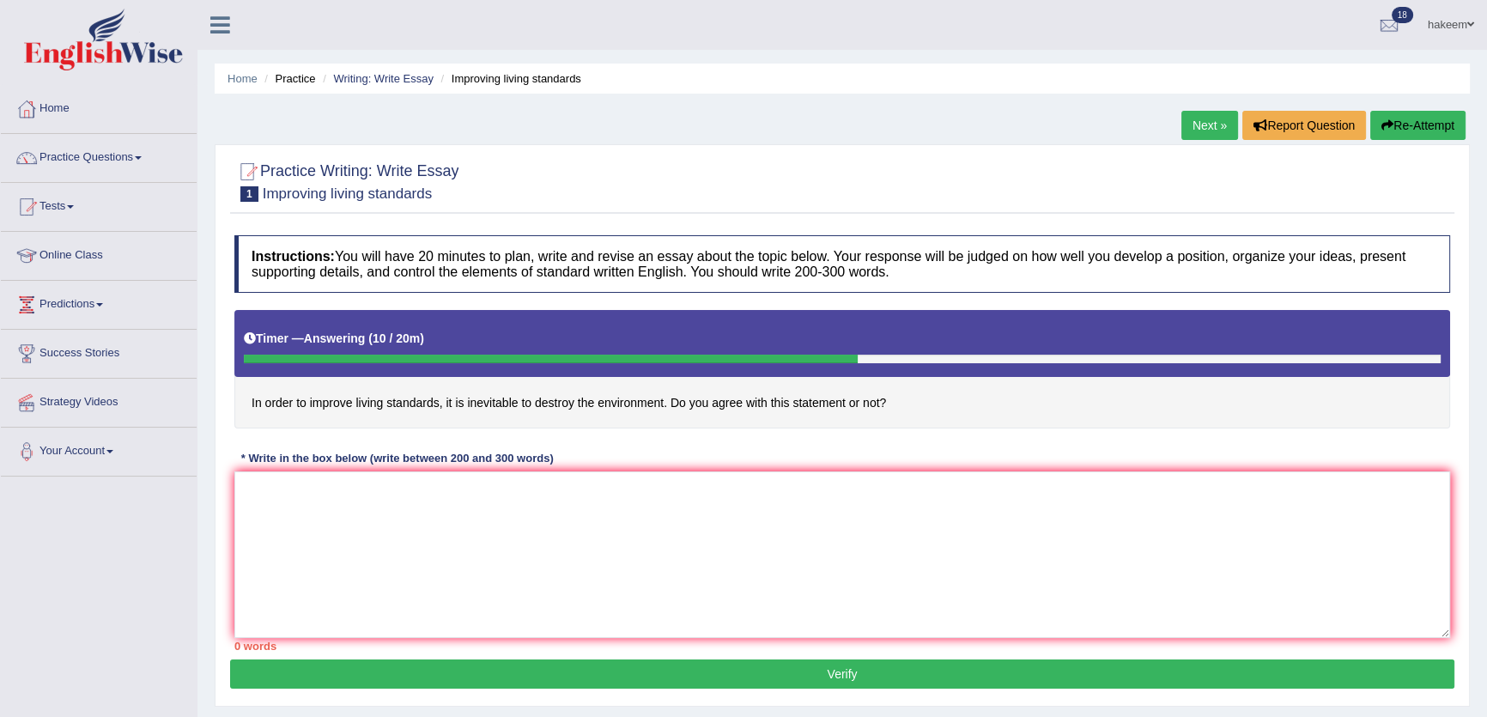
click at [1421, 143] on div "Next » Report Question Re-Attempt" at bounding box center [1325, 127] width 288 height 33
click at [1417, 136] on button "Re-Attempt" at bounding box center [1417, 125] width 95 height 29
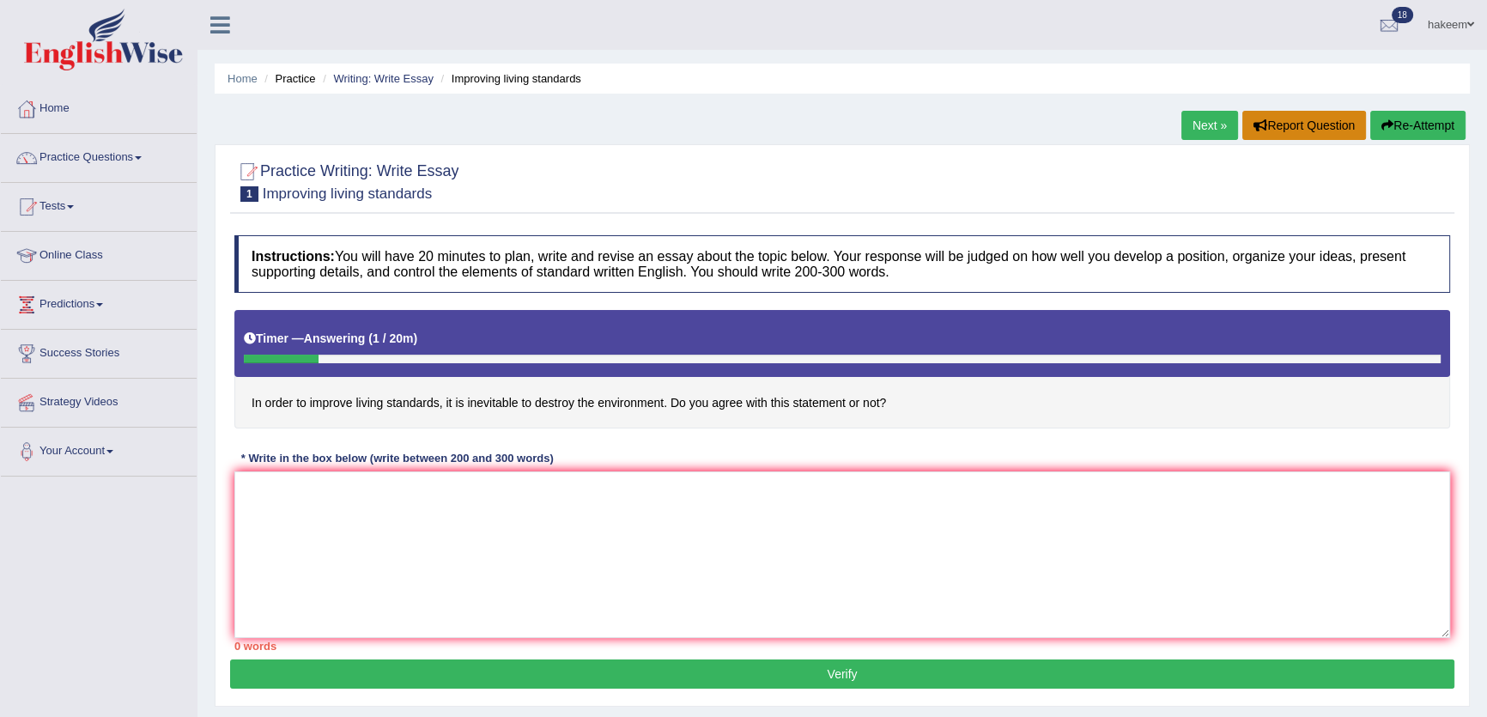
click at [1360, 125] on button "Report Question" at bounding box center [1304, 125] width 124 height 29
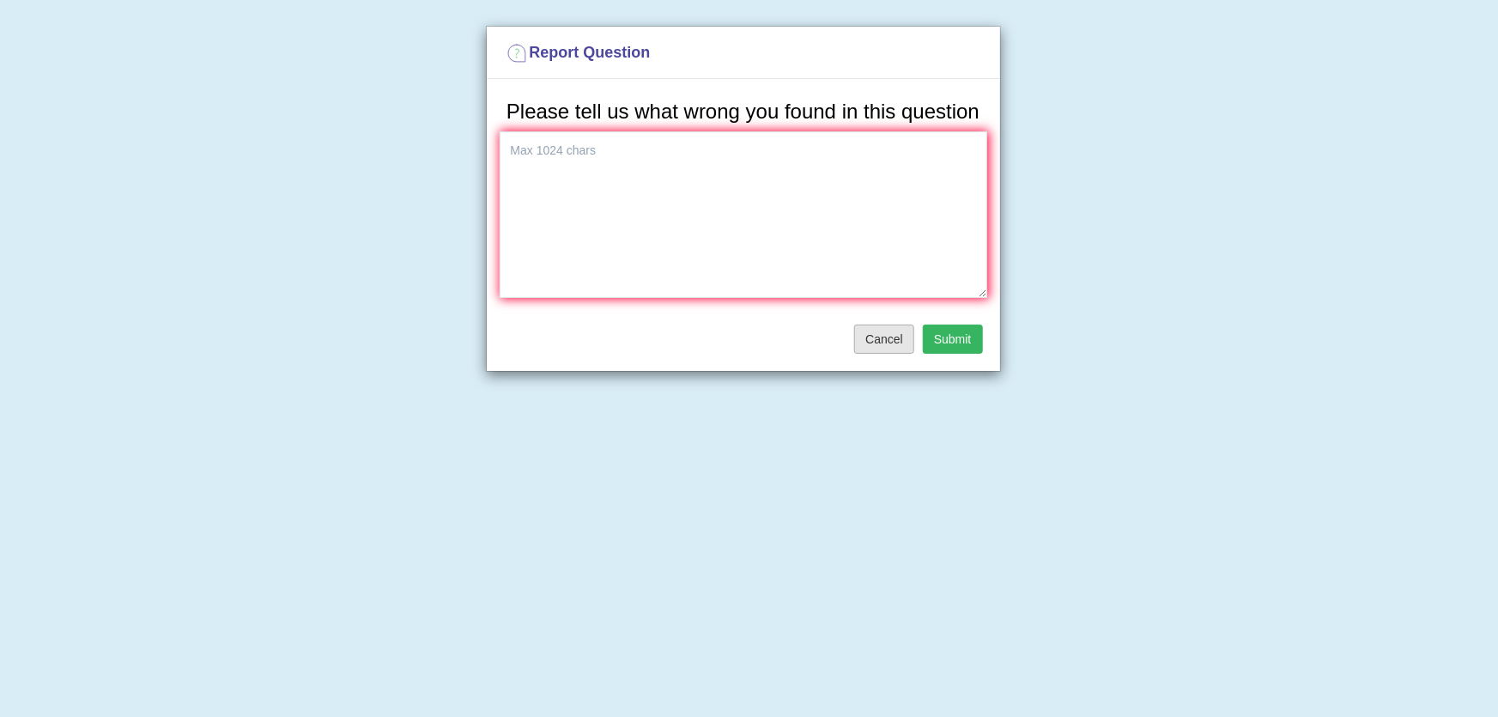
click at [875, 346] on button "Cancel" at bounding box center [884, 339] width 60 height 29
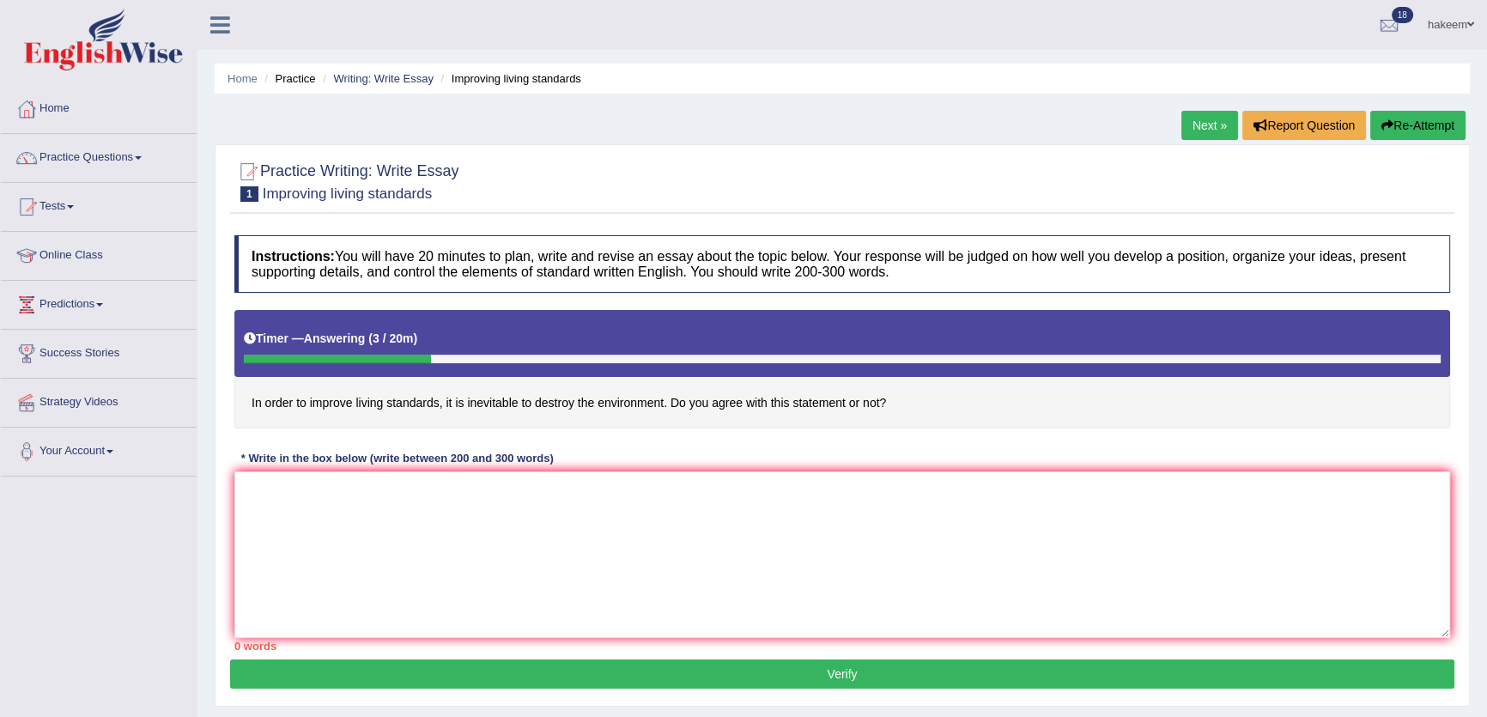
click at [1410, 134] on button "Re-Attempt" at bounding box center [1417, 125] width 95 height 29
click at [1405, 130] on button "Re-Attempt" at bounding box center [1417, 125] width 95 height 29
drag, startPoint x: 1393, startPoint y: 133, endPoint x: 1380, endPoint y: 134, distance: 12.9
click at [1390, 134] on button "Re-Attempt" at bounding box center [1417, 125] width 95 height 29
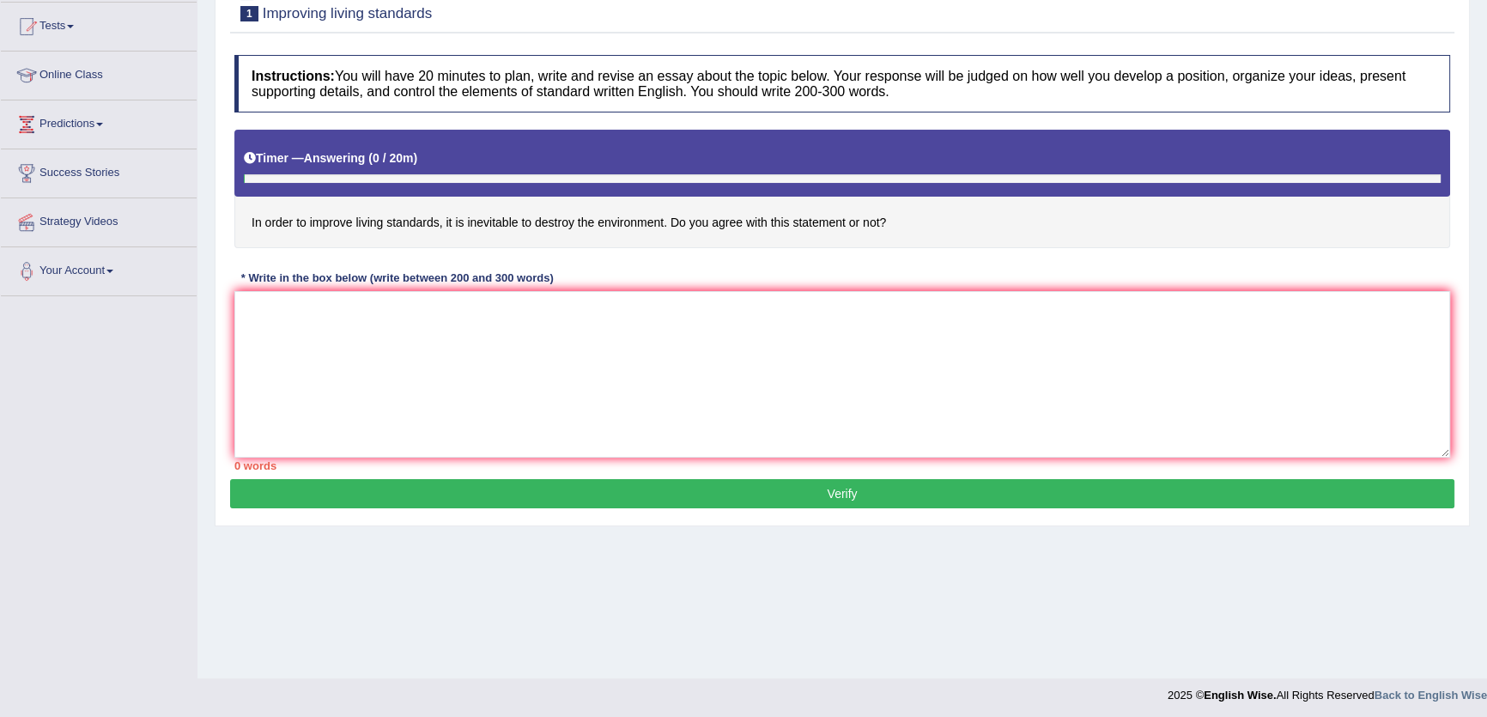
scroll to position [184, 0]
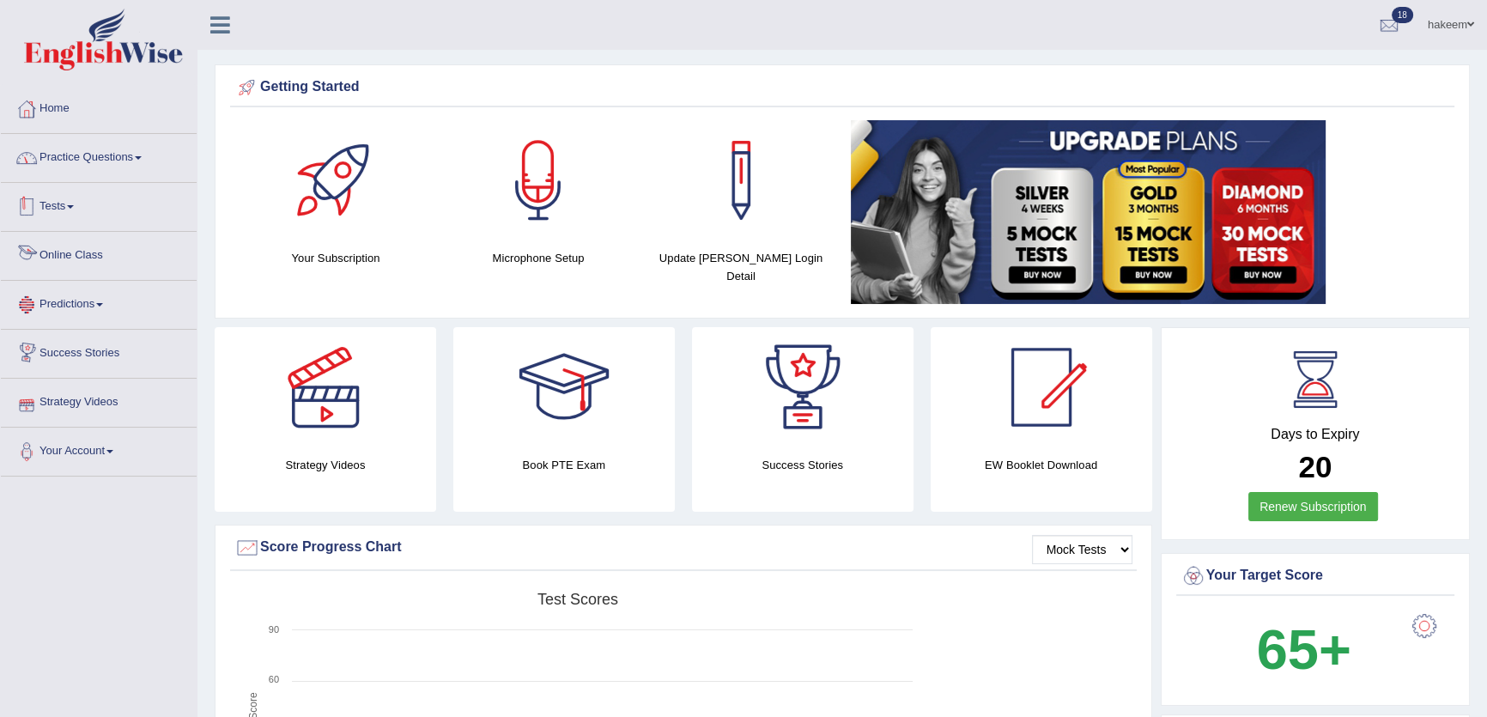
click at [146, 170] on link "Practice Questions" at bounding box center [99, 155] width 196 height 43
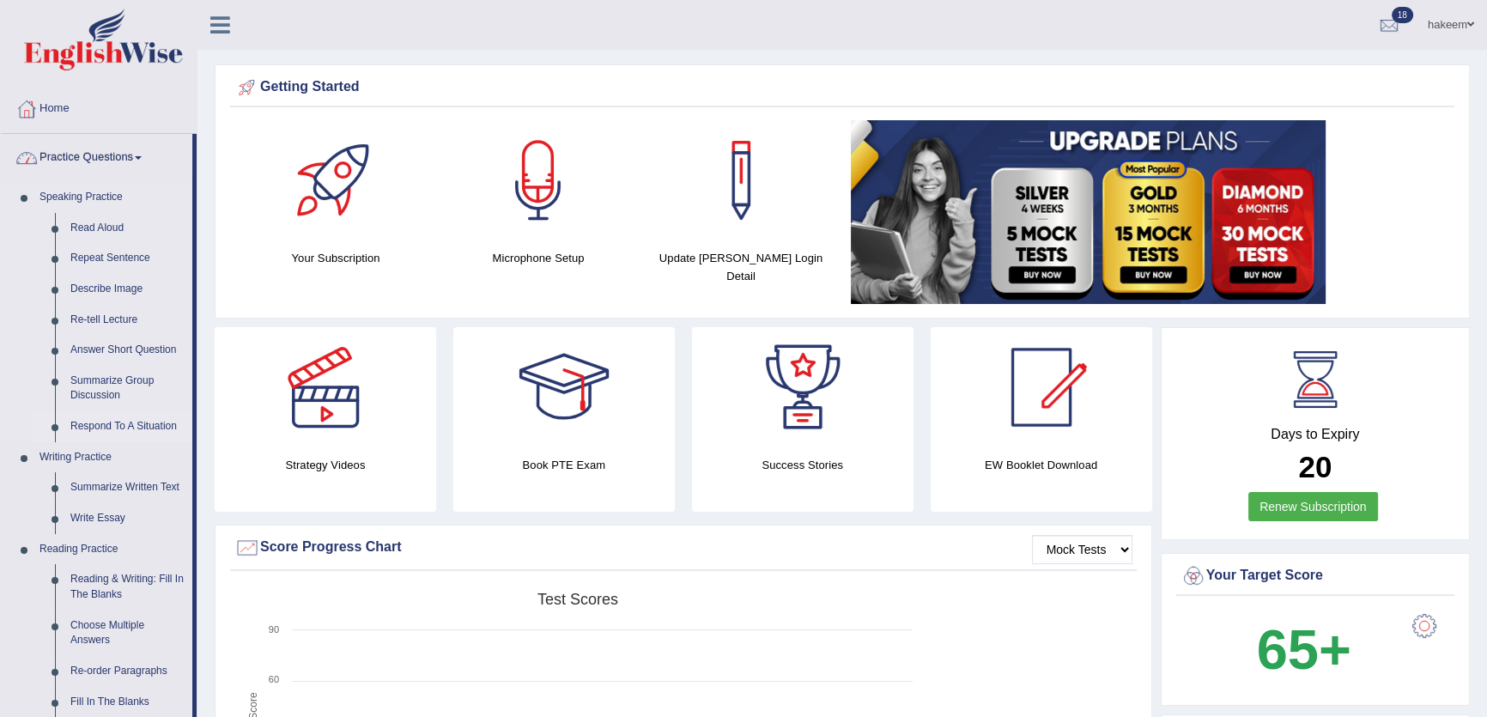
click at [125, 422] on link "Respond To A Situation" at bounding box center [128, 426] width 130 height 31
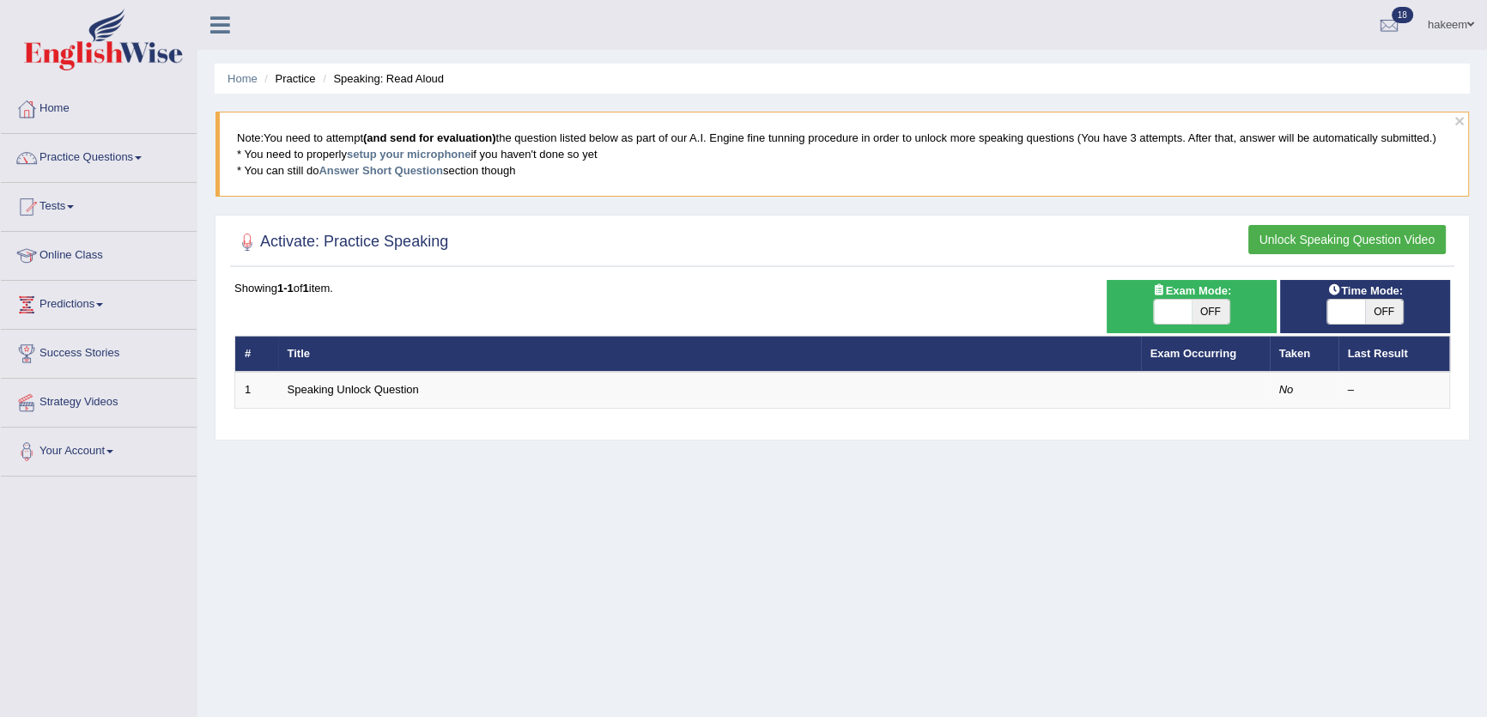
click at [1365, 311] on span "OFF" at bounding box center [1384, 312] width 38 height 24
checkbox input "true"
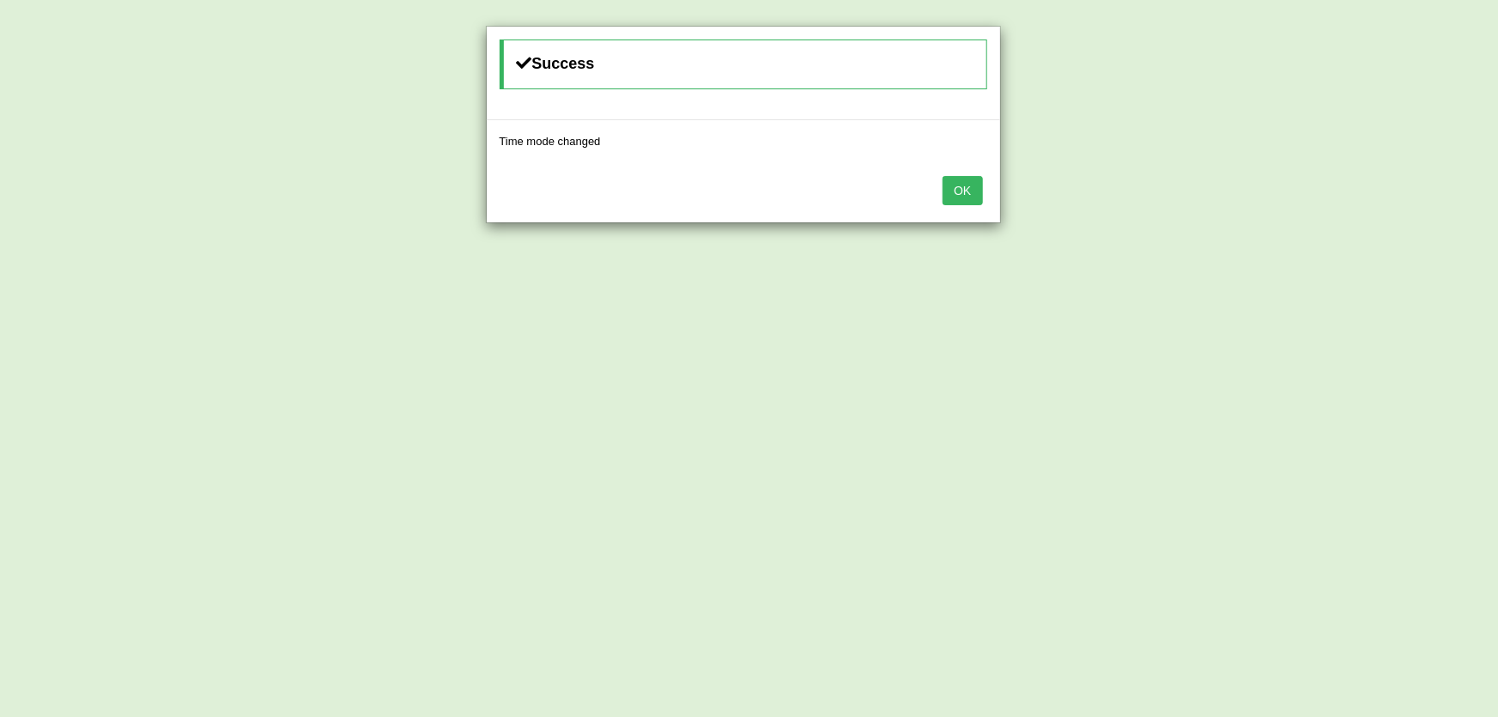
click at [959, 185] on button "OK" at bounding box center [962, 190] width 39 height 29
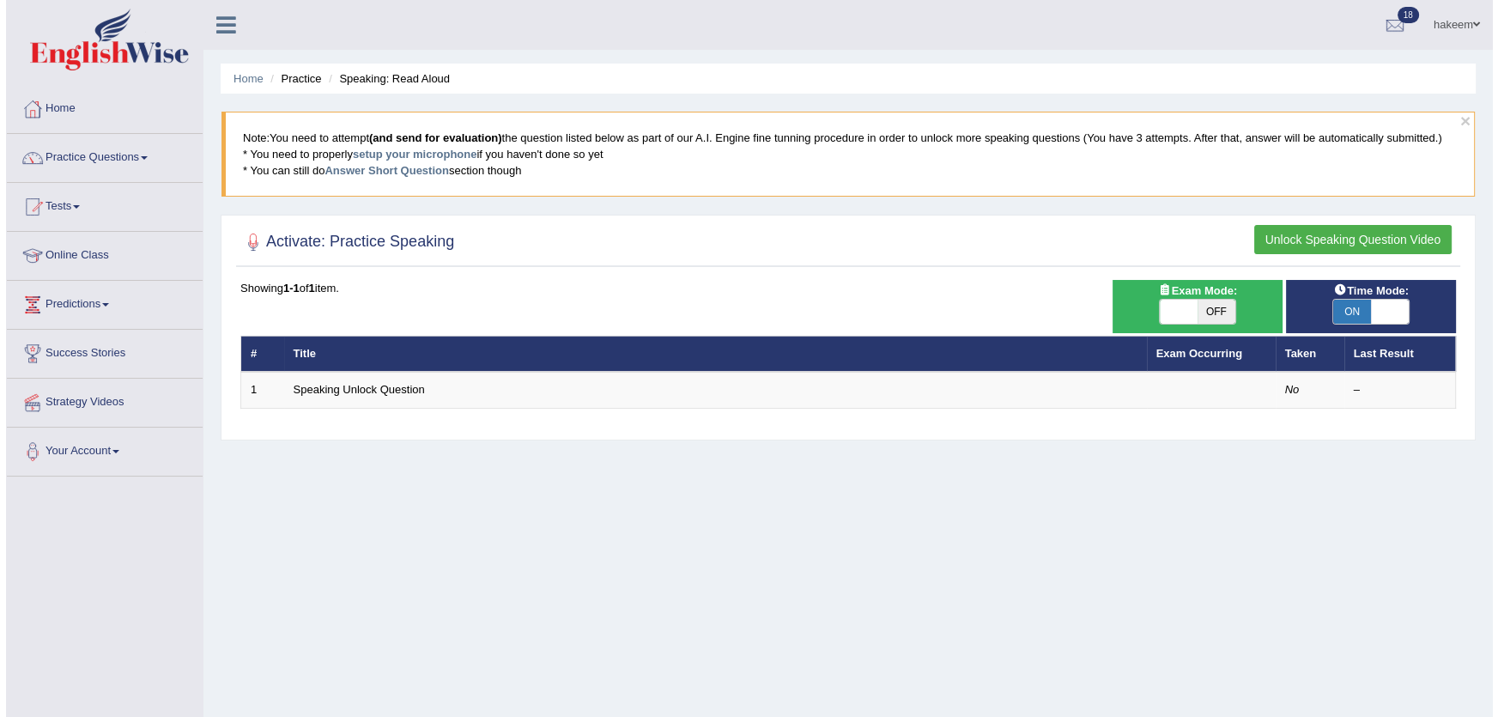
scroll to position [155, 0]
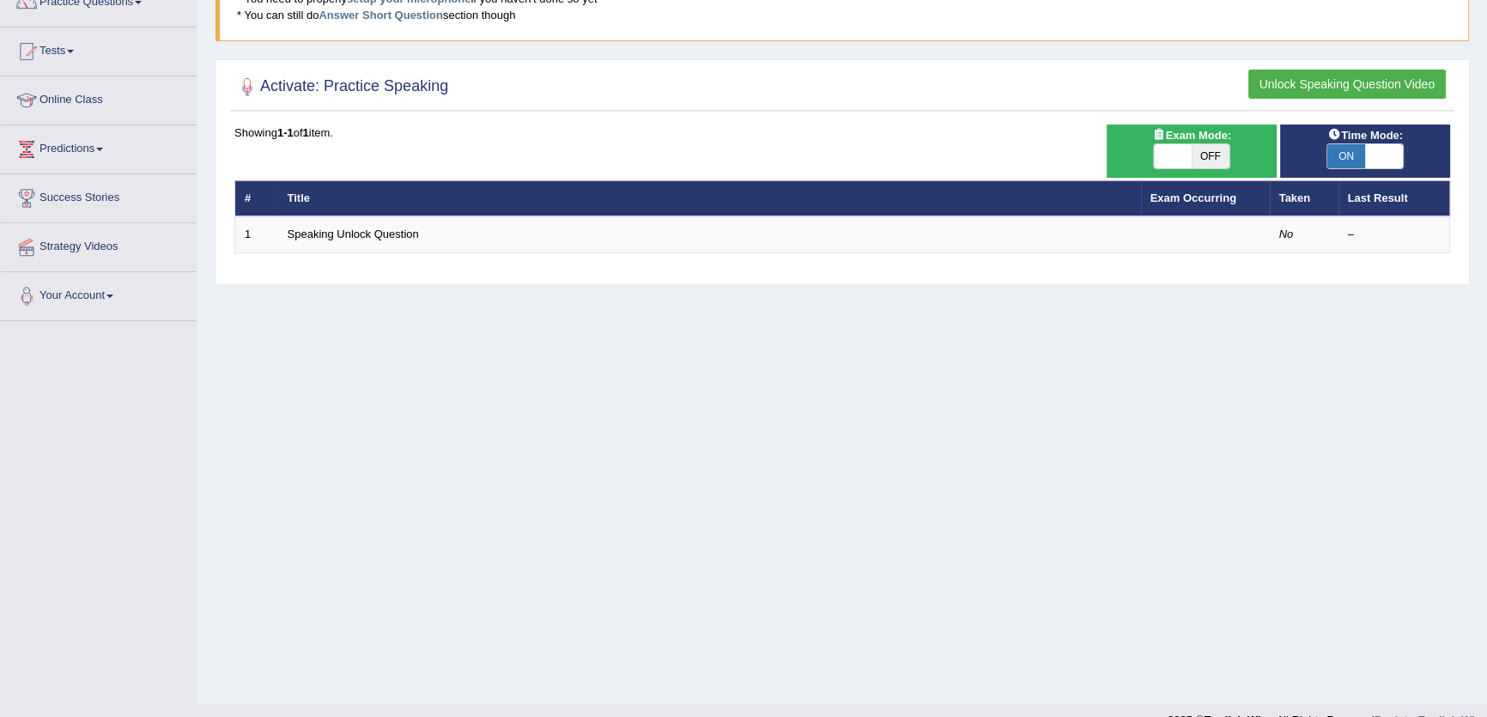
click at [1194, 145] on span "OFF" at bounding box center [1211, 156] width 38 height 24
checkbox input "true"
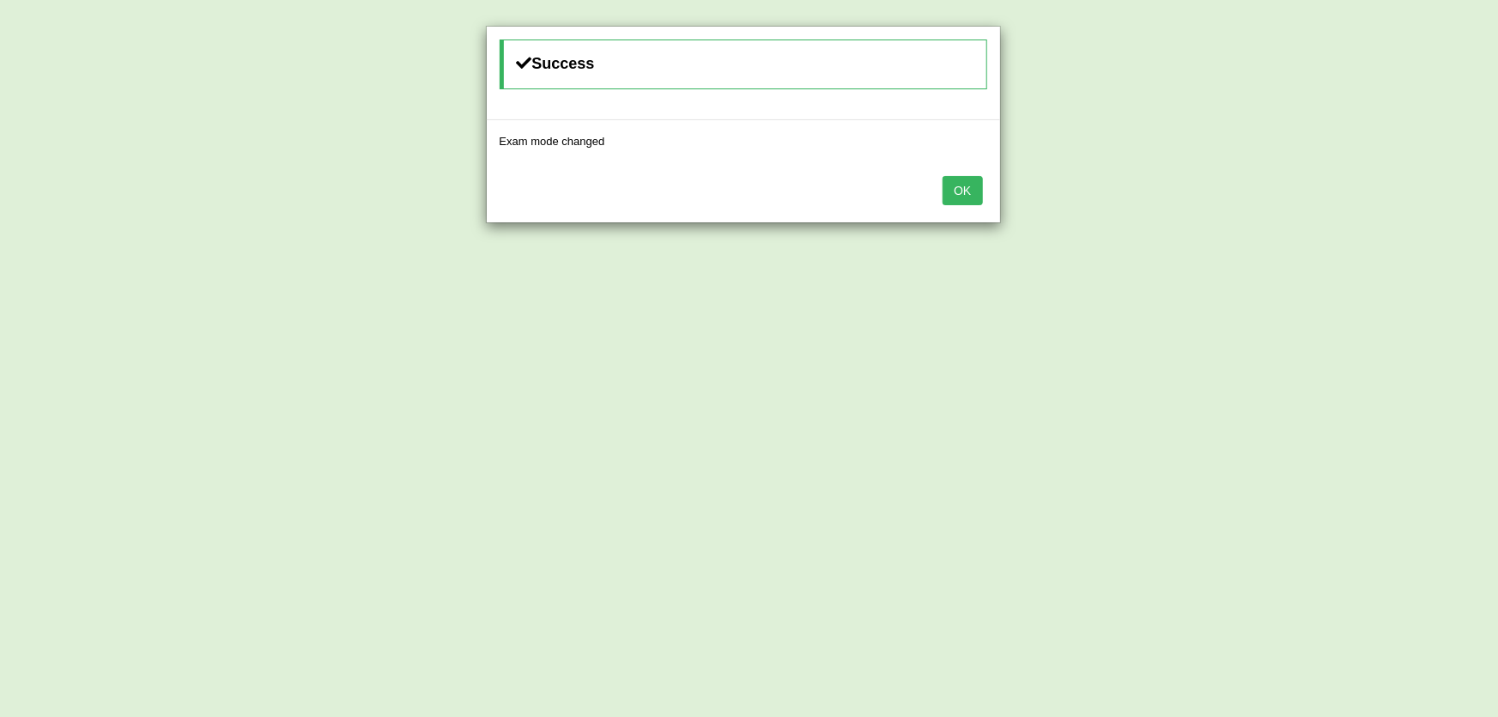
click at [963, 192] on button "OK" at bounding box center [962, 190] width 39 height 29
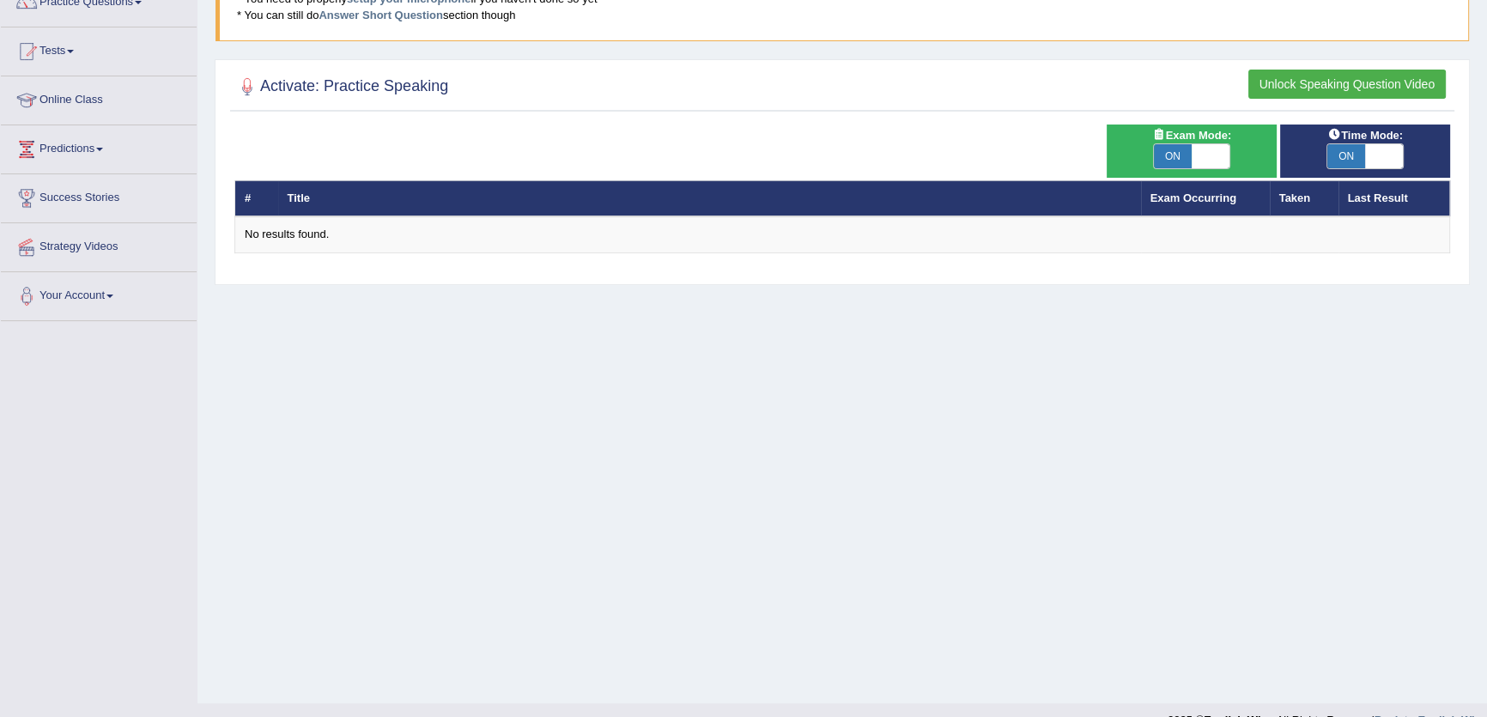
click at [1382, 155] on span at bounding box center [1384, 156] width 38 height 24
checkbox input "false"
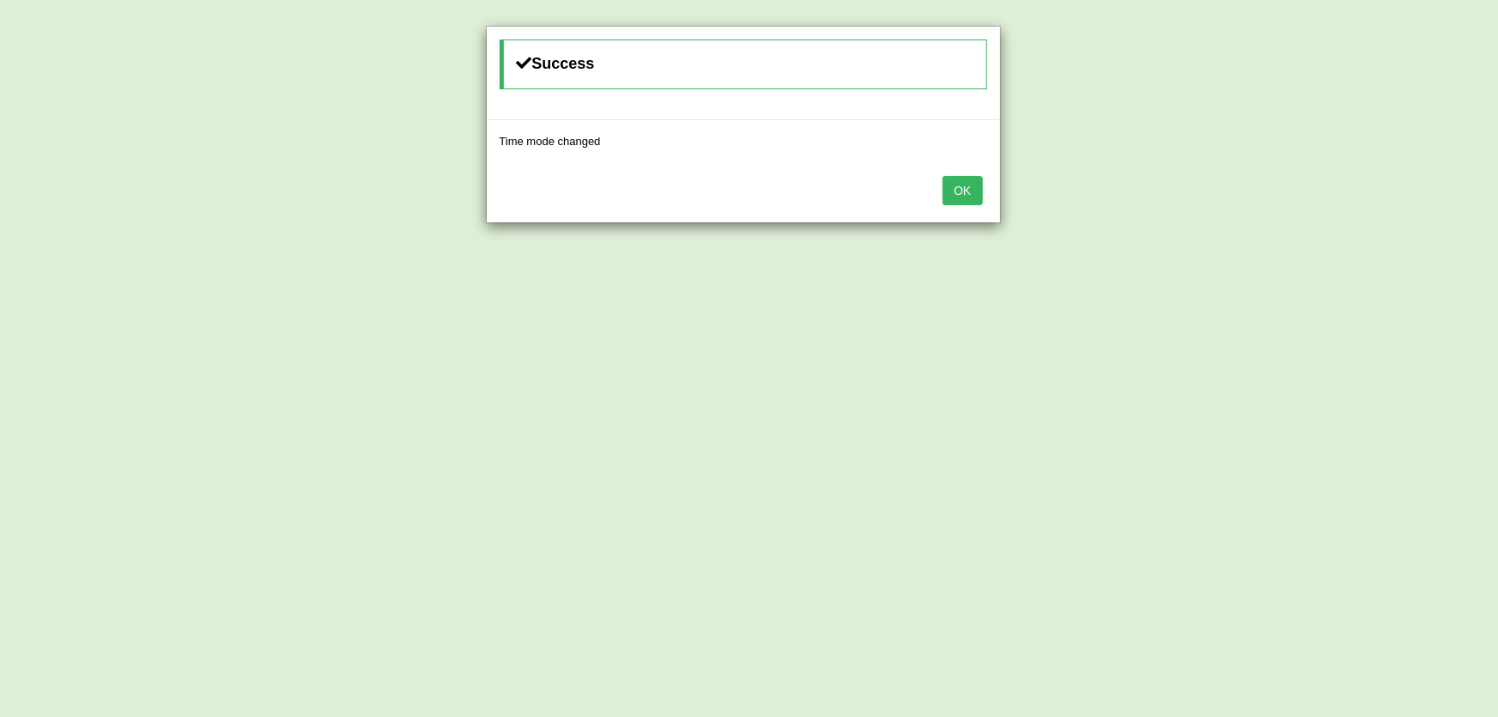
click at [938, 200] on div "OK" at bounding box center [743, 192] width 513 height 60
click at [954, 194] on button "OK" at bounding box center [962, 190] width 39 height 29
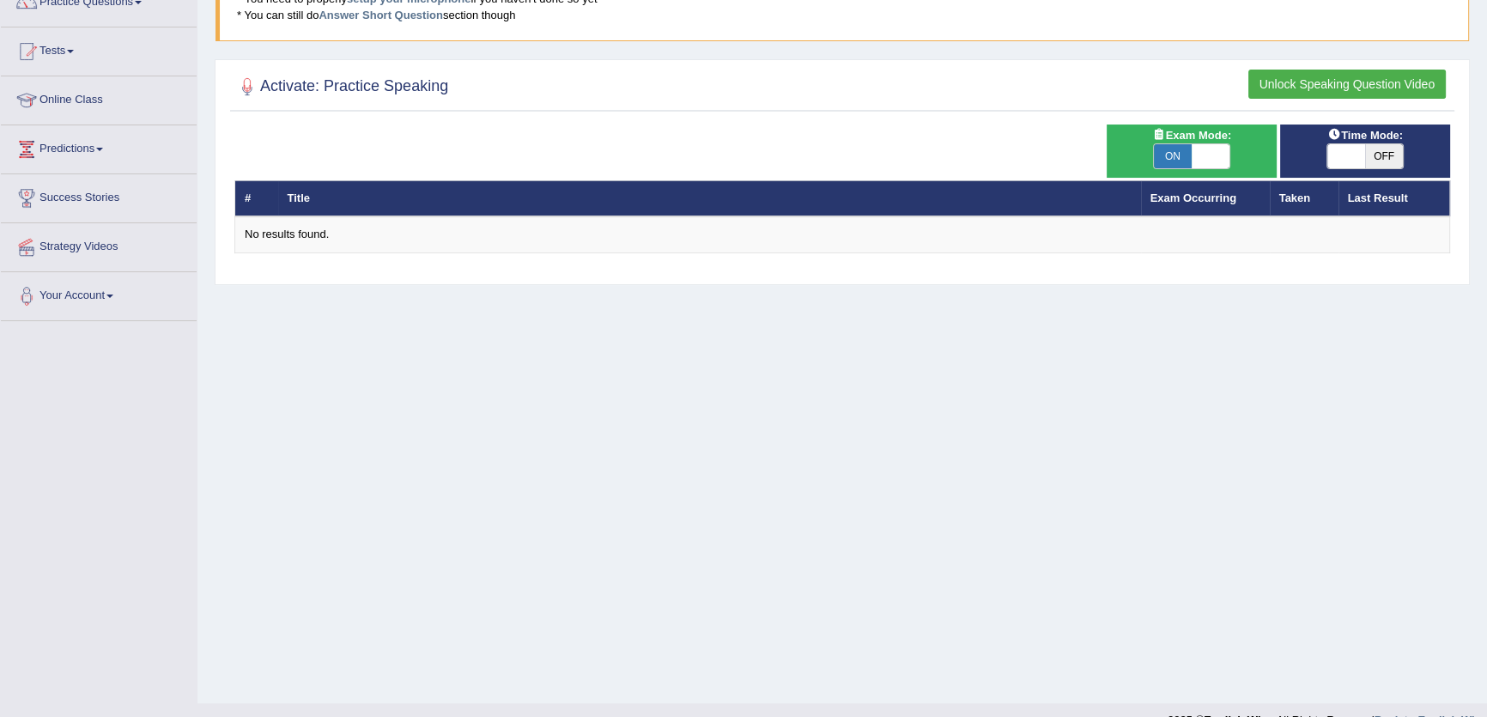
click at [1189, 148] on span "ON" at bounding box center [1173, 156] width 38 height 24
checkbox input "false"
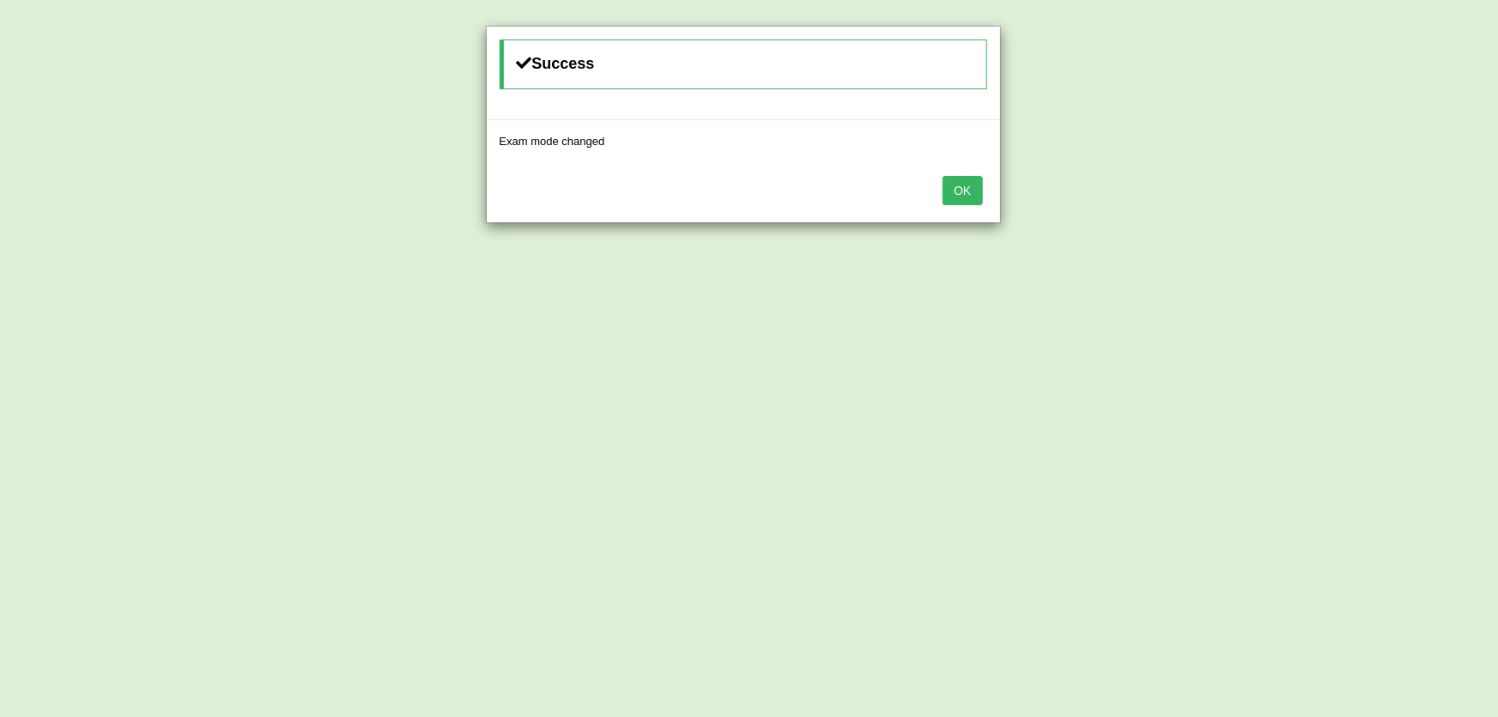
click at [951, 185] on button "OK" at bounding box center [962, 190] width 39 height 29
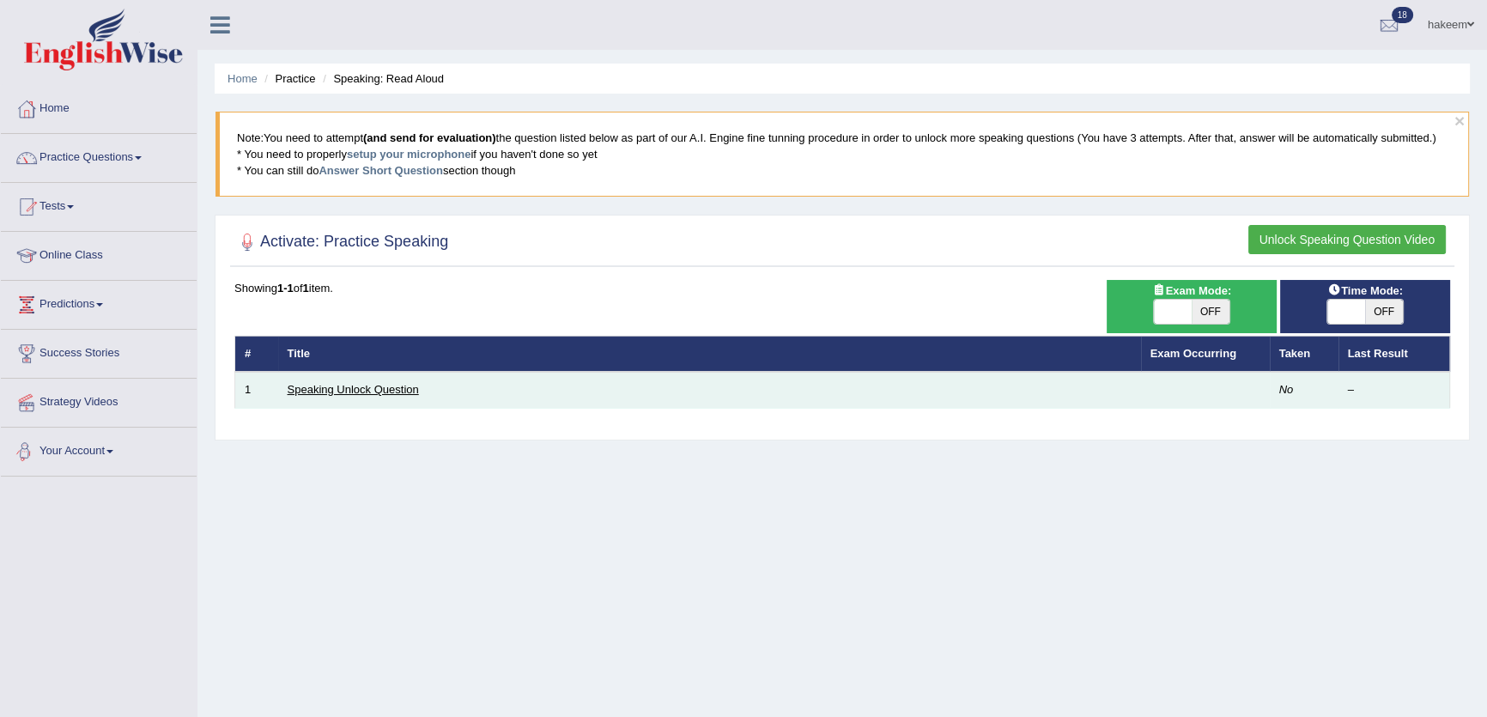
click at [375, 385] on link "Speaking Unlock Question" at bounding box center [353, 389] width 131 height 13
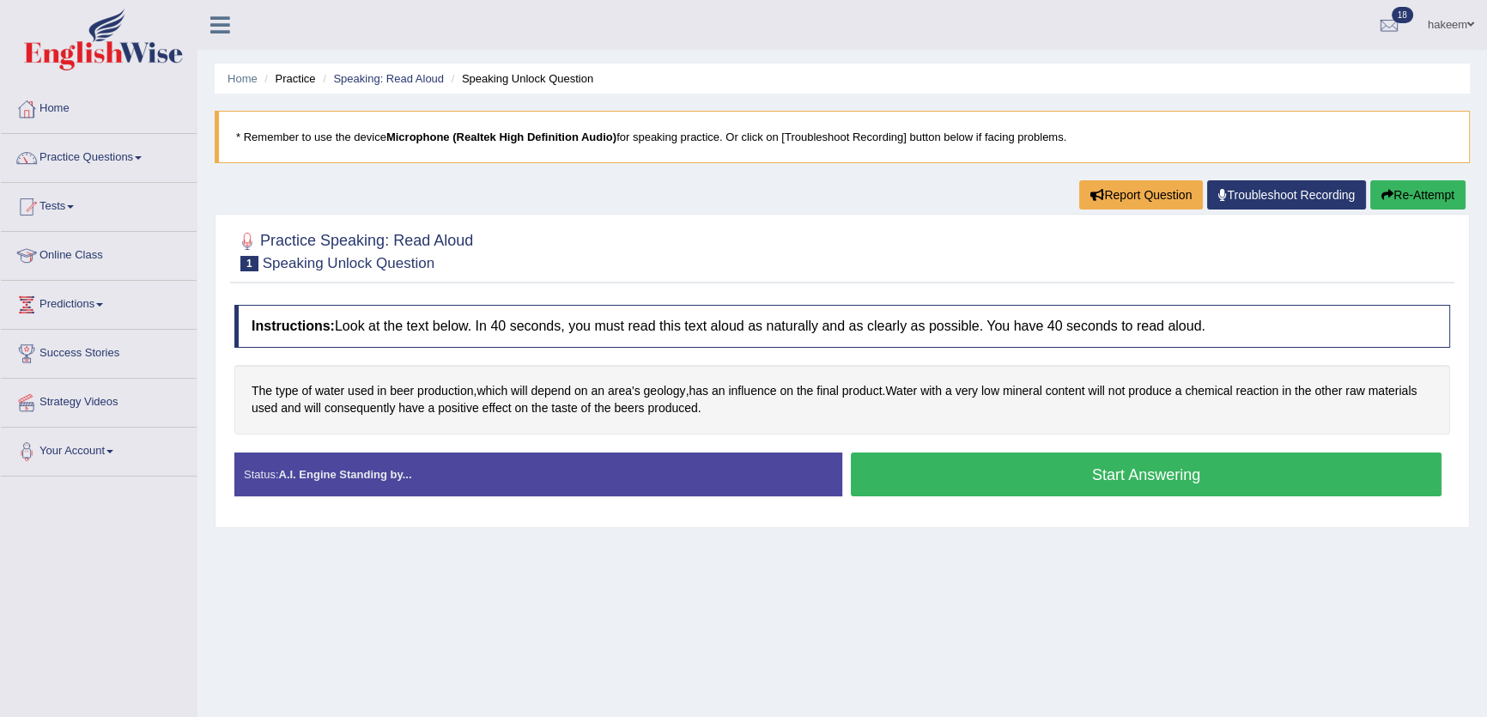
click at [1118, 461] on button "Start Answering" at bounding box center [1146, 474] width 591 height 44
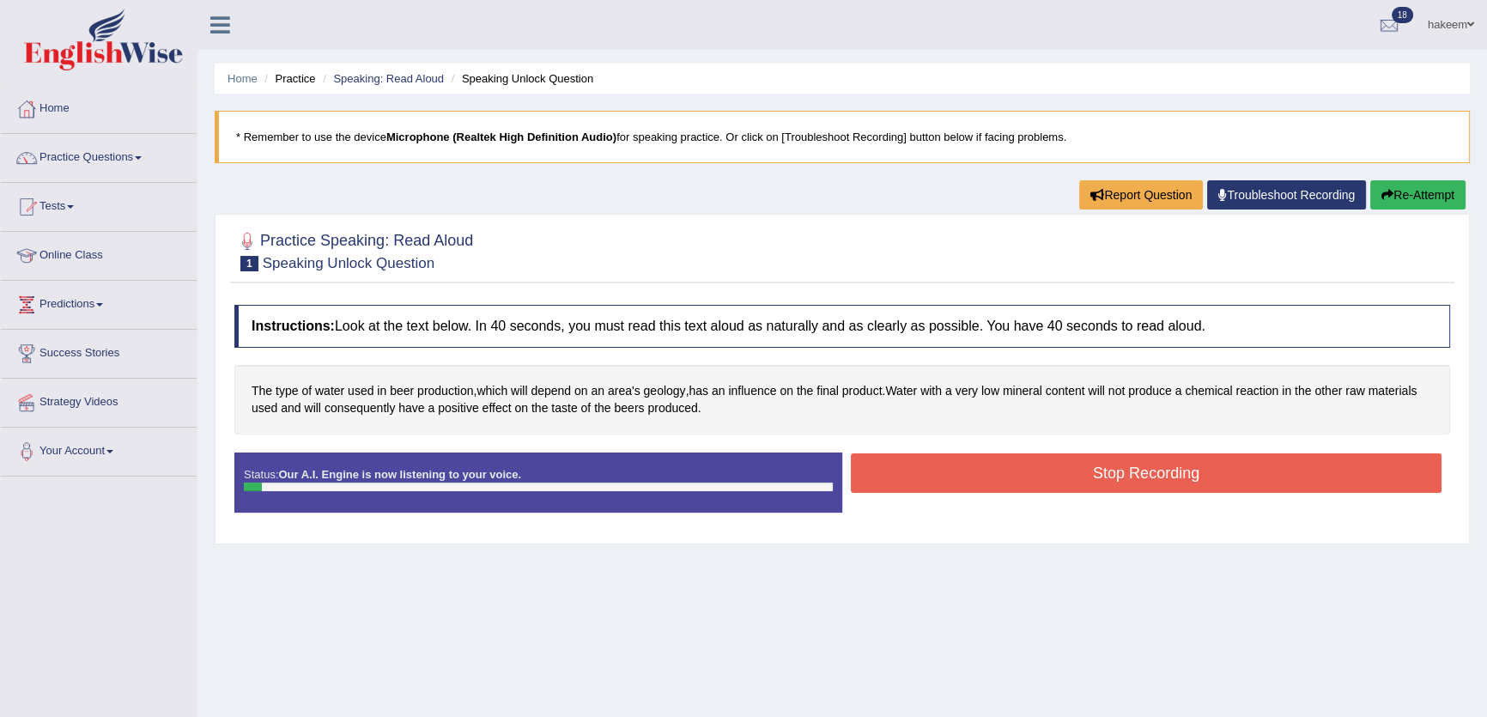
click at [1142, 474] on button "Stop Recording" at bounding box center [1146, 472] width 591 height 39
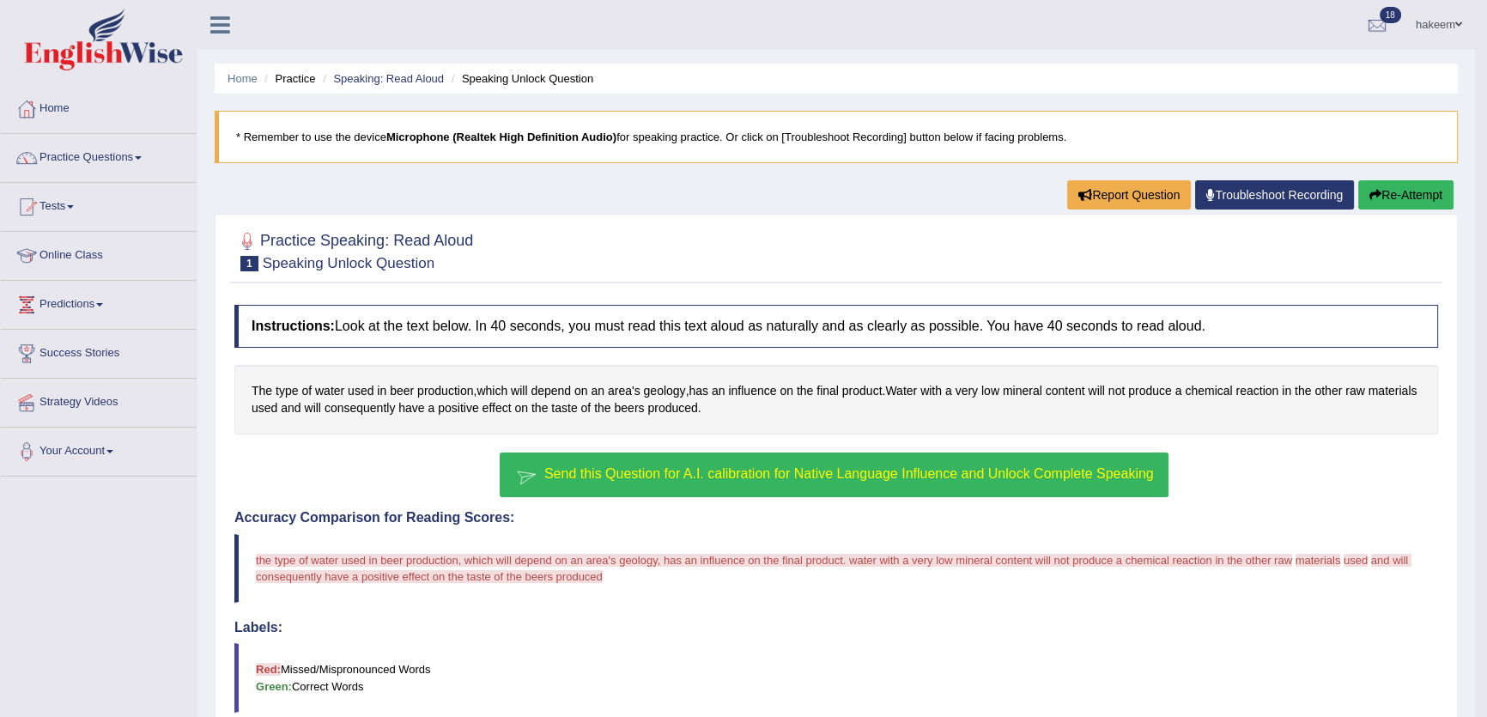
click at [1076, 470] on span "Send this Question for A.I. calibration for Native Language Influence and Unloc…" at bounding box center [849, 473] width 610 height 15
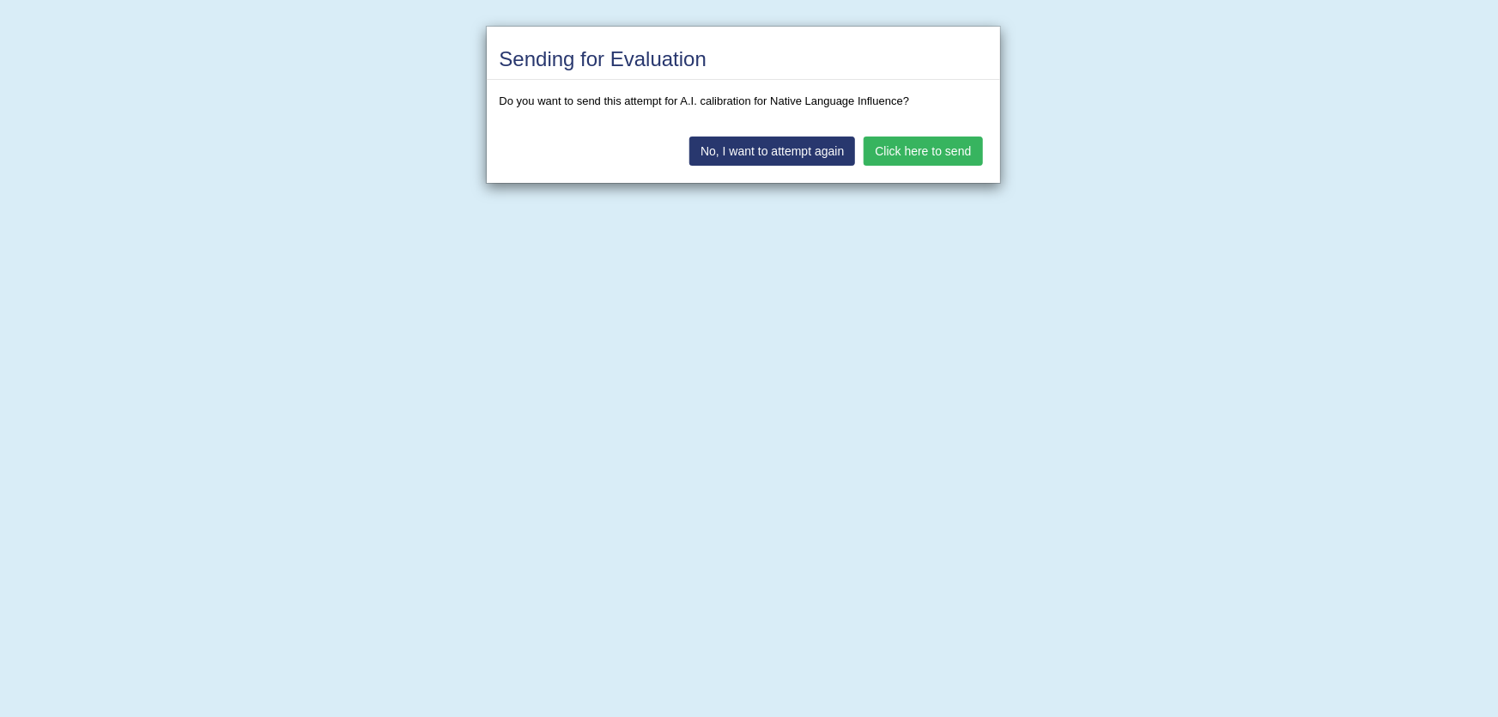
click at [938, 130] on div "No, I want to attempt again Click here to send" at bounding box center [743, 153] width 513 height 60
click at [938, 157] on button "Click here to send" at bounding box center [923, 151] width 118 height 29
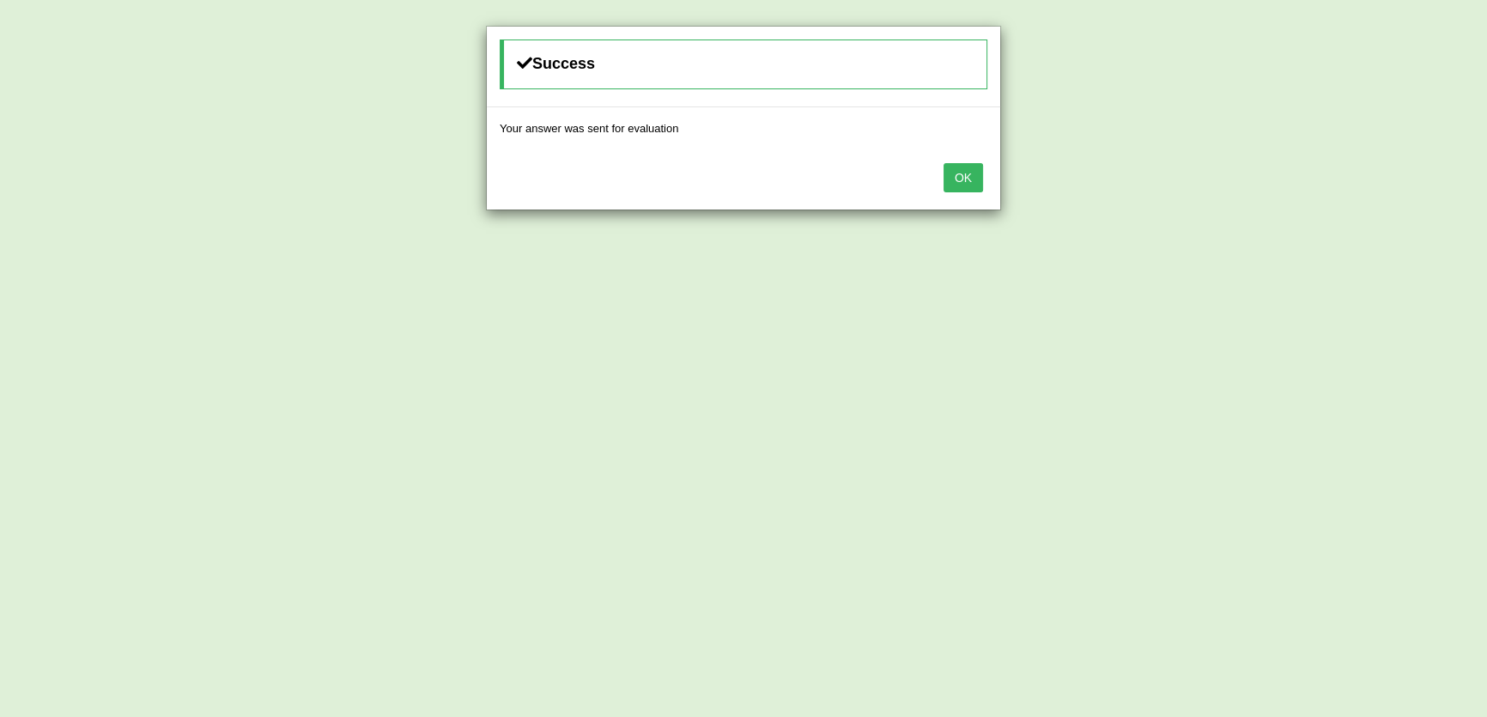
click at [960, 190] on button "OK" at bounding box center [963, 177] width 39 height 29
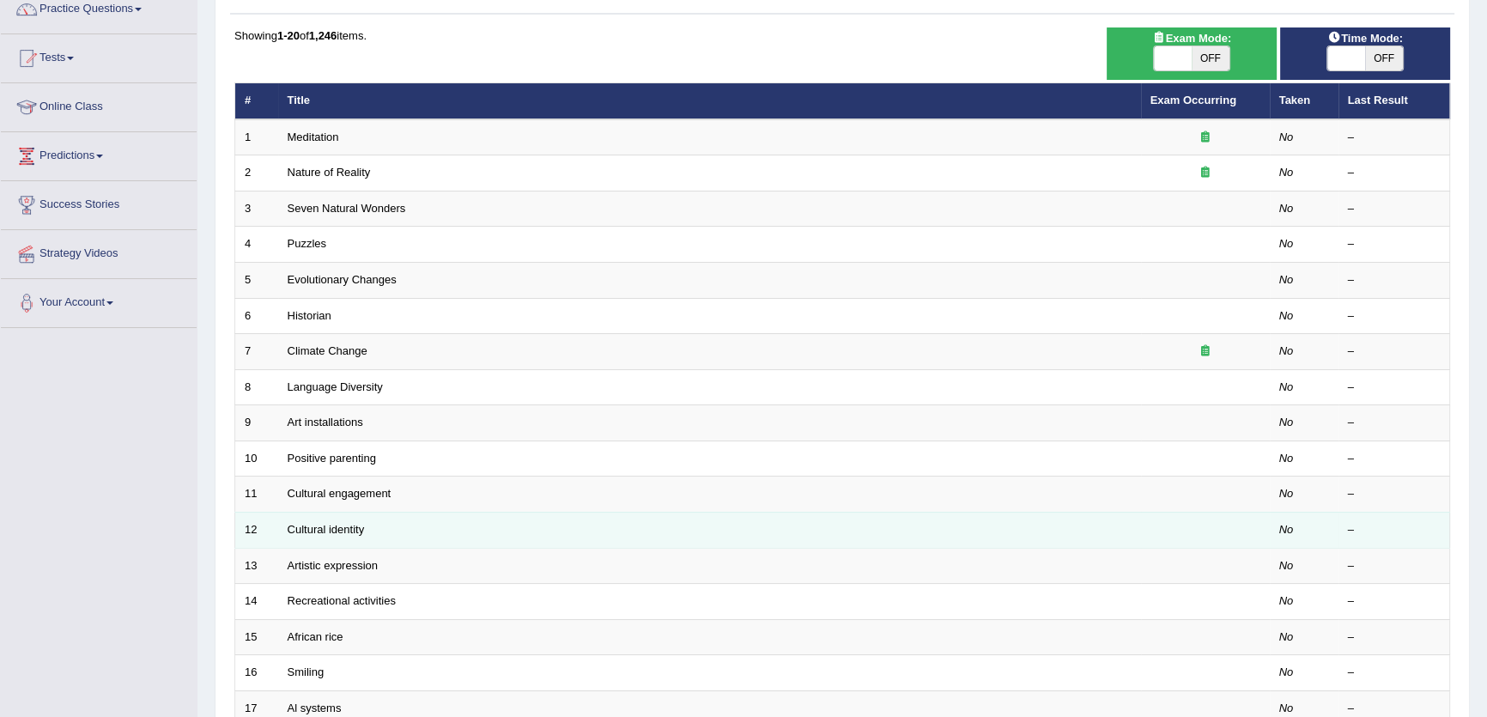
scroll to position [390, 0]
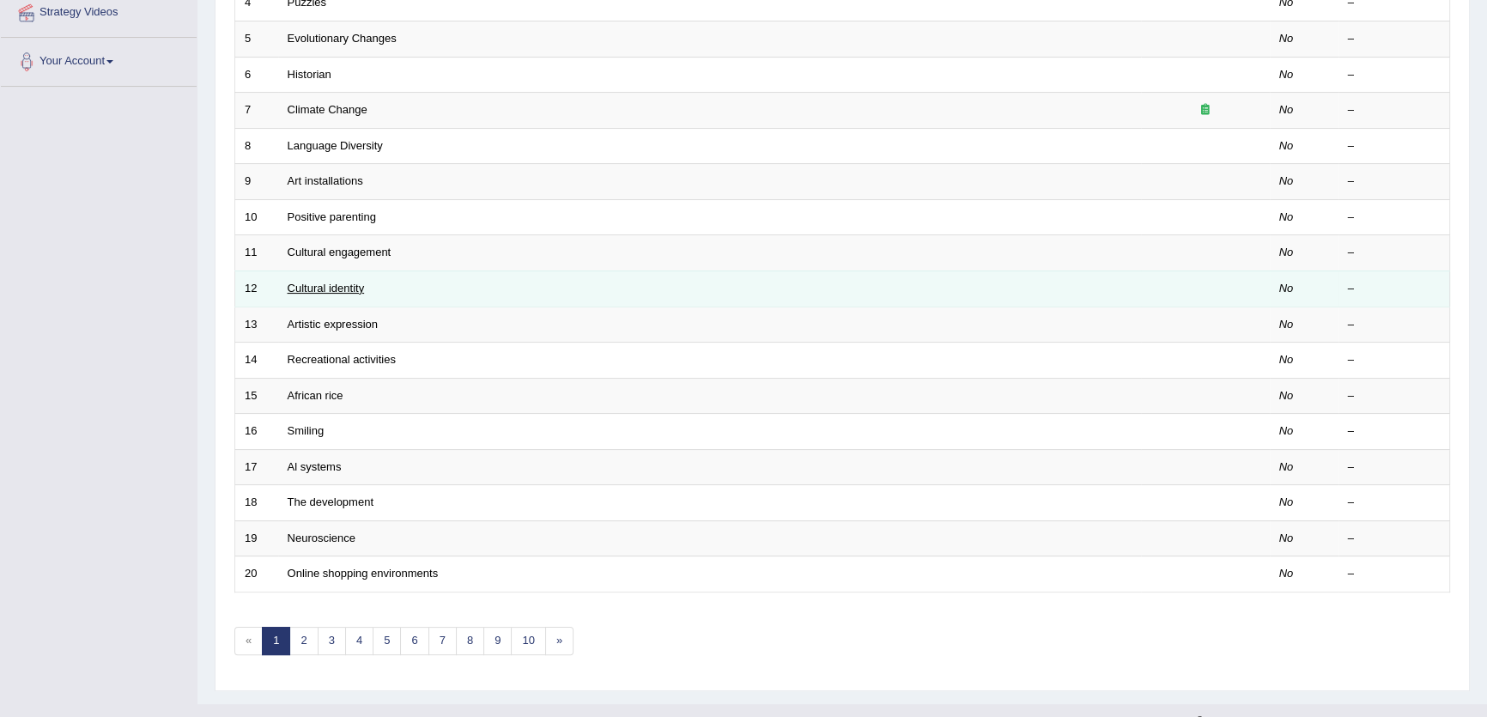
click at [336, 282] on link "Cultural identity" at bounding box center [326, 288] width 77 height 13
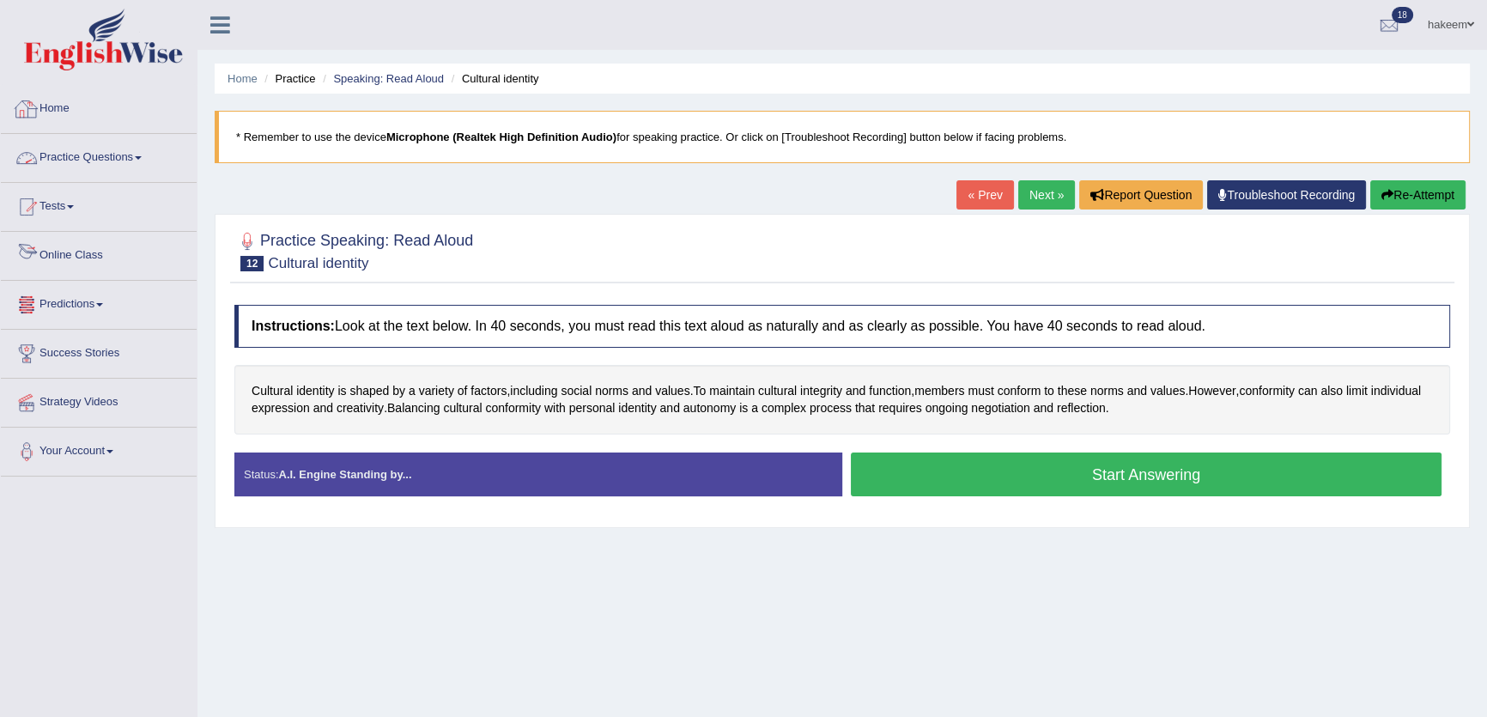
click at [113, 175] on link "Practice Questions" at bounding box center [99, 155] width 196 height 43
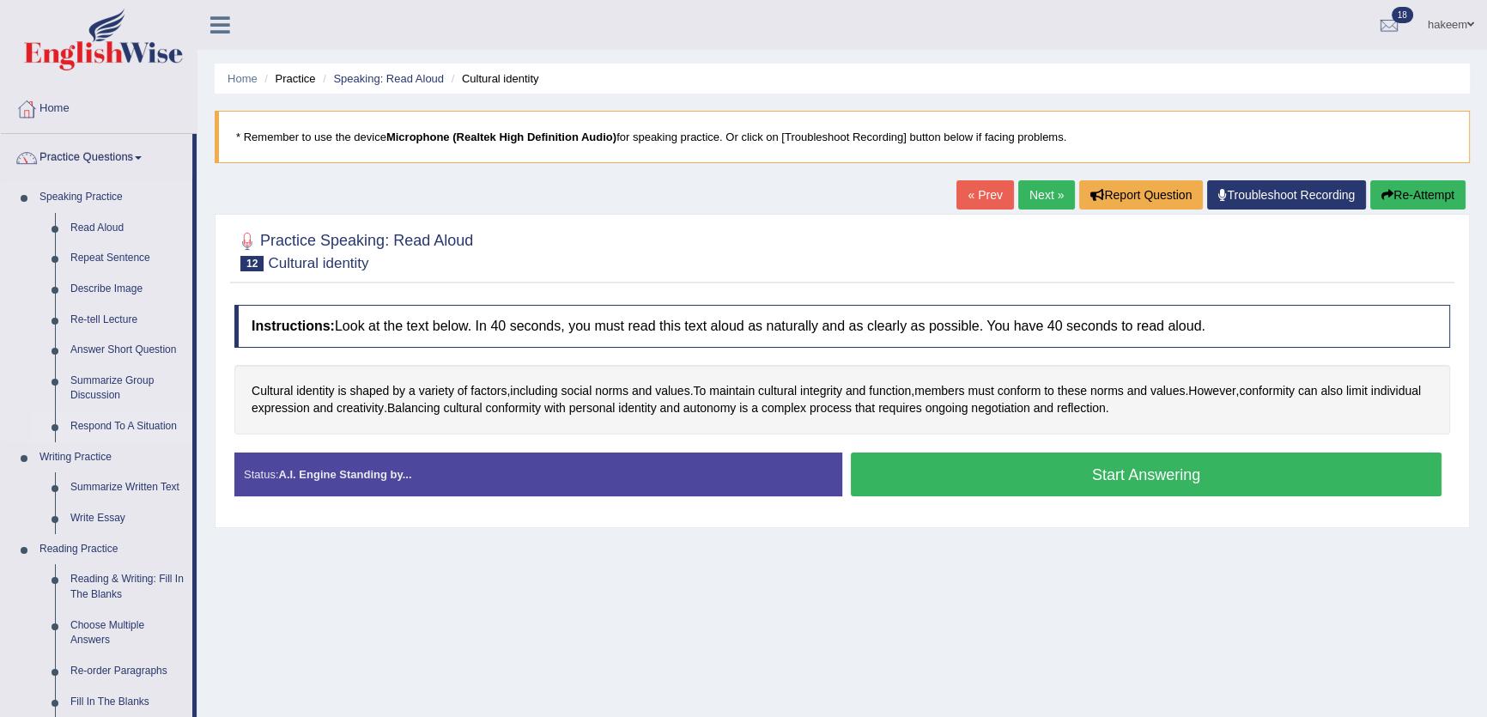
click at [104, 433] on link "Respond To A Situation" at bounding box center [128, 426] width 130 height 31
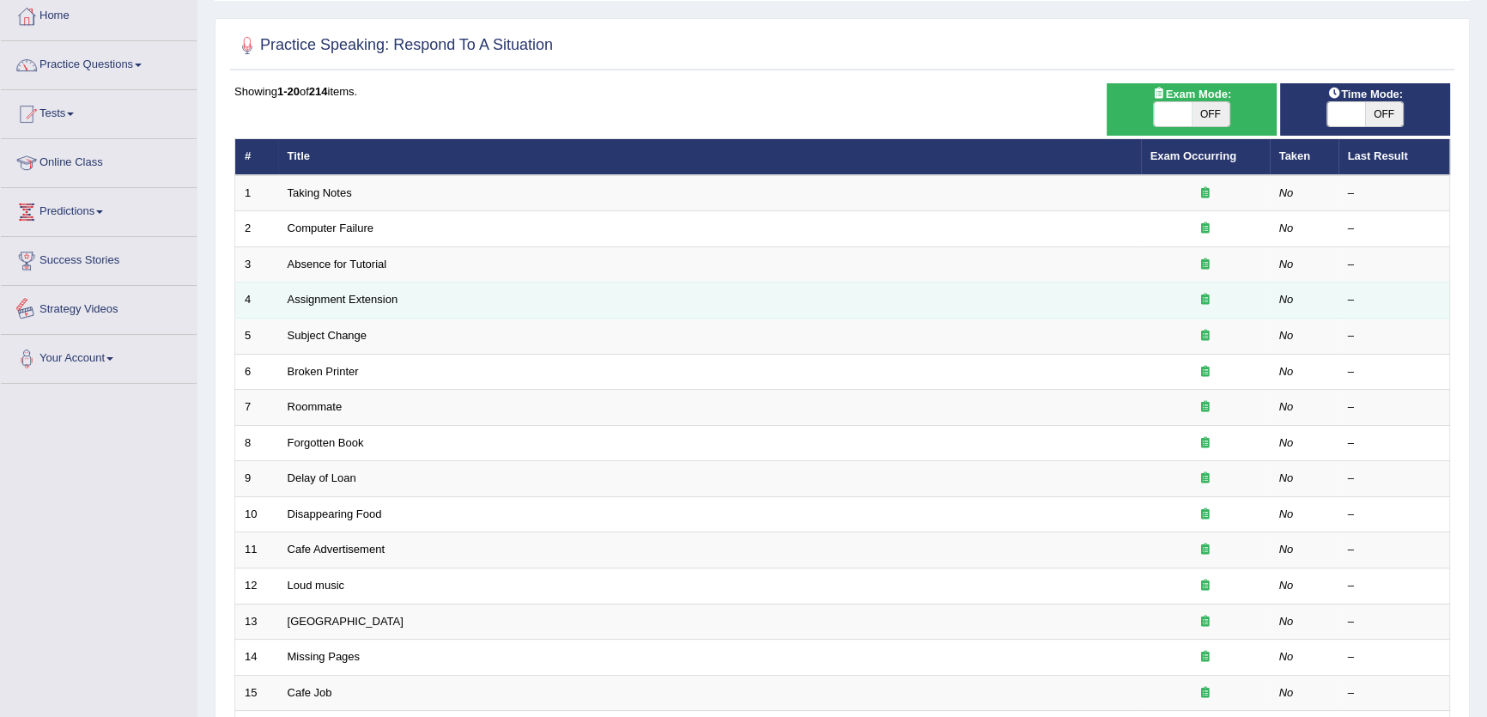
scroll to position [234, 0]
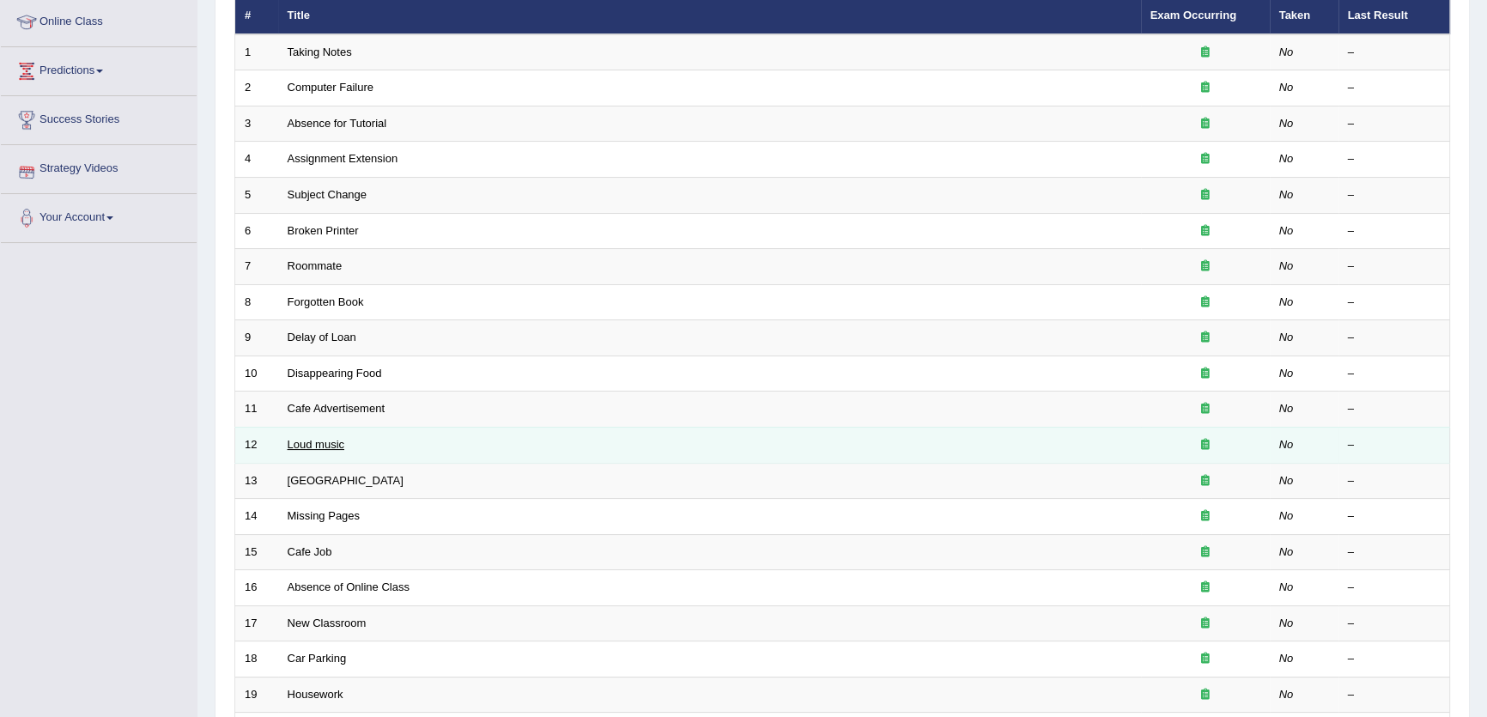
click at [307, 446] on link "Loud music" at bounding box center [316, 444] width 57 height 13
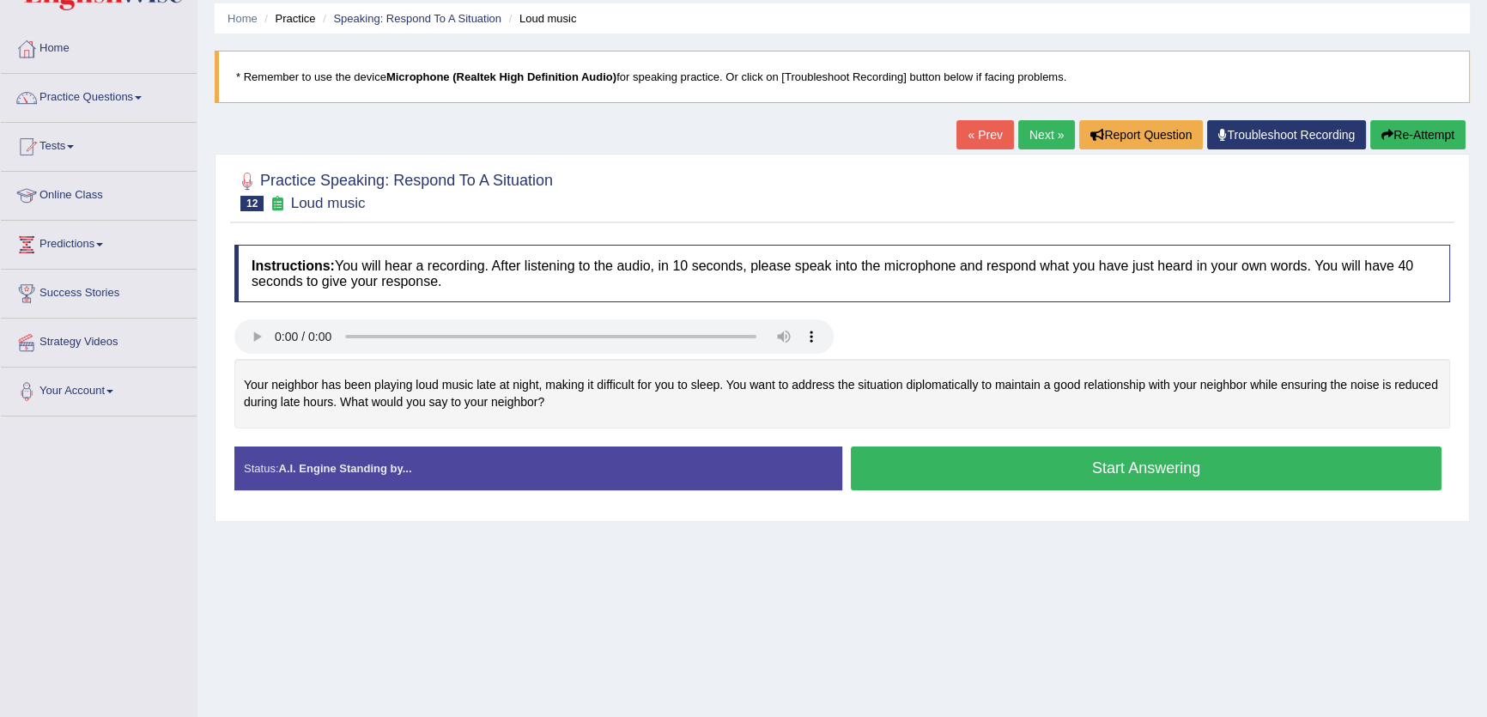
scroll to position [184, 0]
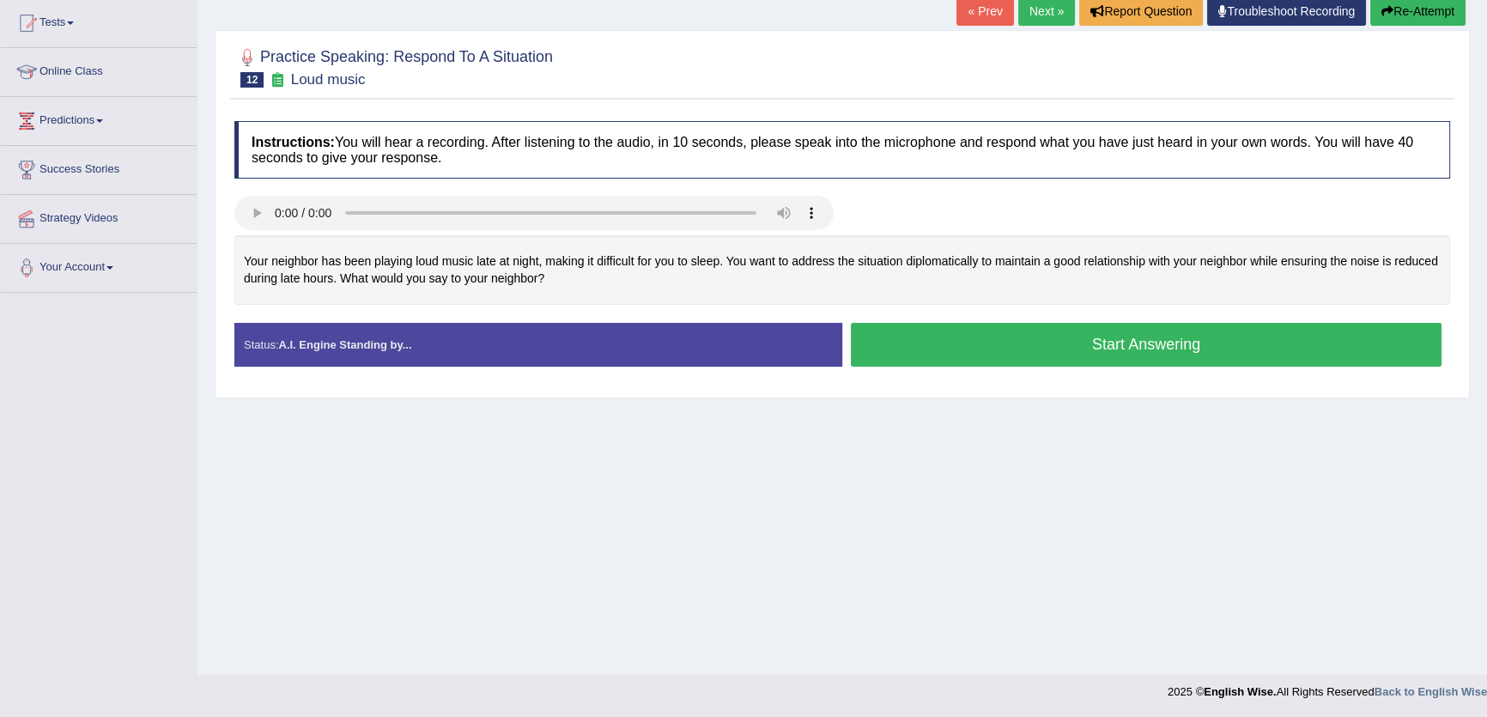
click at [911, 343] on button "Start Answering" at bounding box center [1146, 345] width 591 height 44
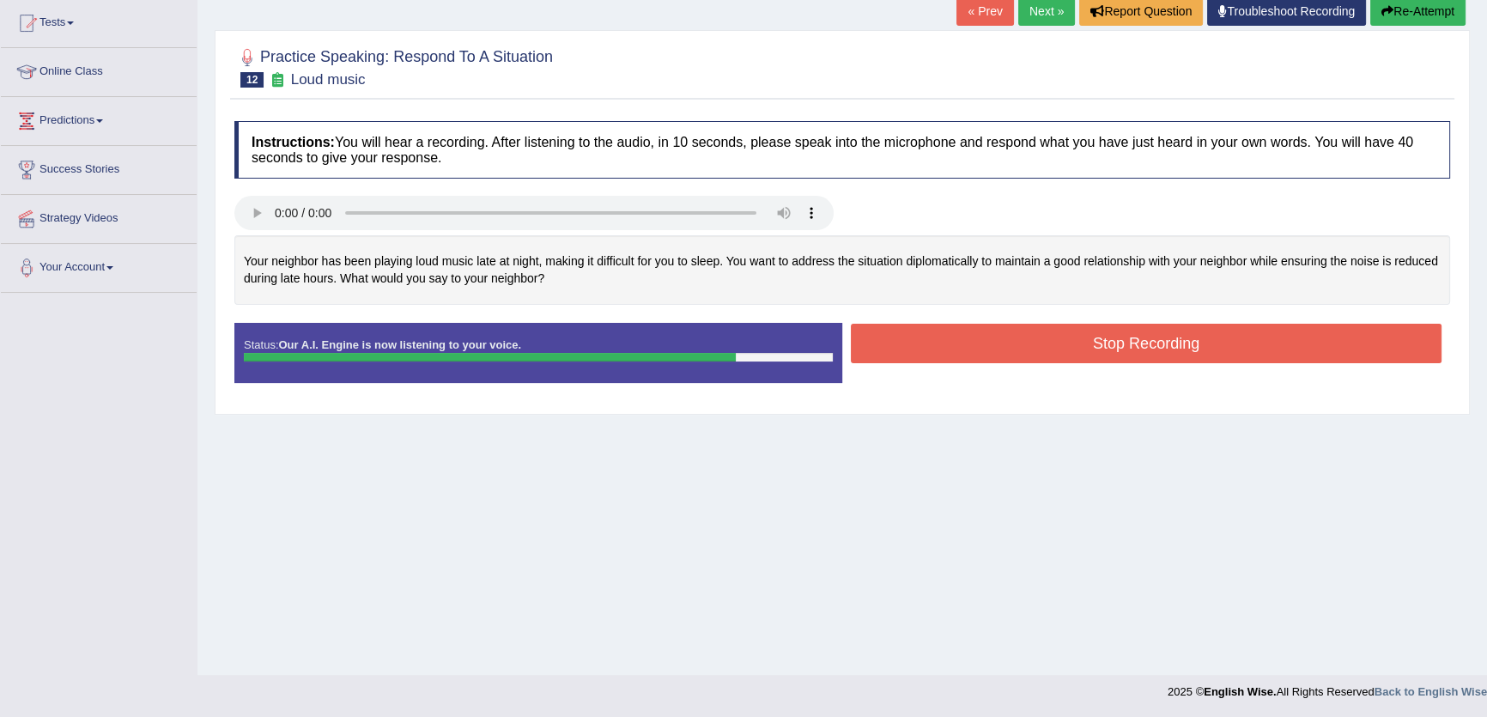
click at [916, 343] on button "Stop Recording" at bounding box center [1146, 343] width 591 height 39
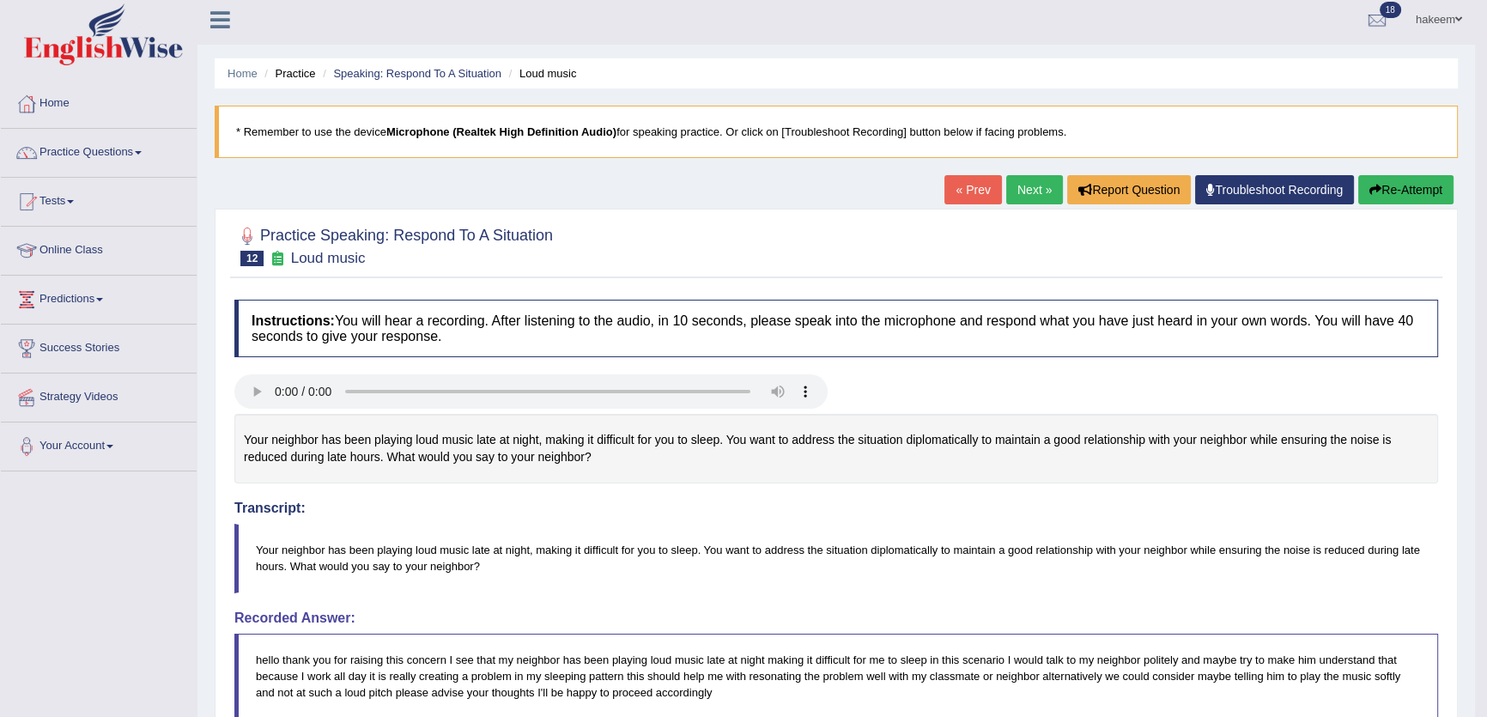
scroll to position [0, 0]
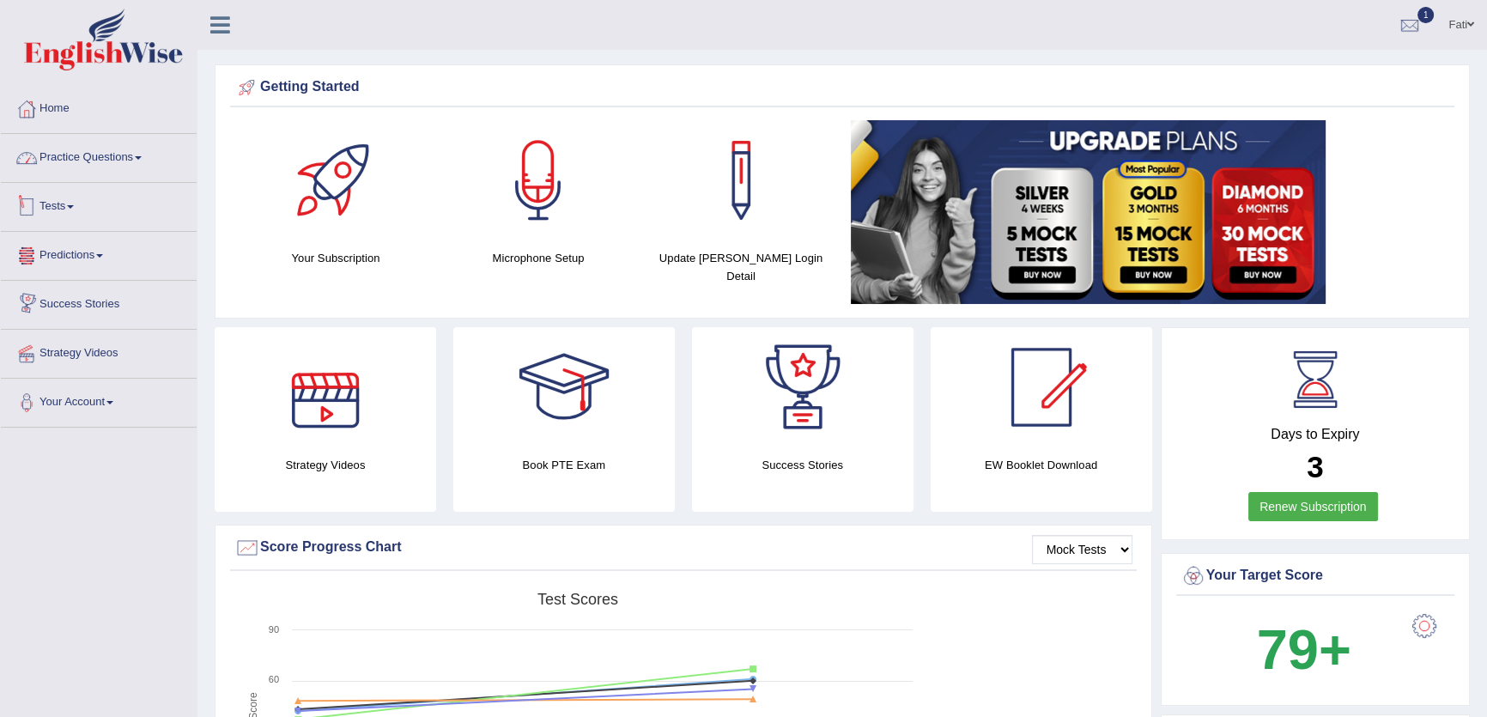
click at [126, 163] on link "Practice Questions" at bounding box center [99, 155] width 196 height 43
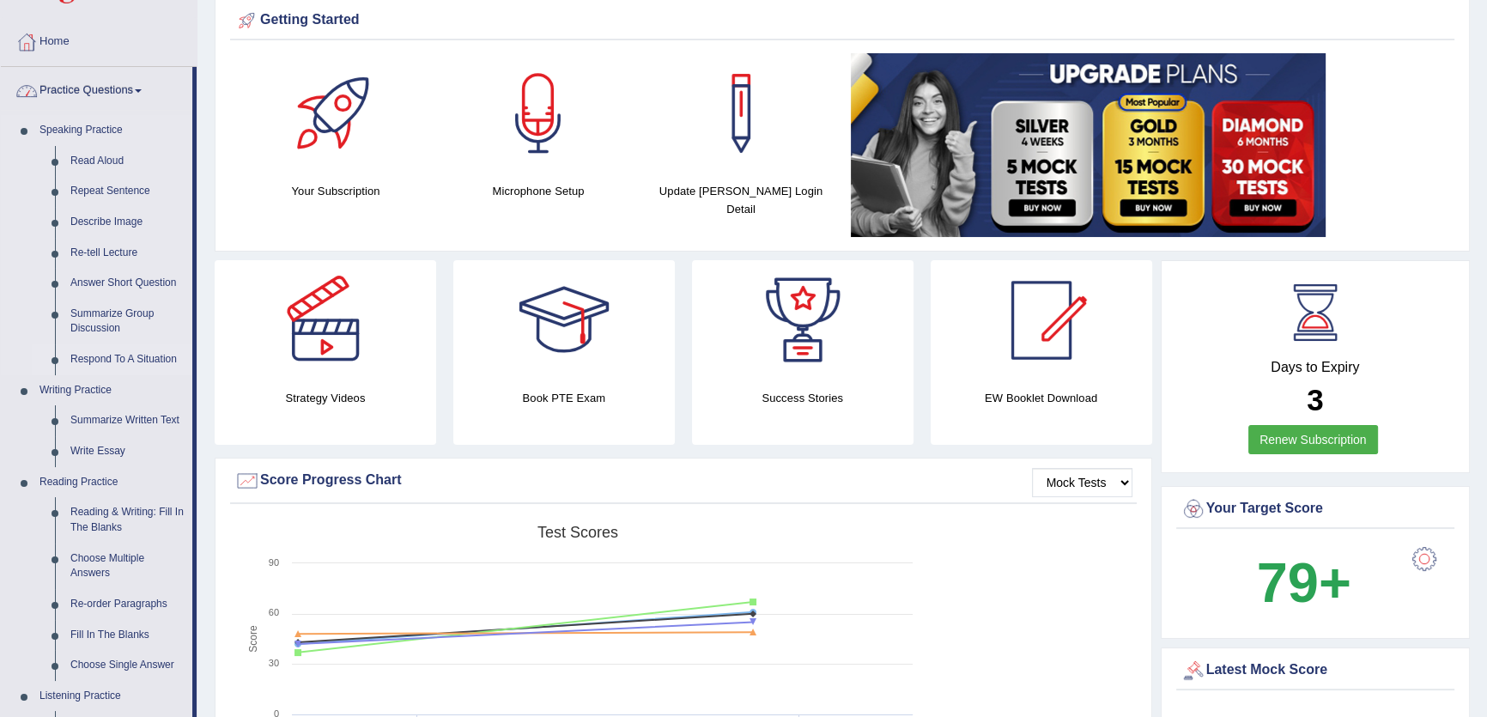
scroll to position [155, 0]
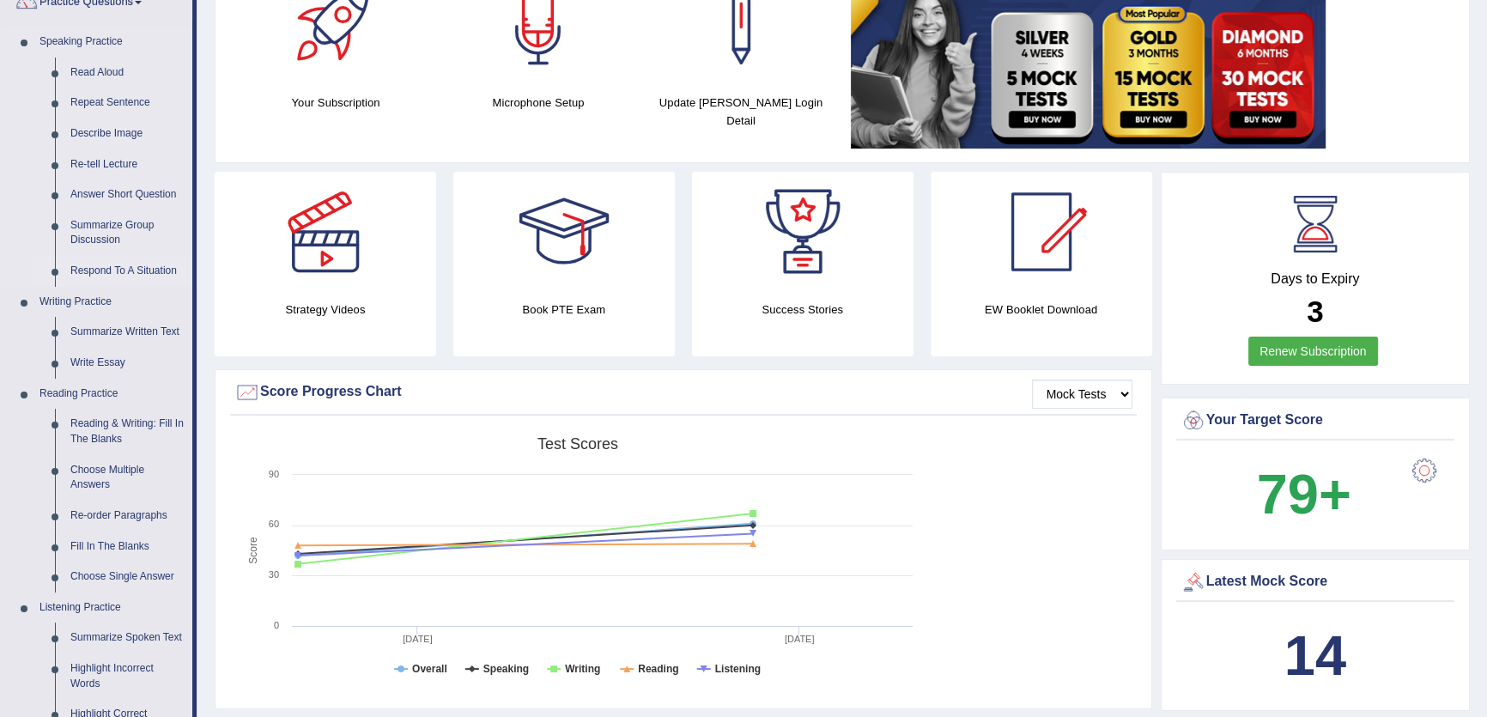
click at [109, 267] on link "Respond To A Situation" at bounding box center [128, 271] width 130 height 31
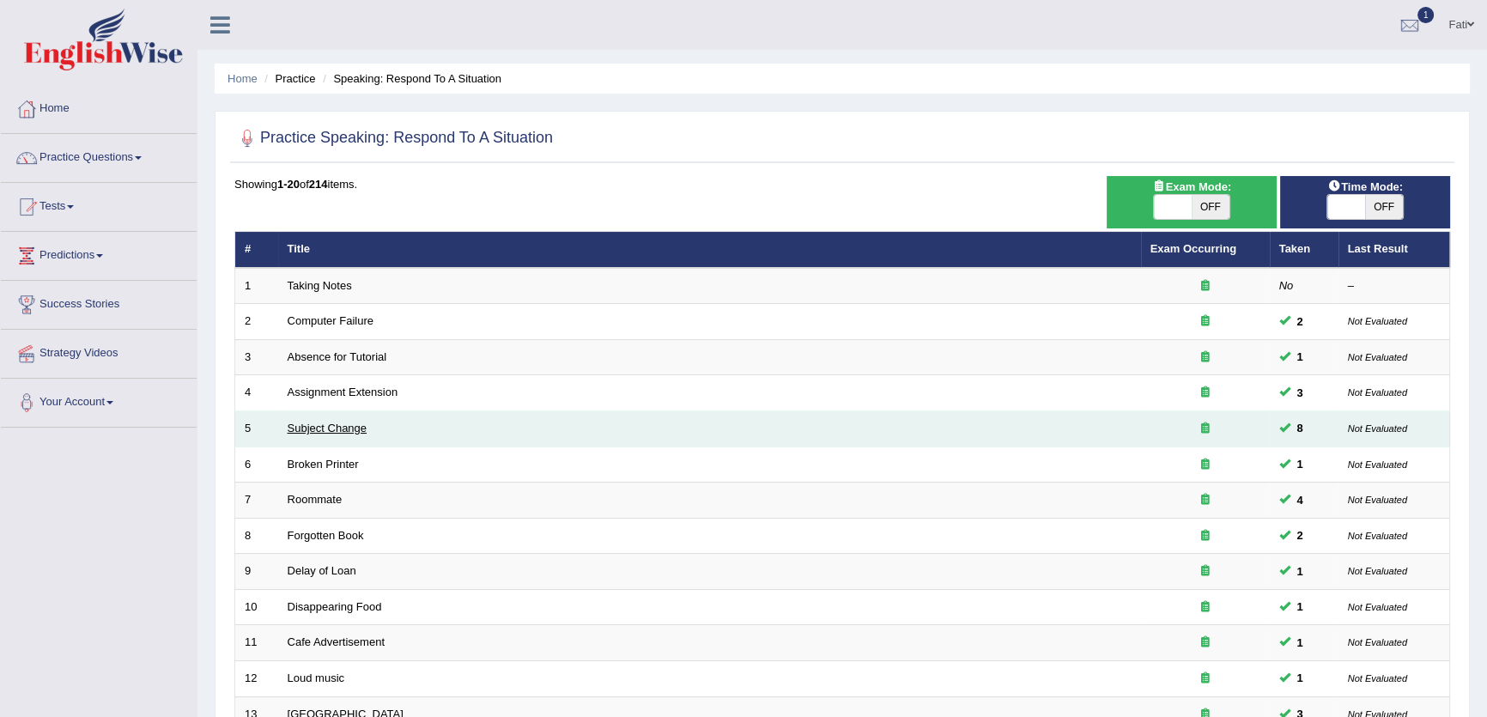
click at [318, 428] on link "Subject Change" at bounding box center [328, 428] width 80 height 13
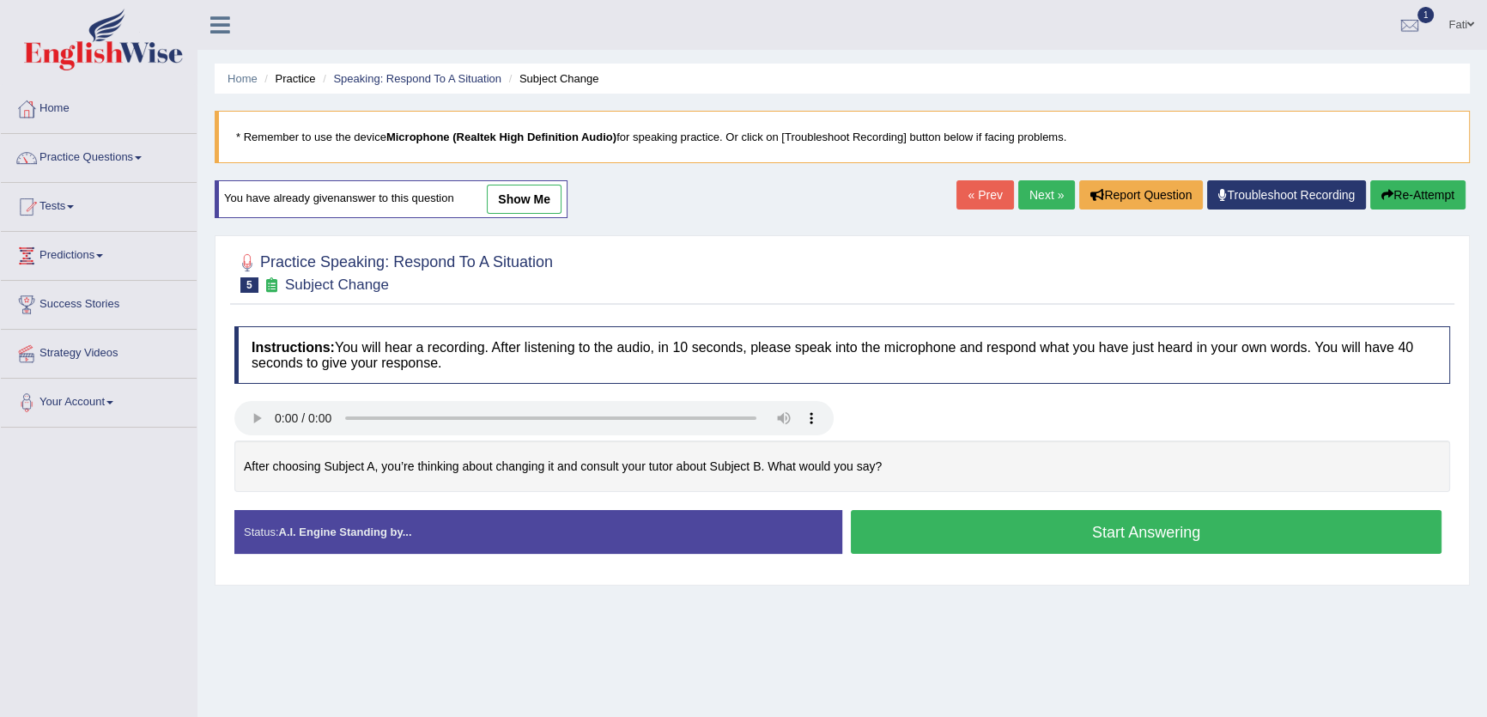
click at [538, 197] on link "show me" at bounding box center [524, 199] width 75 height 29
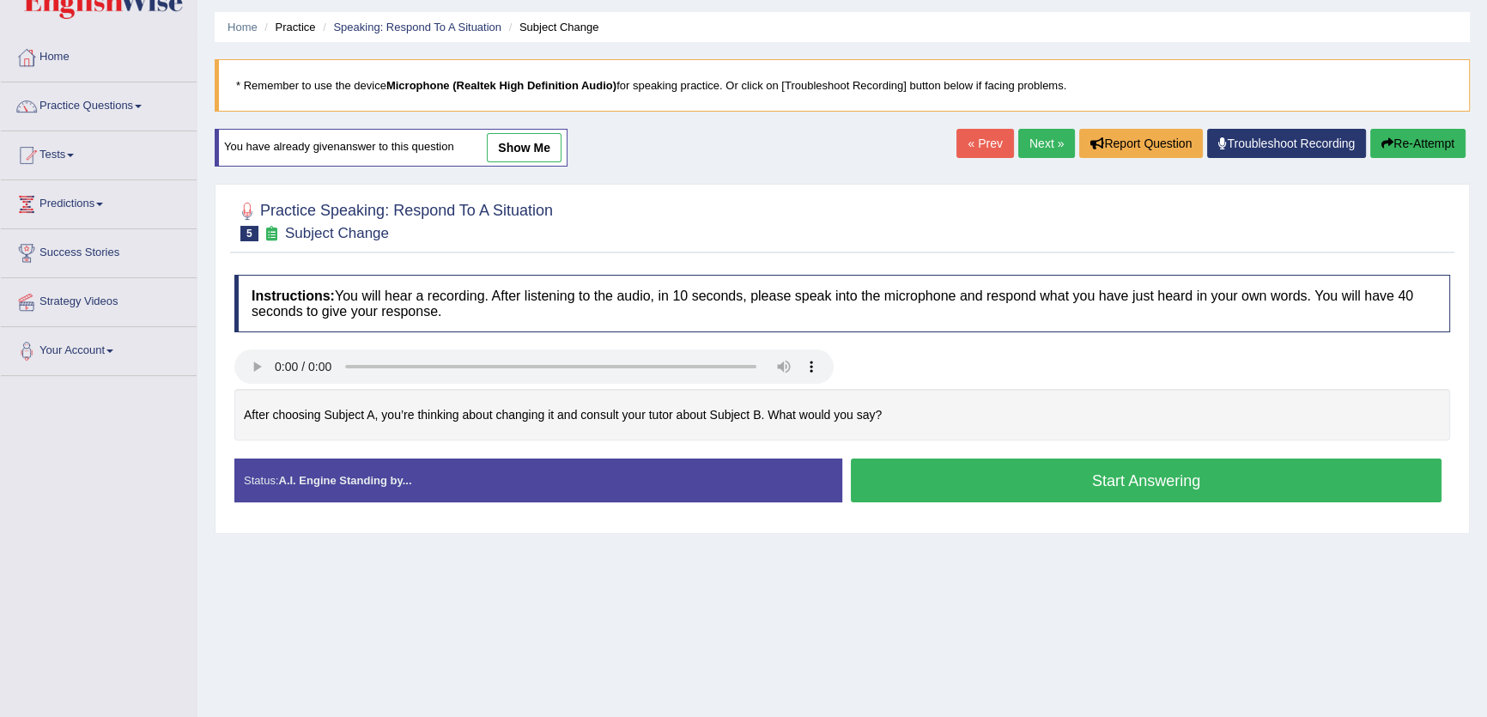
scroll to position [184, 0]
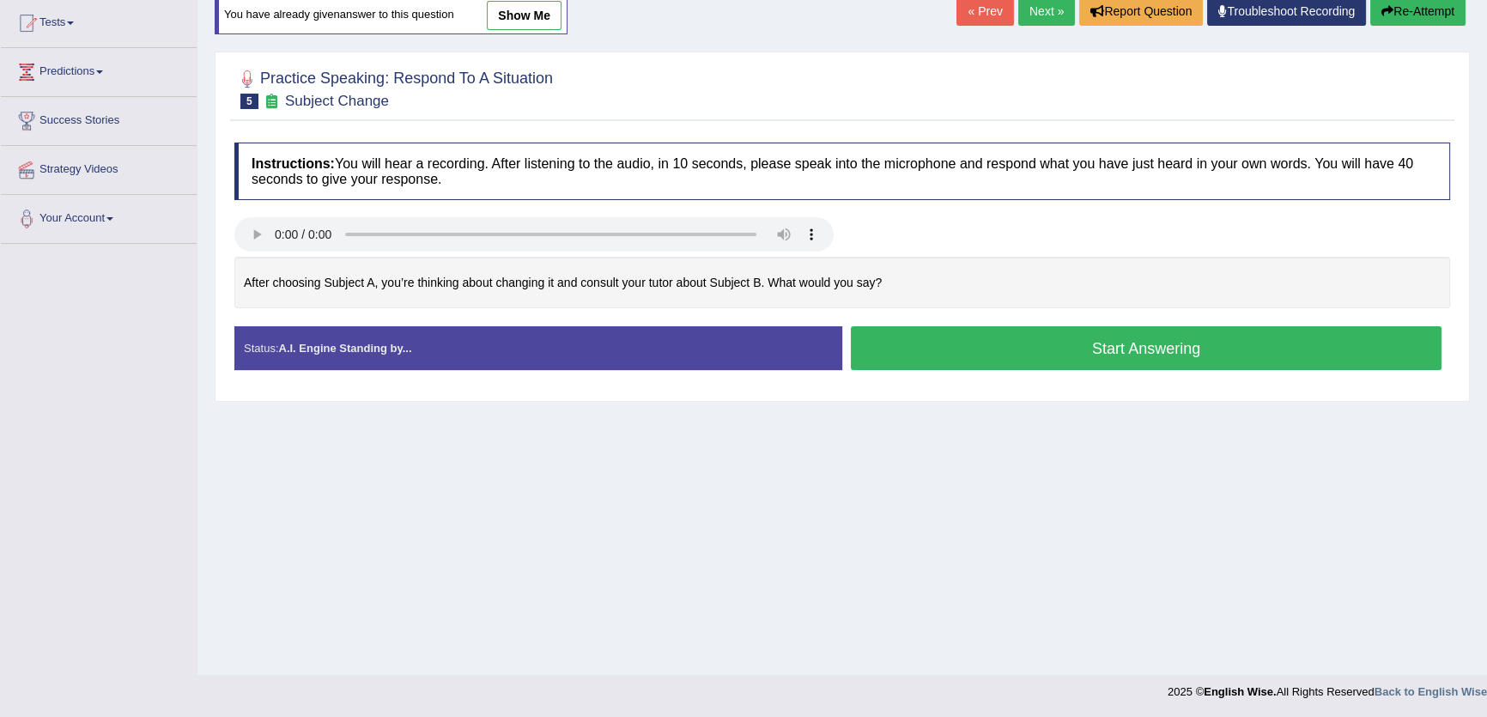
click at [987, 337] on button "Start Answering" at bounding box center [1146, 348] width 591 height 44
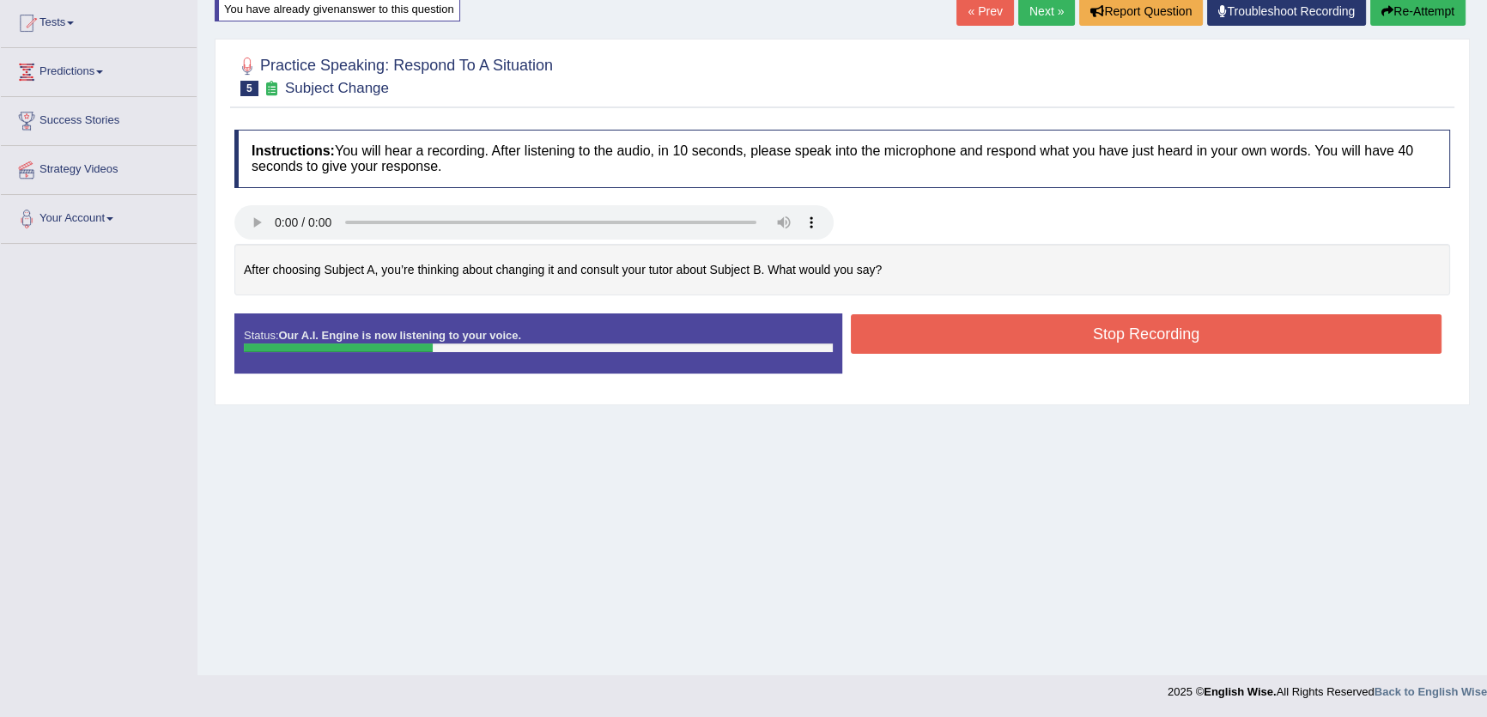
click at [987, 337] on button "Stop Recording" at bounding box center [1146, 333] width 591 height 39
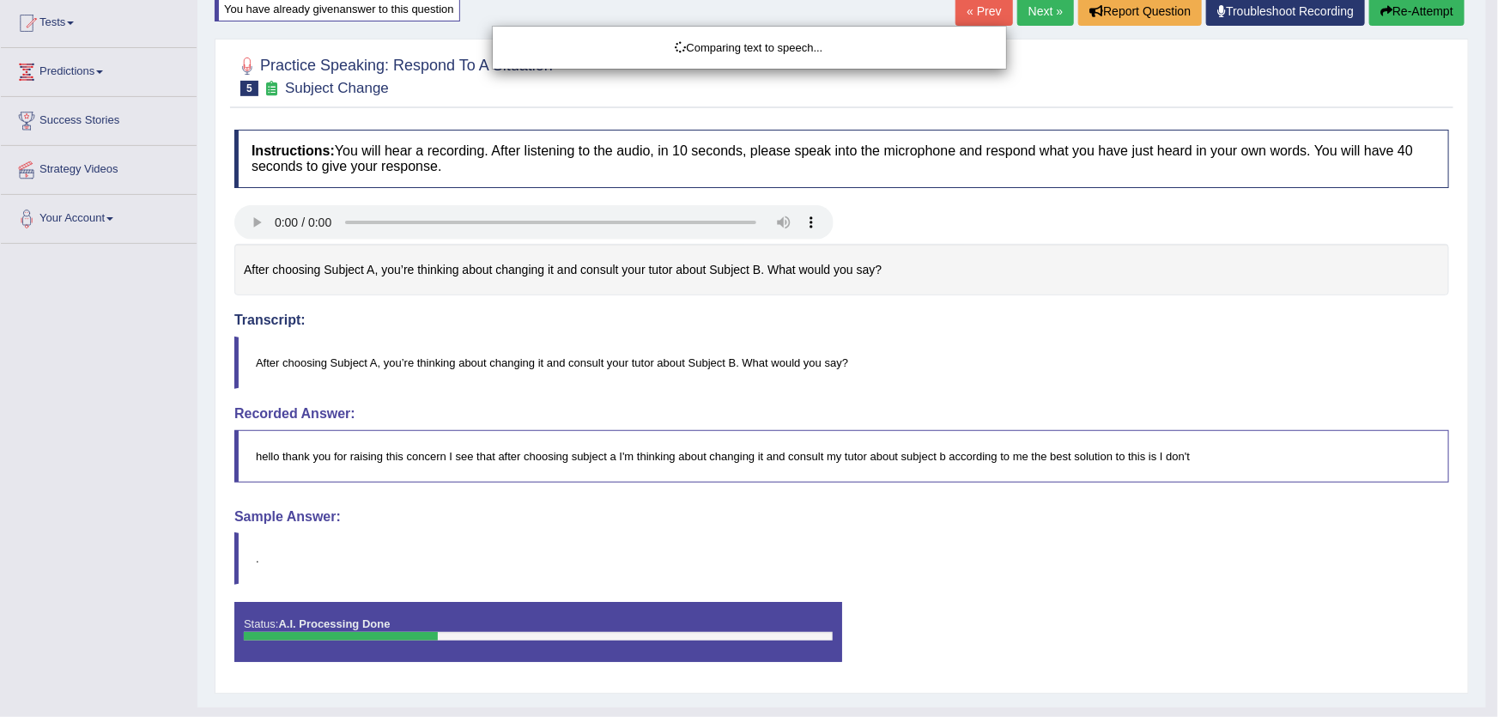
click at [1432, 18] on body "Toggle navigation Home Practice Questions Speaking Practice Read Aloud Repeat S…" at bounding box center [749, 174] width 1498 height 717
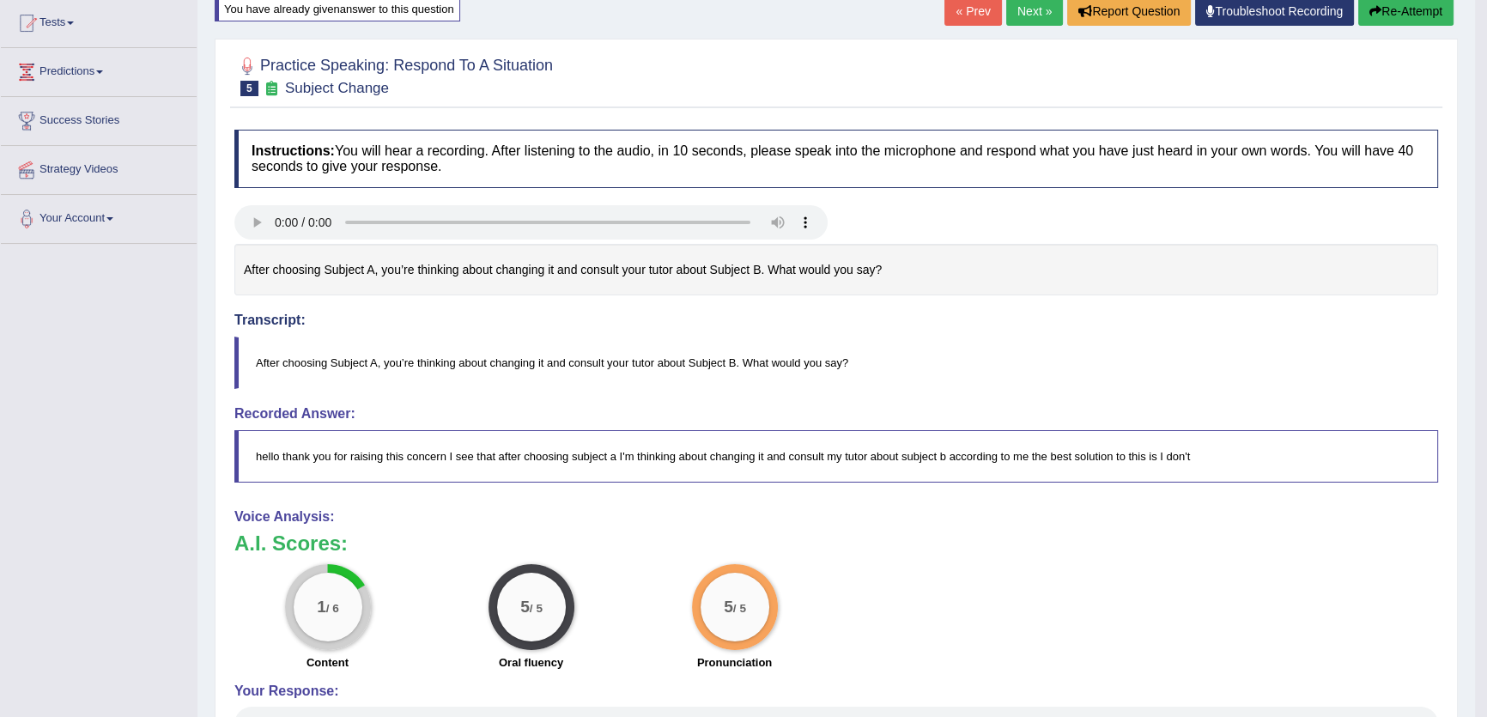
click at [1422, 18] on button "Re-Attempt" at bounding box center [1405, 11] width 95 height 29
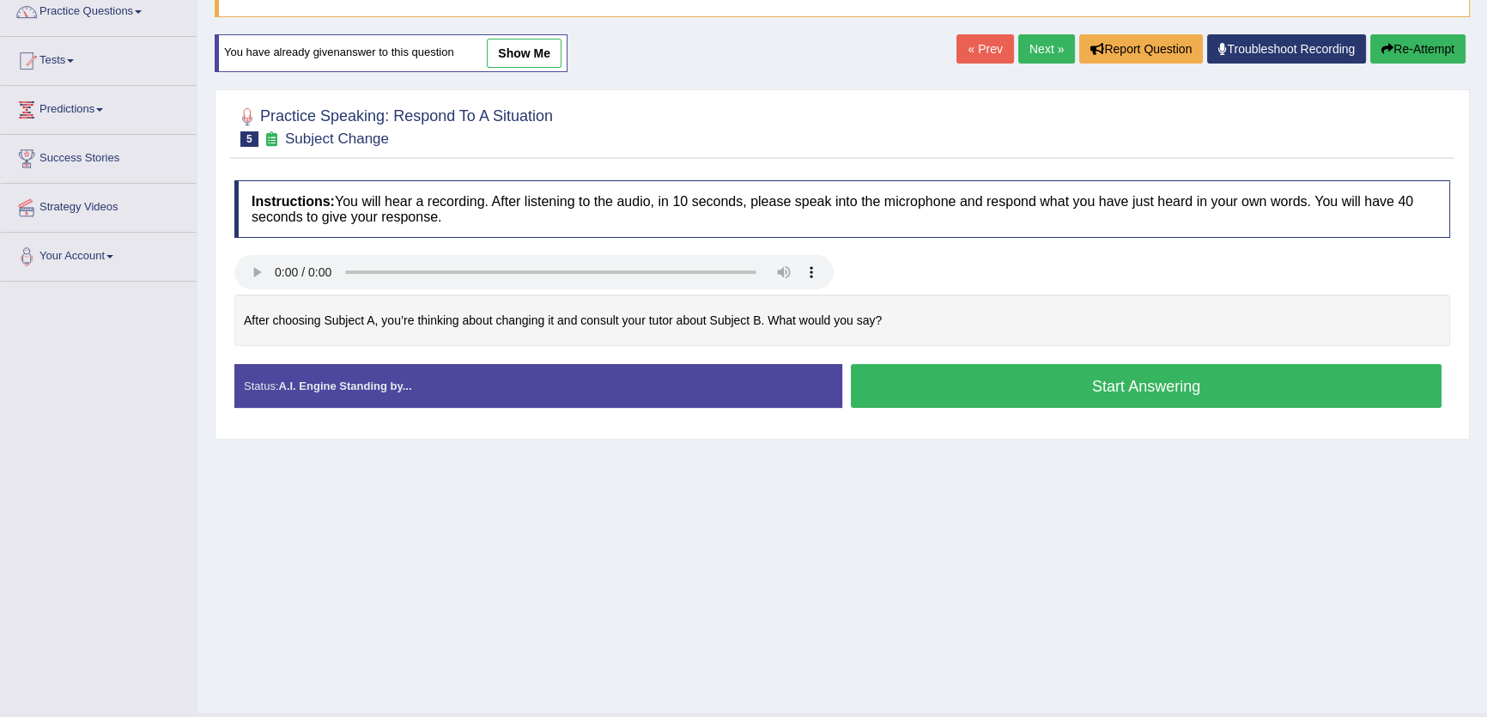
scroll to position [184, 0]
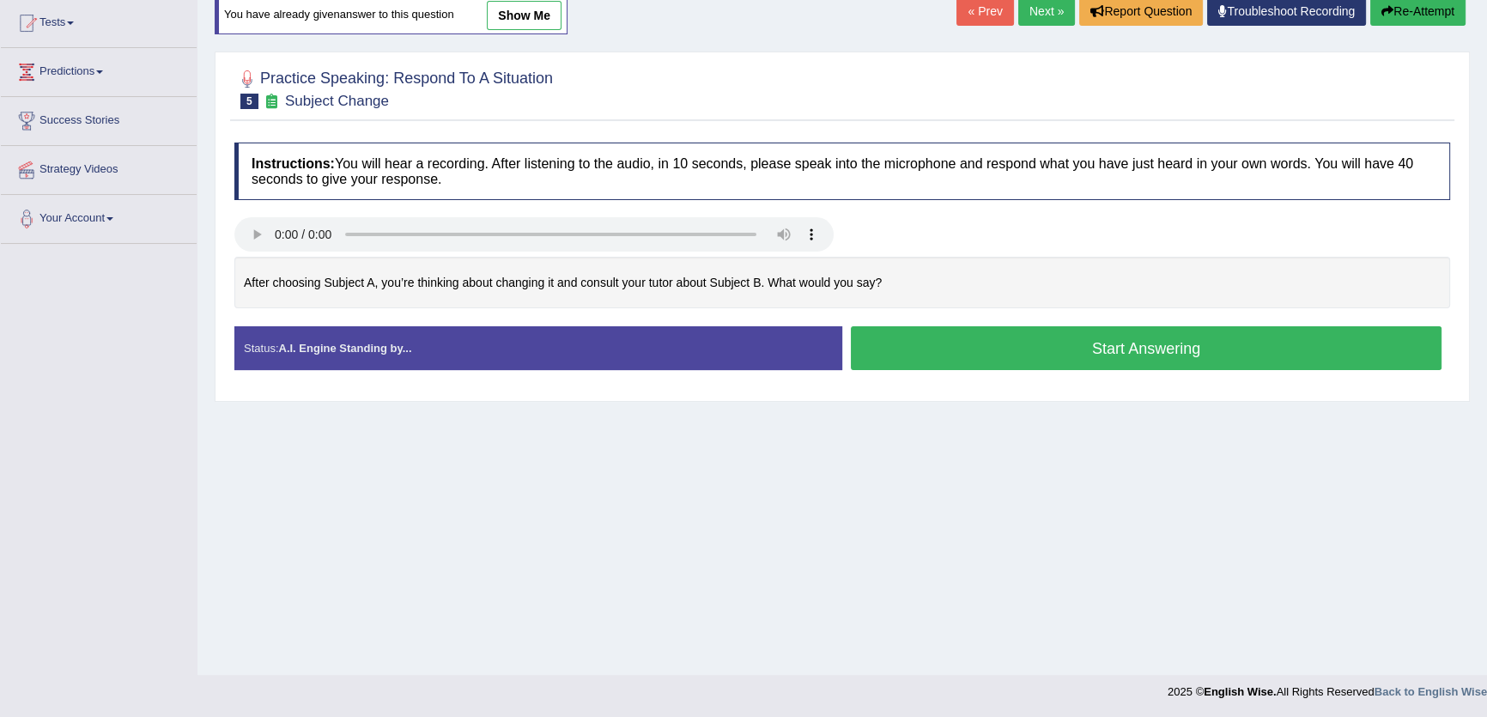
click at [1138, 332] on button "Start Answering" at bounding box center [1146, 348] width 591 height 44
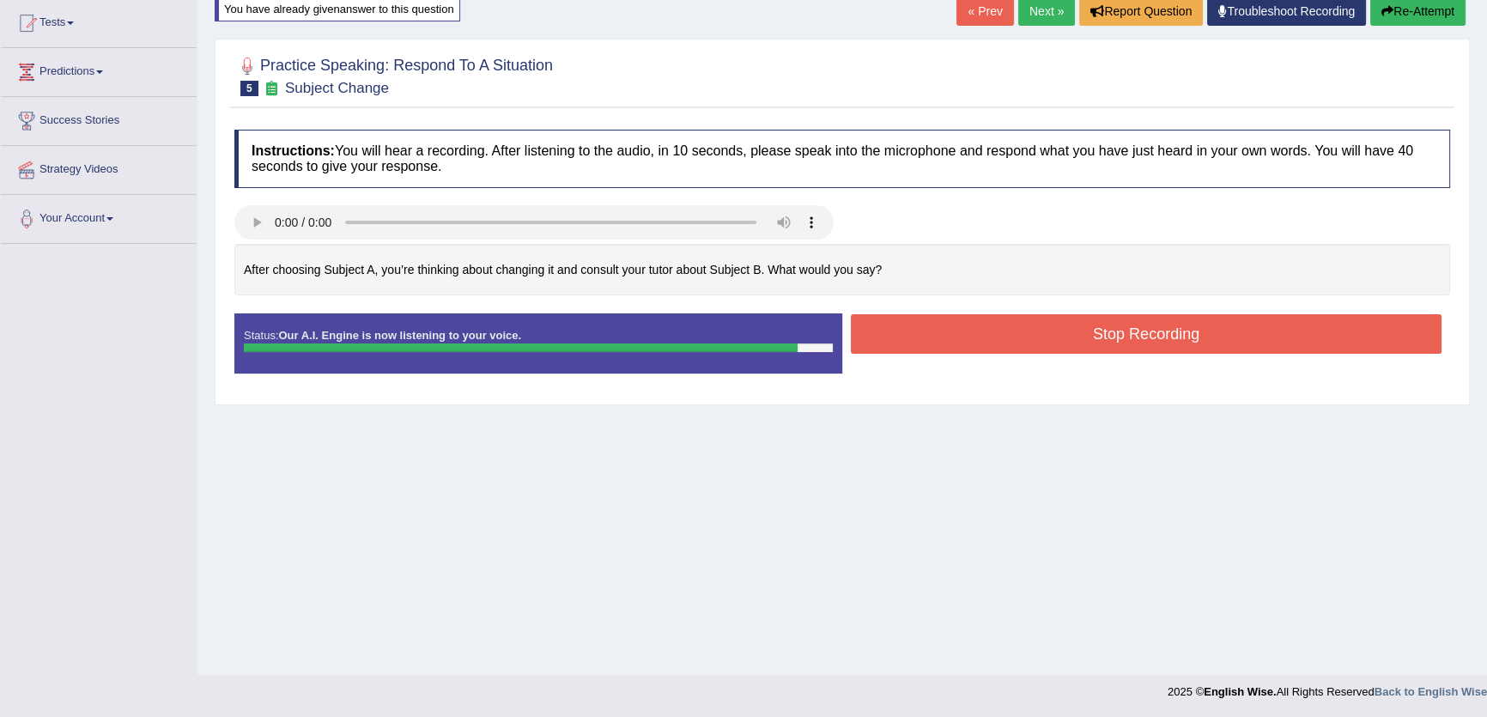
click at [1138, 332] on button "Stop Recording" at bounding box center [1146, 333] width 591 height 39
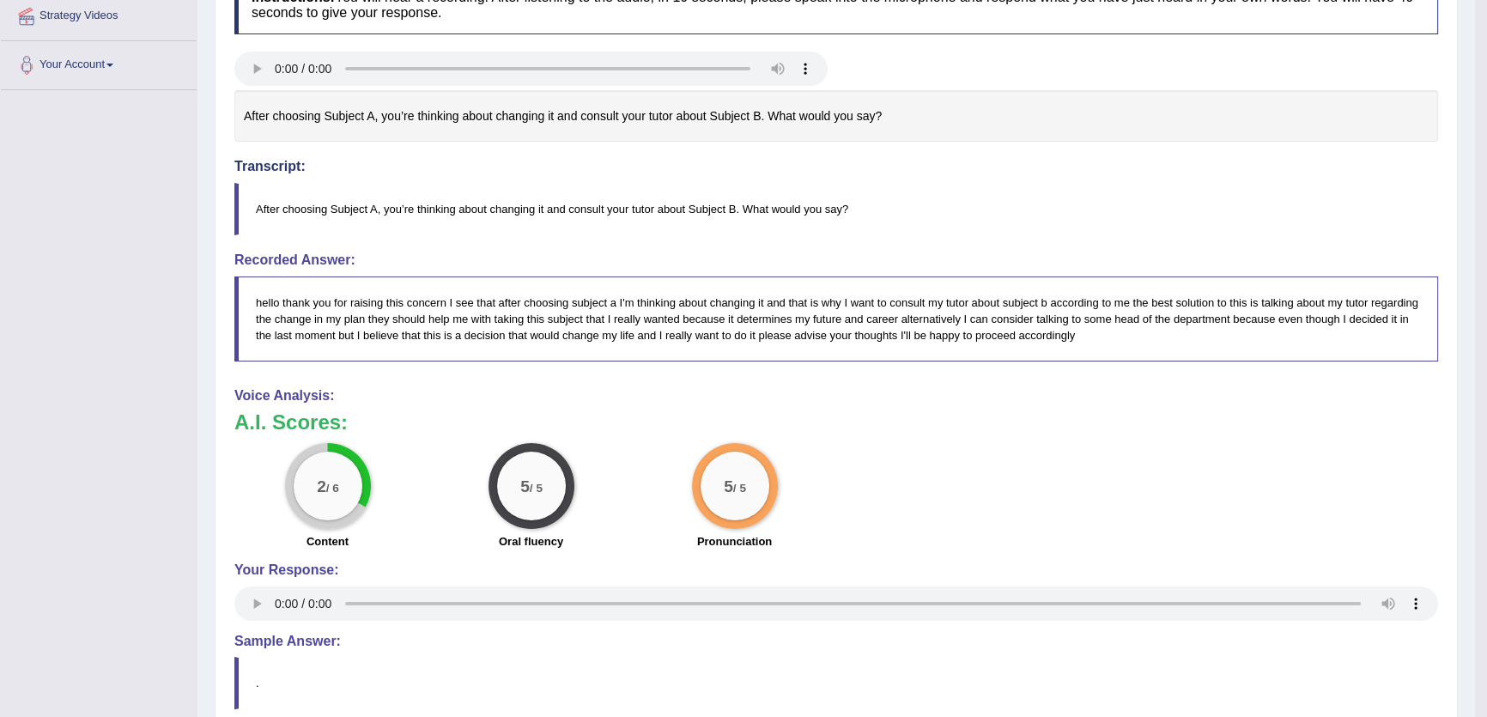
scroll to position [182, 0]
